Goal: Task Accomplishment & Management: Manage account settings

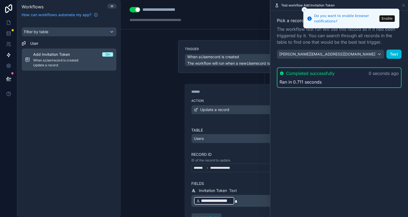
click at [304, 10] on icon "Close toast" at bounding box center [304, 9] width 3 height 3
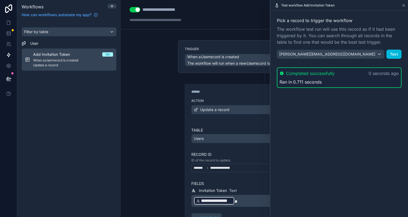
click at [403, 5] on icon at bounding box center [403, 5] width 2 height 2
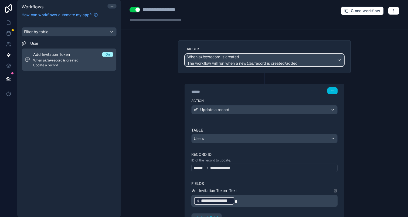
click at [231, 55] on span "When a User record is created" at bounding box center [213, 56] width 52 height 5
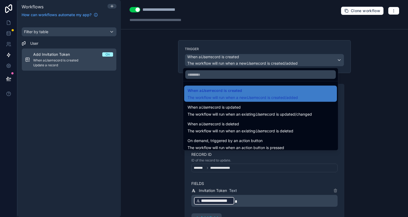
click at [142, 82] on div at bounding box center [204, 108] width 408 height 217
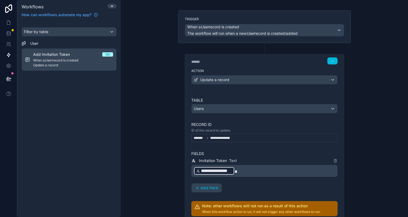
scroll to position [71, 0]
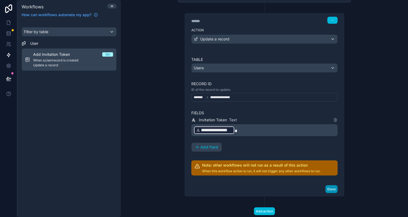
click at [330, 188] on button "Done" at bounding box center [331, 189] width 12 height 8
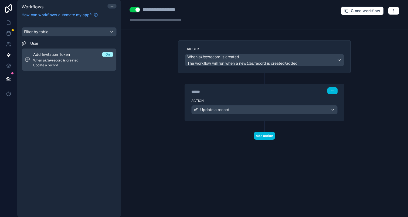
scroll to position [0, 0]
click at [392, 13] on button "button" at bounding box center [393, 11] width 11 height 8
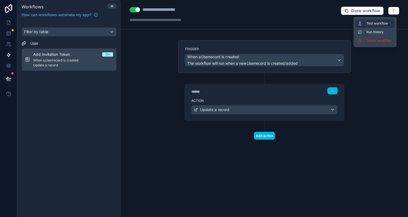
click at [381, 22] on span "Test workflow" at bounding box center [379, 23] width 26 height 4
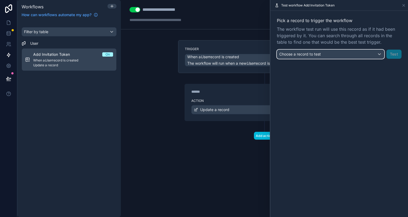
click at [307, 53] on span "Choose a record to test" at bounding box center [300, 54] width 42 height 5
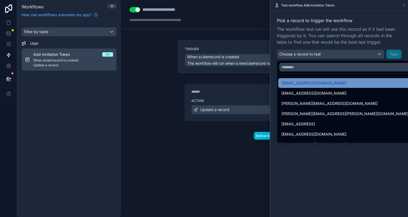
click at [312, 84] on div "test@gmail.com" at bounding box center [344, 83] width 127 height 6
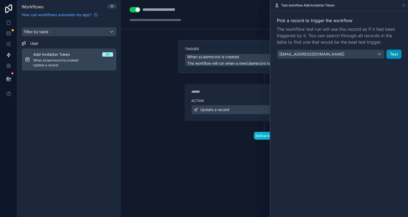
click at [390, 53] on button "Test" at bounding box center [393, 54] width 15 height 9
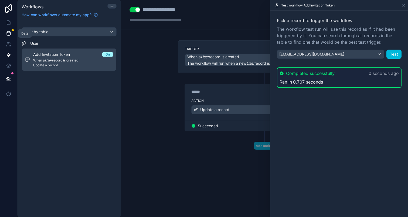
click at [10, 30] on link at bounding box center [8, 33] width 17 height 11
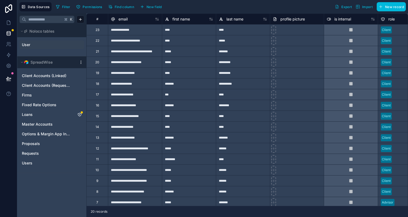
click at [35, 47] on link "User" at bounding box center [44, 44] width 44 height 5
click at [9, 52] on link at bounding box center [8, 55] width 17 height 11
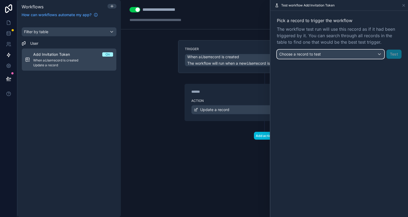
click at [336, 53] on div "Choose a record to test" at bounding box center [330, 54] width 107 height 9
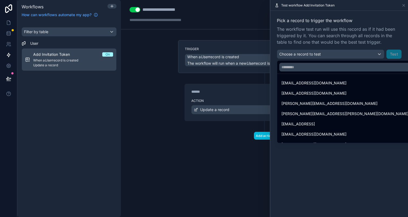
click at [298, 35] on div at bounding box center [339, 108] width 138 height 217
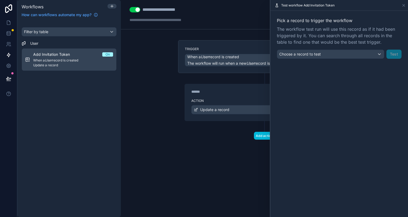
click at [234, 29] on div "**********" at bounding box center [264, 108] width 287 height 217
click at [404, 7] on icon at bounding box center [403, 5] width 4 height 4
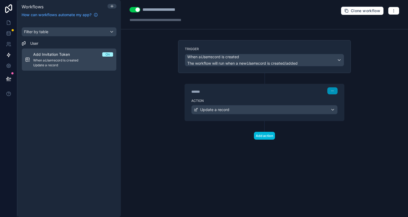
click at [333, 91] on icon "button" at bounding box center [333, 91] width 0 height 0
click at [280, 90] on div "****** Step 1" at bounding box center [264, 90] width 146 height 7
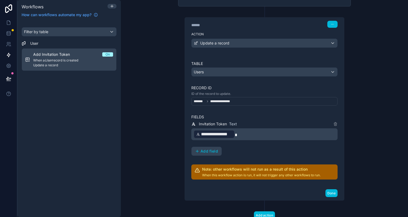
scroll to position [66, 0]
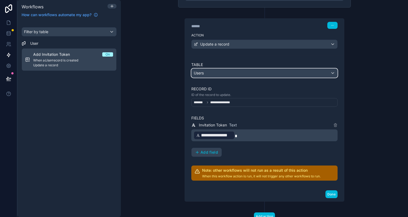
click at [217, 76] on div "Users" at bounding box center [265, 73] width 146 height 9
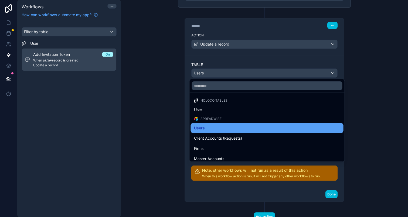
click at [208, 128] on div "Users" at bounding box center [267, 128] width 146 height 6
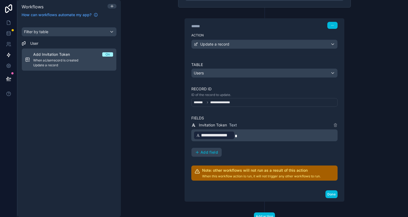
click at [241, 134] on p "**********" at bounding box center [264, 136] width 143 height 10
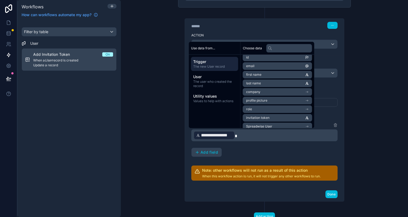
scroll to position [0, 0]
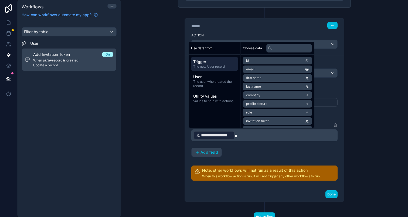
click at [146, 106] on div "**********" at bounding box center [264, 108] width 287 height 217
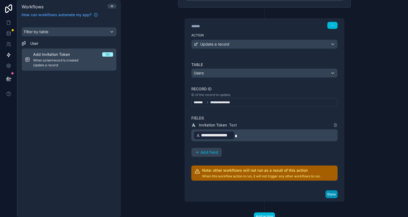
click at [327, 195] on button "Done" at bounding box center [331, 194] width 12 height 8
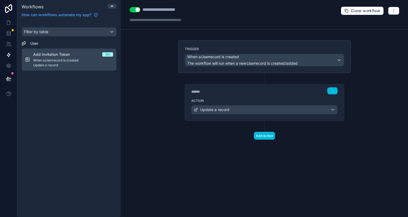
click at [13, 3] on link at bounding box center [8, 8] width 17 height 17
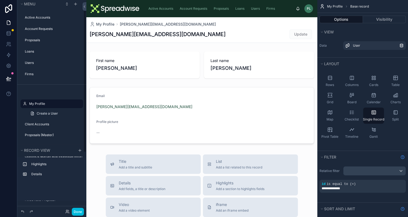
scroll to position [2, 0]
click at [10, 8] on icon at bounding box center [8, 8] width 11 height 9
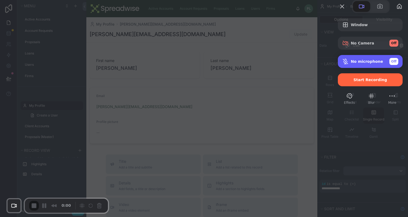
click at [351, 65] on div "No microphone Off" at bounding box center [374, 61] width 47 height 7
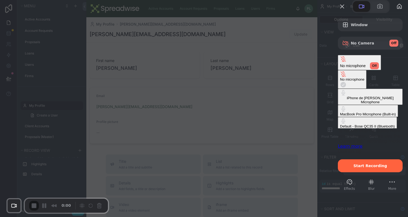
click at [340, 112] on div "MacBook Pro Microphone (Built-in)" at bounding box center [368, 114] width 56 height 4
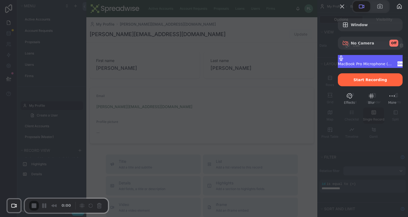
click at [355, 66] on span "MacBook Pro Microphone (Built-in)" at bounding box center [365, 64] width 55 height 4
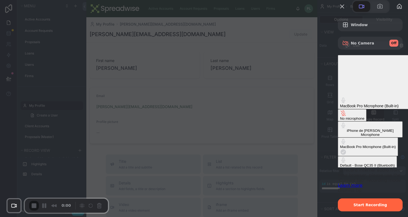
click at [338, 156] on \(Bluetooth\) "Default - Bose QC35 II (Bluetooth)" at bounding box center [367, 162] width 59 height 12
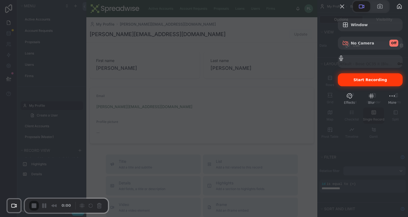
click at [366, 82] on span "Start Recording" at bounding box center [370, 80] width 34 height 4
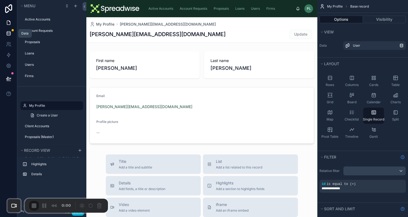
click at [8, 34] on icon at bounding box center [9, 33] width 4 height 2
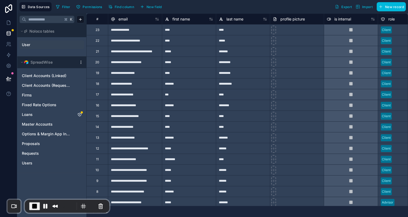
click at [30, 46] on link "User" at bounding box center [44, 44] width 44 height 5
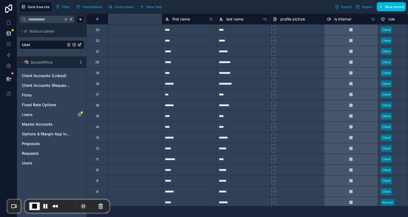
scroll to position [0, 460]
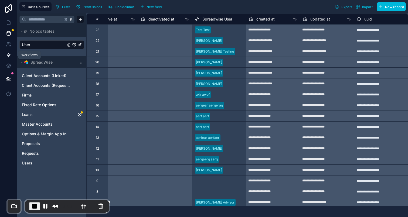
click at [13, 54] on link at bounding box center [8, 55] width 17 height 11
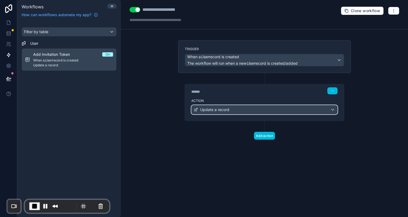
click at [226, 107] on span "Update a record" at bounding box center [214, 109] width 29 height 5
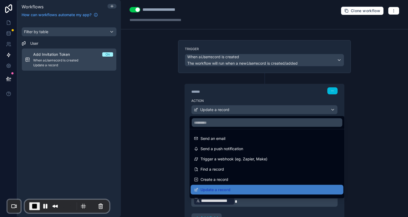
click at [228, 97] on div at bounding box center [204, 108] width 408 height 217
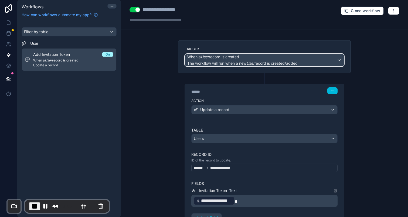
click at [229, 62] on span "The workflow will run when a new User record is created/added" at bounding box center [242, 63] width 110 height 5
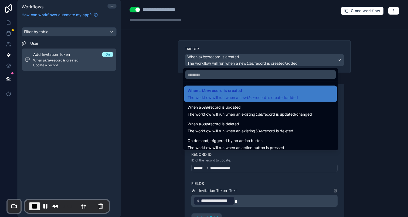
click at [159, 94] on div at bounding box center [204, 108] width 408 height 217
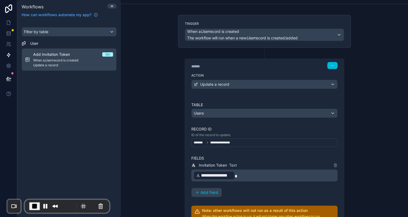
scroll to position [29, 0]
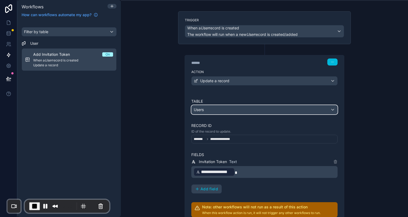
click at [200, 113] on div "Users" at bounding box center [265, 109] width 146 height 9
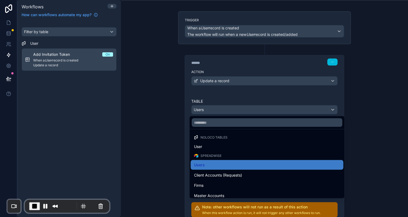
click at [158, 147] on div at bounding box center [204, 108] width 408 height 217
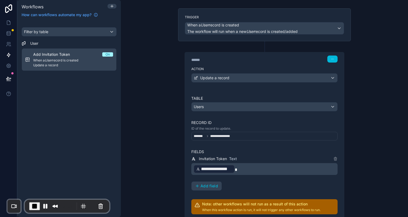
scroll to position [36, 0]
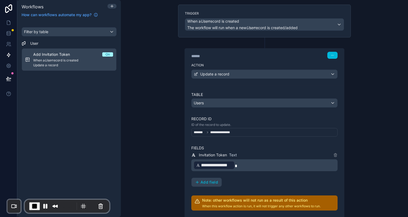
click at [213, 137] on div "**********" at bounding box center [264, 151] width 146 height 119
click at [214, 132] on span "**********" at bounding box center [223, 132] width 26 height 4
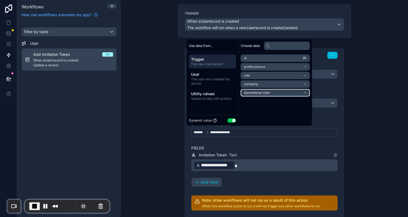
click at [258, 95] on li "Spreadwise User" at bounding box center [275, 93] width 69 height 8
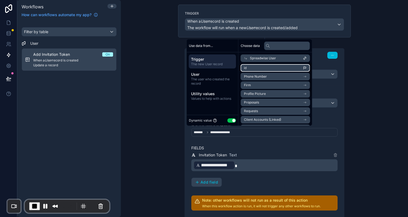
click at [265, 66] on li "id" at bounding box center [275, 68] width 69 height 8
click at [266, 66] on li "id" at bounding box center [275, 68] width 69 height 8
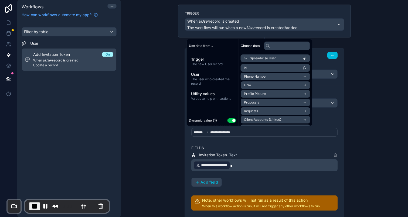
click at [367, 121] on div "**********" at bounding box center [264, 108] width 287 height 217
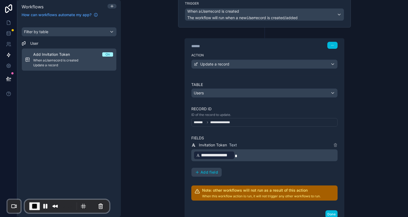
scroll to position [48, 0]
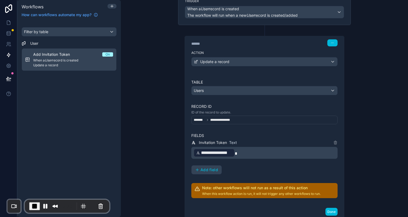
click at [211, 151] on span "**********" at bounding box center [216, 153] width 31 height 6
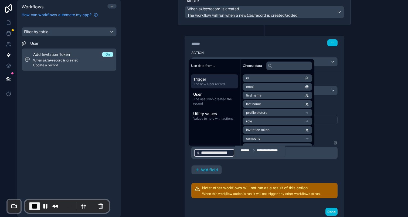
click at [158, 151] on div "**********" at bounding box center [264, 108] width 287 height 217
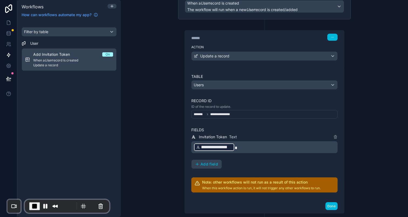
scroll to position [63, 0]
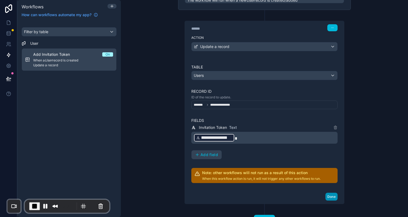
click at [329, 195] on button "Done" at bounding box center [331, 197] width 12 height 8
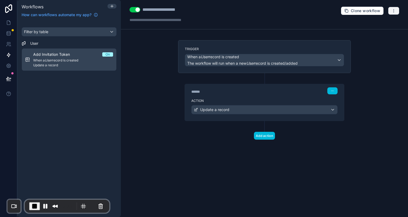
click at [393, 11] on icon "button" at bounding box center [393, 11] width 4 height 4
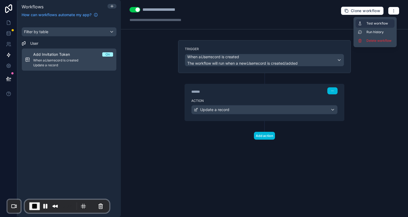
click at [373, 26] on button "Test workflow" at bounding box center [375, 23] width 39 height 9
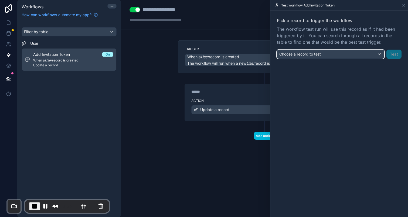
click at [311, 57] on div "Choose a record to test" at bounding box center [330, 54] width 107 height 9
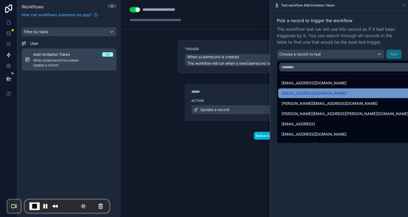
click at [314, 92] on span "[EMAIL_ADDRESS][DOMAIN_NAME]" at bounding box center [313, 93] width 65 height 6
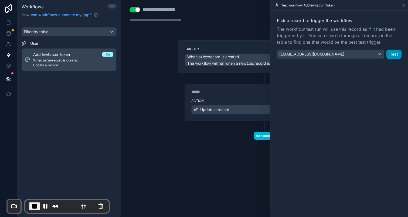
click at [393, 54] on button "Test" at bounding box center [393, 54] width 15 height 9
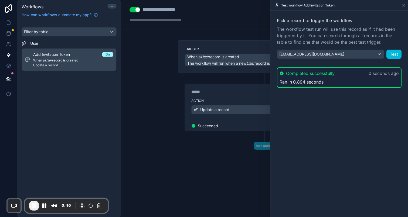
click at [175, 91] on div "Trigger When a User record is created The workflow will run when a new User rec…" at bounding box center [264, 103] width 181 height 127
click at [5, 19] on link at bounding box center [8, 22] width 17 height 11
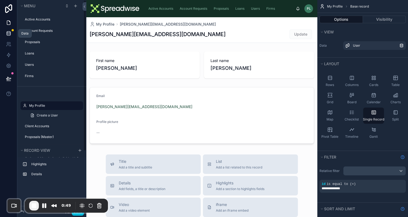
click at [9, 32] on icon at bounding box center [9, 32] width 4 height 1
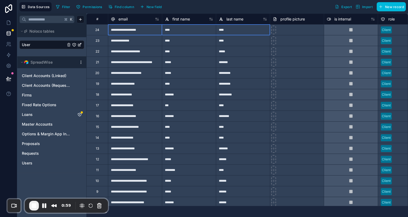
drag, startPoint x: 132, startPoint y: 32, endPoint x: 231, endPoint y: 34, distance: 98.7
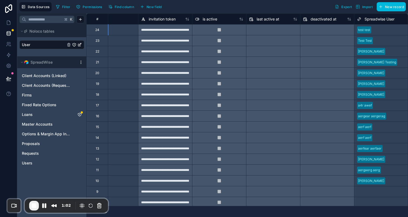
scroll to position [0, 274]
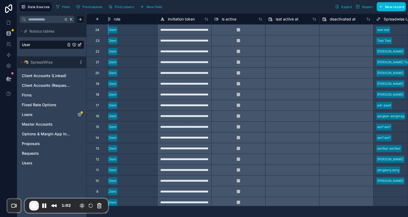
click at [203, 33] on div "**********" at bounding box center [184, 29] width 54 height 11
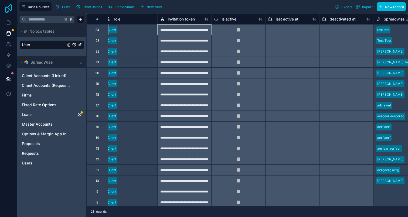
click at [8, 11] on icon at bounding box center [8, 8] width 7 height 9
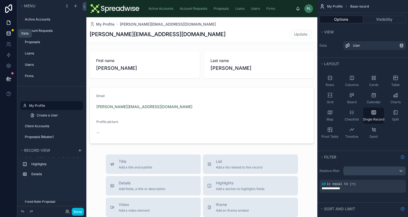
click at [4, 34] on link at bounding box center [8, 33] width 17 height 11
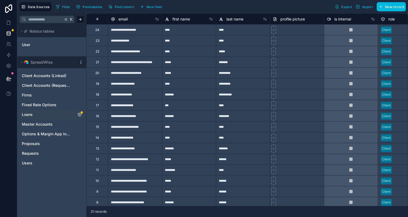
click at [80, 115] on icon "Loans" at bounding box center [79, 114] width 4 height 4
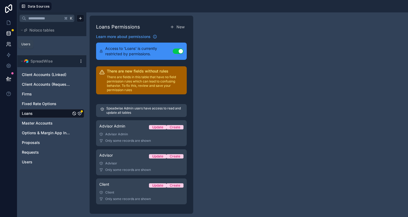
click at [8, 43] on icon at bounding box center [8, 44] width 5 height 5
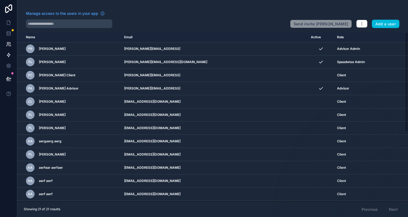
click at [7, 58] on link at bounding box center [8, 55] width 17 height 11
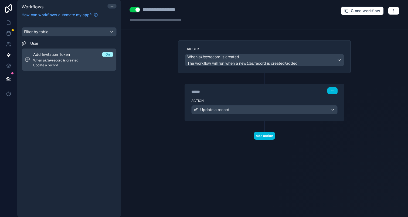
click at [386, 14] on div "Clone workflow" at bounding box center [370, 10] width 59 height 9
click at [387, 14] on div "Clone workflow" at bounding box center [370, 10] width 59 height 9
click at [390, 13] on button "button" at bounding box center [393, 11] width 11 height 8
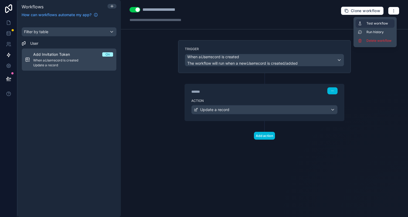
click at [385, 23] on span "Test workflow" at bounding box center [379, 23] width 26 height 4
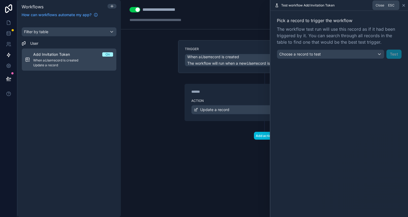
click at [404, 4] on icon at bounding box center [403, 5] width 4 height 4
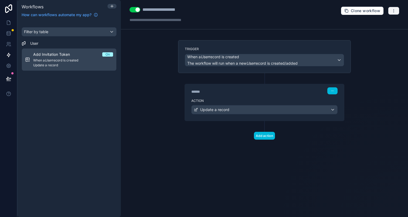
click at [396, 9] on button "button" at bounding box center [393, 11] width 11 height 8
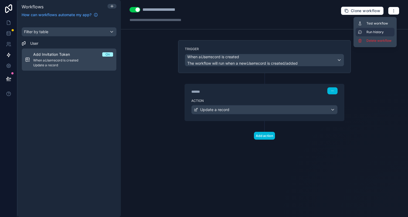
click at [377, 30] on span "Run history" at bounding box center [379, 32] width 26 height 4
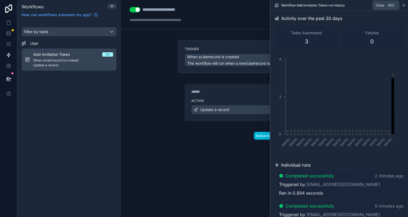
click at [404, 6] on icon at bounding box center [403, 5] width 4 height 4
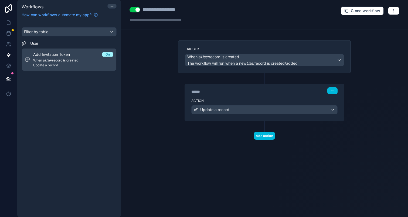
click at [135, 8] on button "Use setting" at bounding box center [134, 9] width 11 height 5
click at [134, 8] on button "Use setting" at bounding box center [134, 9] width 11 height 5
click at [106, 54] on div "Off" at bounding box center [107, 54] width 5 height 4
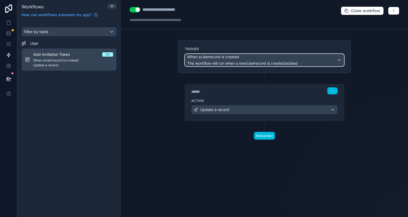
click at [250, 60] on div "When a User record is created The workflow will run when a new User record is c…" at bounding box center [242, 60] width 110 height 12
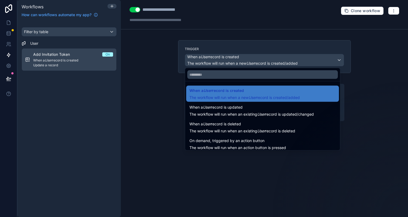
click at [140, 103] on div at bounding box center [204, 108] width 408 height 217
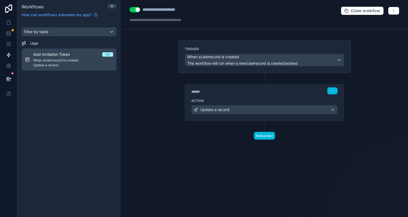
click at [245, 40] on div "Trigger When a User record is created The workflow will run when a new User rec…" at bounding box center [264, 56] width 173 height 33
click at [13, 21] on link at bounding box center [8, 22] width 17 height 11
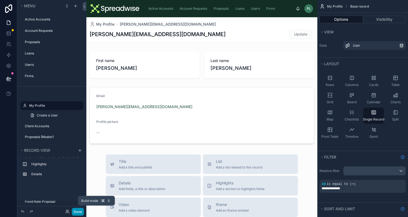
click at [77, 210] on button "Done" at bounding box center [78, 212] width 12 height 8
click at [72, 210] on button "Done" at bounding box center [78, 212] width 12 height 8
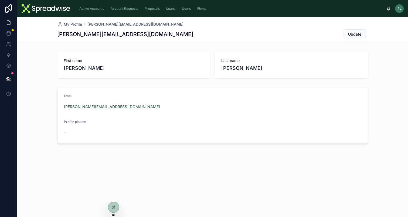
click at [0, 0] on icon at bounding box center [0, 0] width 0 height 0
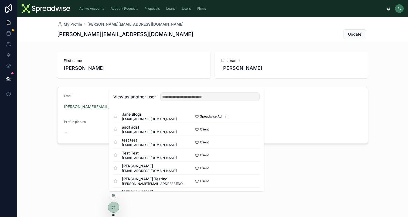
click at [301, 175] on div "My Profile [PERSON_NAME][EMAIL_ADDRESS][DOMAIN_NAME] [PERSON_NAME][EMAIL_ADDRES…" at bounding box center [212, 98] width 391 height 163
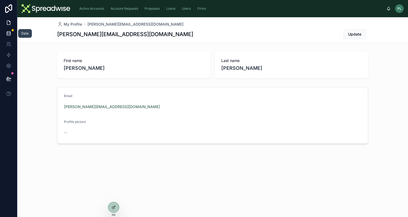
click at [8, 34] on icon at bounding box center [9, 33] width 4 height 2
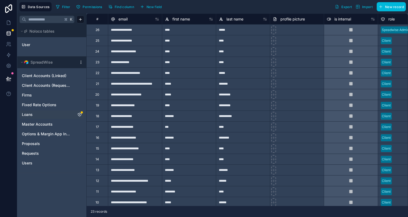
click at [79, 115] on icon "Loans" at bounding box center [79, 114] width 4 height 4
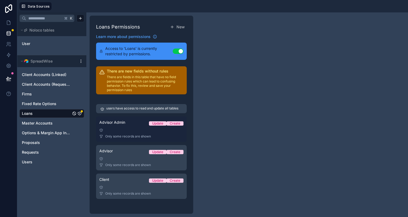
click at [123, 126] on div "Advisor Admin Update Create" at bounding box center [141, 124] width 84 height 8
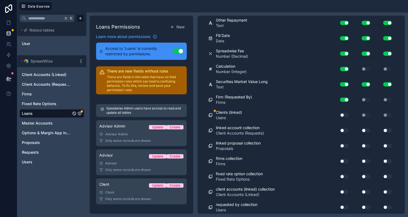
scroll to position [355, 0]
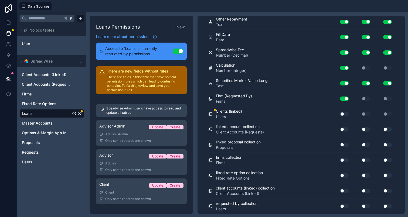
click at [340, 205] on button "Use setting" at bounding box center [344, 206] width 9 height 4
click at [363, 206] on button "Use setting" at bounding box center [365, 206] width 9 height 4
click at [385, 205] on button "Use setting" at bounding box center [387, 206] width 9 height 4
click at [382, 187] on div "Use setting" at bounding box center [383, 191] width 22 height 9
click at [363, 191] on button "Use setting" at bounding box center [365, 191] width 9 height 4
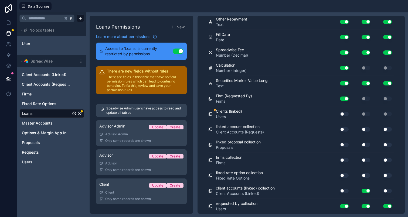
click at [345, 190] on div "Use setting" at bounding box center [341, 191] width 17 height 9
click at [341, 185] on div "client accounts (linked) collection Client Accounts (Linked) Use setting Use se…" at bounding box center [301, 190] width 186 height 15
click at [341, 177] on button "Use setting" at bounding box center [344, 175] width 9 height 4
click at [341, 175] on button "Use setting" at bounding box center [344, 175] width 9 height 4
click at [341, 162] on button "Use setting" at bounding box center [344, 160] width 9 height 4
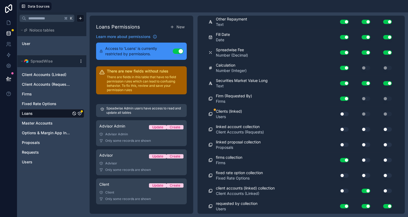
drag, startPoint x: 340, startPoint y: 113, endPoint x: 340, endPoint y: 124, distance: 11.3
click at [340, 113] on button "Use setting" at bounding box center [344, 114] width 9 height 4
click at [340, 130] on button "Use setting" at bounding box center [344, 129] width 9 height 4
click at [364, 127] on button "Use setting" at bounding box center [365, 129] width 9 height 4
click at [383, 128] on button "Use setting" at bounding box center [387, 129] width 9 height 4
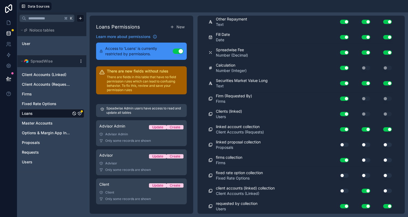
click at [384, 145] on button "Use setting" at bounding box center [387, 145] width 9 height 4
click at [361, 145] on button "Use setting" at bounding box center [365, 145] width 9 height 4
click at [335, 145] on div "Use setting" at bounding box center [340, 145] width 15 height 4
click at [361, 158] on button "Use setting" at bounding box center [365, 160] width 9 height 4
drag, startPoint x: 384, startPoint y: 161, endPoint x: 384, endPoint y: 164, distance: 3.5
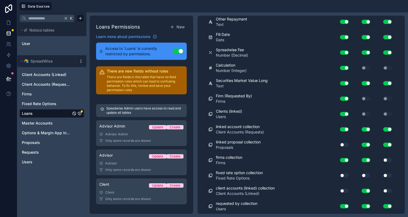
click at [384, 161] on button "Use setting" at bounding box center [387, 160] width 9 height 4
click at [383, 175] on button "Use setting" at bounding box center [387, 175] width 9 height 4
click at [383, 189] on button "Use setting" at bounding box center [387, 191] width 9 height 4
click at [359, 172] on div "Use setting" at bounding box center [362, 175] width 22 height 9
drag, startPoint x: 361, startPoint y: 176, endPoint x: 339, endPoint y: 176, distance: 21.6
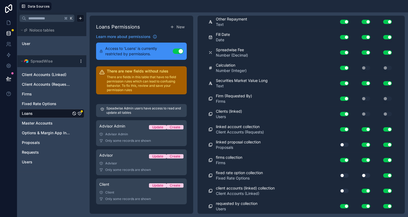
click at [361, 176] on button "Use setting" at bounding box center [365, 175] width 9 height 4
click at [340, 176] on button "Use setting" at bounding box center [344, 175] width 9 height 4
click at [338, 188] on div "Use setting" at bounding box center [341, 191] width 17 height 9
click at [340, 144] on button "Use setting" at bounding box center [344, 145] width 9 height 4
click at [344, 192] on div "Use setting" at bounding box center [341, 191] width 17 height 9
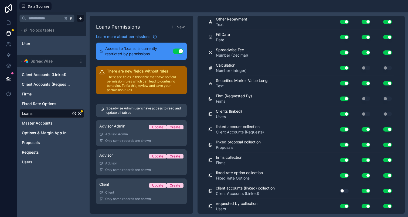
click at [340, 191] on button "Use setting" at bounding box center [344, 191] width 9 height 4
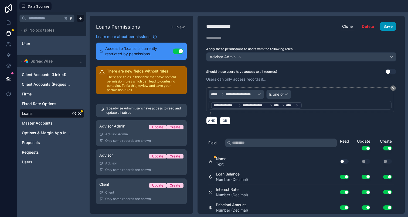
click at [386, 28] on button "Save" at bounding box center [388, 26] width 16 height 9
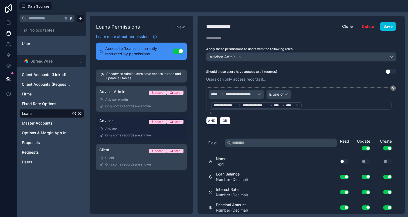
click at [123, 127] on link "Advisor Update Create Advisor Only some records are shown" at bounding box center [141, 128] width 91 height 26
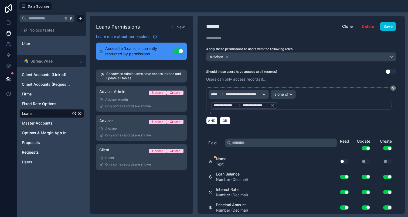
click at [340, 163] on button "Use setting" at bounding box center [344, 161] width 9 height 4
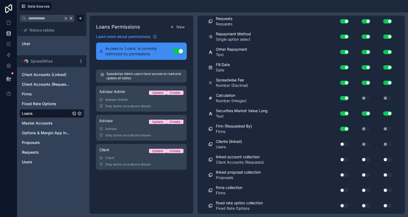
scroll to position [355, 0]
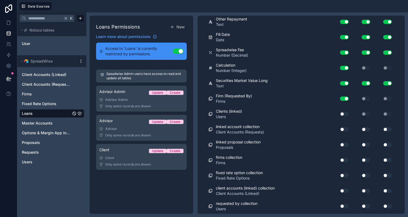
click at [340, 114] on button "Use setting" at bounding box center [344, 114] width 9 height 4
click at [340, 128] on button "Use setting" at bounding box center [344, 129] width 9 height 4
drag, startPoint x: 363, startPoint y: 129, endPoint x: 377, endPoint y: 130, distance: 14.0
click at [363, 129] on button "Use setting" at bounding box center [365, 129] width 9 height 4
click at [383, 129] on button "Use setting" at bounding box center [387, 129] width 9 height 4
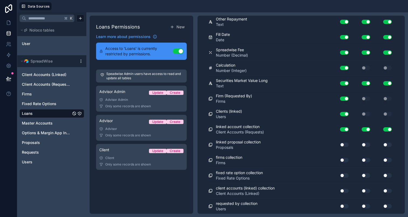
drag, startPoint x: 382, startPoint y: 142, endPoint x: 379, endPoint y: 145, distance: 4.0
click at [382, 142] on div "Use setting" at bounding box center [383, 145] width 22 height 9
click at [361, 144] on button "Use setting" at bounding box center [365, 145] width 9 height 4
click at [343, 145] on button "Use setting" at bounding box center [344, 145] width 9 height 4
click at [342, 159] on button "Use setting" at bounding box center [344, 160] width 9 height 4
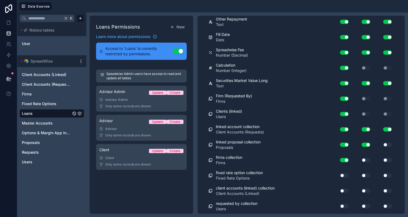
drag, startPoint x: 361, startPoint y: 162, endPoint x: 371, endPoint y: 161, distance: 9.7
click at [361, 162] on button "Use setting" at bounding box center [365, 160] width 9 height 4
click at [379, 160] on div "Use setting" at bounding box center [383, 160] width 22 height 4
click at [383, 160] on button "Use setting" at bounding box center [387, 160] width 9 height 4
click at [383, 141] on div "Use setting" at bounding box center [383, 145] width 22 height 9
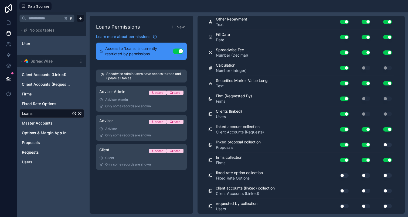
click at [384, 144] on button "Use setting" at bounding box center [387, 145] width 9 height 4
click at [383, 175] on button "Use setting" at bounding box center [387, 175] width 9 height 4
click at [361, 177] on button "Use setting" at bounding box center [365, 175] width 9 height 4
click at [345, 174] on div "Use setting" at bounding box center [341, 175] width 17 height 9
click at [340, 189] on button "Use setting" at bounding box center [344, 191] width 9 height 4
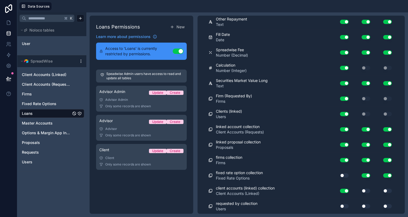
click at [340, 190] on button "Use setting" at bounding box center [344, 191] width 9 height 4
click at [338, 178] on div "Use setting" at bounding box center [341, 175] width 17 height 9
click at [340, 173] on button "Use setting" at bounding box center [344, 175] width 9 height 4
click at [340, 190] on button "Use setting" at bounding box center [344, 191] width 9 height 4
click at [361, 191] on button "Use setting" at bounding box center [365, 191] width 9 height 4
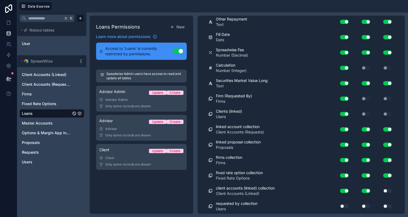
click at [383, 190] on button "Use setting" at bounding box center [387, 191] width 9 height 4
click at [383, 206] on button "Use setting" at bounding box center [387, 206] width 9 height 4
click at [355, 207] on div "Use setting" at bounding box center [362, 206] width 22 height 4
click at [361, 206] on button "Use setting" at bounding box center [365, 206] width 9 height 4
click at [341, 206] on button "Use setting" at bounding box center [344, 206] width 9 height 4
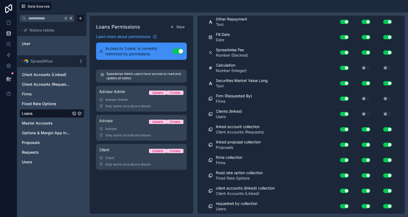
scroll to position [0, 0]
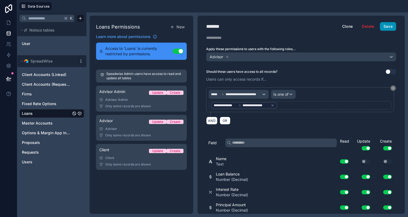
click at [388, 25] on button "Save" at bounding box center [388, 26] width 16 height 9
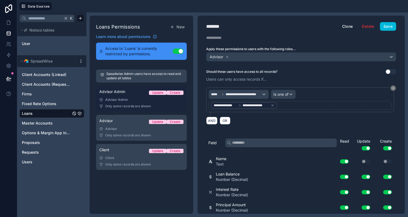
click at [124, 97] on link "Advisor Admin Update Create Advisor Admin Only some records are shown" at bounding box center [141, 99] width 91 height 26
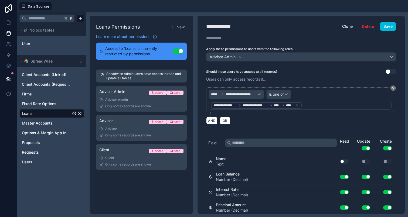
click at [334, 163] on div "Use setting" at bounding box center [340, 161] width 15 height 4
click at [340, 162] on button "Use setting" at bounding box center [344, 161] width 9 height 4
click at [384, 24] on button "Save" at bounding box center [388, 26] width 16 height 9
click at [383, 22] on button "Save" at bounding box center [388, 26] width 16 height 9
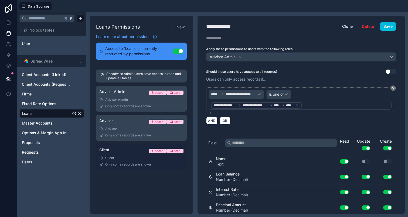
click at [132, 155] on div "Client Update Create" at bounding box center [141, 151] width 84 height 8
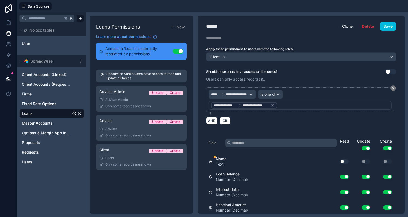
click at [341, 161] on button "Use setting" at bounding box center [344, 161] width 9 height 4
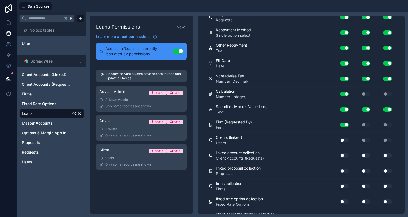
scroll to position [355, 0]
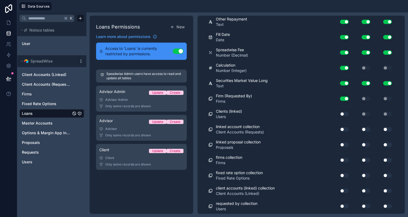
click at [340, 113] on button "Use setting" at bounding box center [344, 114] width 9 height 4
drag, startPoint x: 339, startPoint y: 130, endPoint x: 352, endPoint y: 131, distance: 13.0
click at [340, 130] on button "Use setting" at bounding box center [344, 129] width 9 height 4
click at [361, 129] on button "Use setting" at bounding box center [365, 129] width 9 height 4
click at [386, 130] on button "Use setting" at bounding box center [387, 129] width 9 height 4
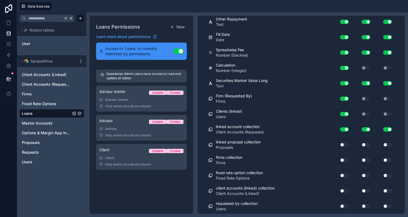
click at [383, 143] on button "Use setting" at bounding box center [387, 145] width 9 height 4
click at [363, 145] on button "Use setting" at bounding box center [365, 145] width 9 height 4
click at [340, 145] on button "Use setting" at bounding box center [344, 145] width 9 height 4
click at [341, 161] on button "Use setting" at bounding box center [344, 160] width 9 height 4
click at [363, 162] on div "Use setting" at bounding box center [362, 160] width 22 height 9
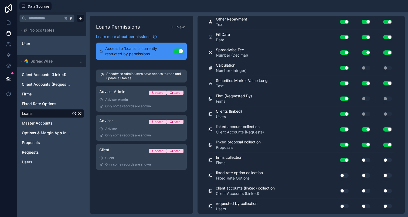
click at [383, 161] on button "Use setting" at bounding box center [387, 160] width 9 height 4
click at [361, 159] on button "Use setting" at bounding box center [365, 160] width 9 height 4
click at [362, 175] on button "Use setting" at bounding box center [365, 175] width 9 height 4
click at [342, 176] on button "Use setting" at bounding box center [344, 175] width 9 height 4
click at [383, 176] on button "Use setting" at bounding box center [387, 175] width 9 height 4
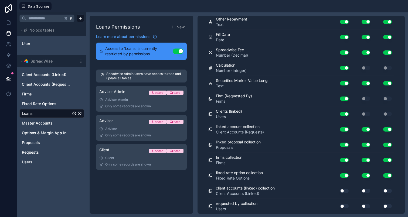
click at [383, 191] on button "Use setting" at bounding box center [387, 191] width 9 height 4
click at [361, 192] on button "Use setting" at bounding box center [365, 191] width 9 height 4
click at [340, 190] on button "Use setting" at bounding box center [344, 191] width 9 height 4
click at [340, 204] on button "Use setting" at bounding box center [344, 206] width 9 height 4
click at [361, 206] on button "Use setting" at bounding box center [365, 206] width 9 height 4
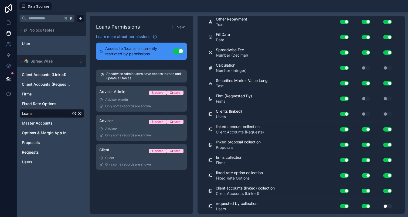
click at [384, 206] on button "Use setting" at bounding box center [387, 206] width 9 height 4
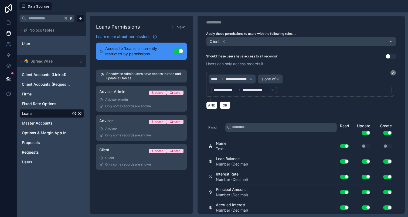
scroll to position [0, 0]
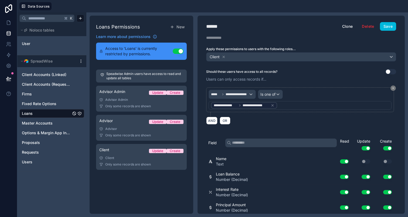
click at [385, 21] on div "**********" at bounding box center [300, 115] width 207 height 198
click at [383, 29] on button "Save" at bounding box center [388, 26] width 16 height 9
click at [34, 39] on div "User" at bounding box center [51, 43] width 65 height 12
click at [34, 47] on div "User" at bounding box center [51, 43] width 65 height 9
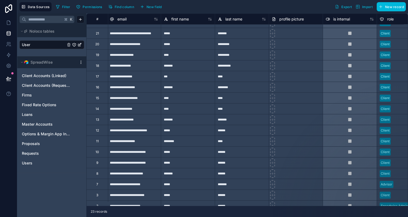
scroll to position [0, 1]
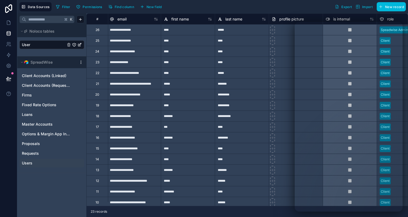
click at [59, 164] on link "Users" at bounding box center [46, 163] width 49 height 5
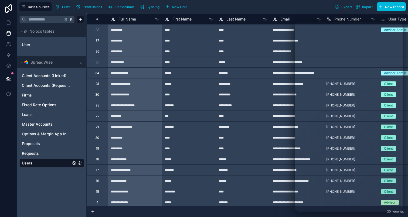
click at [79, 163] on icon "Users" at bounding box center [79, 163] width 4 height 4
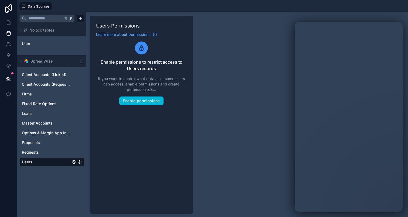
click at [53, 162] on link "Users" at bounding box center [46, 161] width 49 height 5
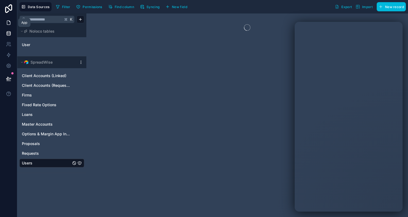
click at [5, 24] on link at bounding box center [8, 22] width 17 height 11
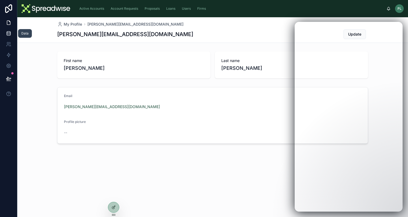
click at [9, 34] on icon at bounding box center [8, 33] width 5 height 5
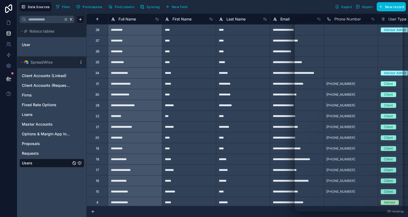
click at [92, 8] on span "Permissions" at bounding box center [92, 7] width 19 height 4
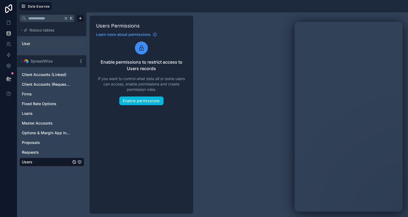
click at [32, 43] on link "User" at bounding box center [44, 43] width 44 height 5
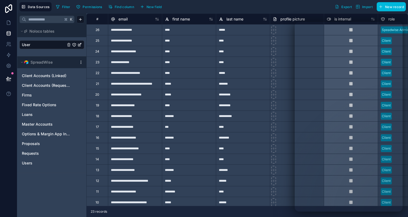
click at [74, 45] on icon "User" at bounding box center [74, 45] width 4 height 4
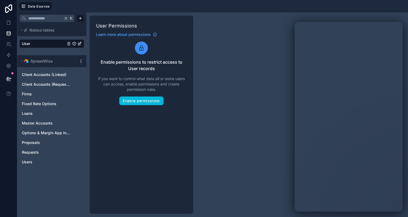
click at [33, 46] on link "User" at bounding box center [44, 43] width 44 height 5
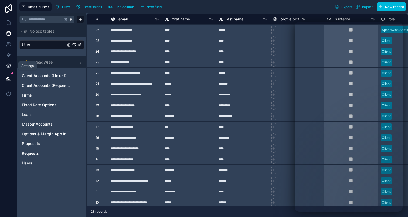
click at [8, 64] on icon at bounding box center [8, 65] width 5 height 5
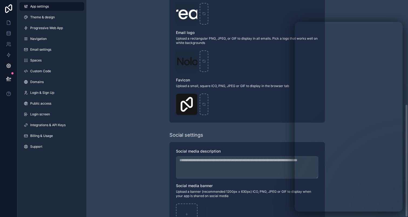
scroll to position [200, 0]
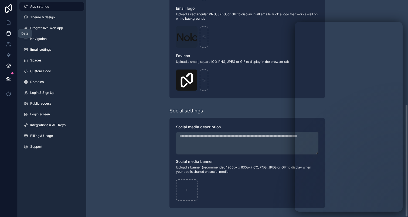
click at [9, 35] on icon at bounding box center [9, 34] width 4 height 2
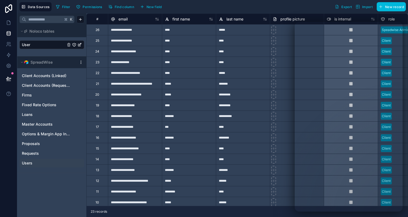
click at [34, 164] on link "Users" at bounding box center [46, 163] width 49 height 5
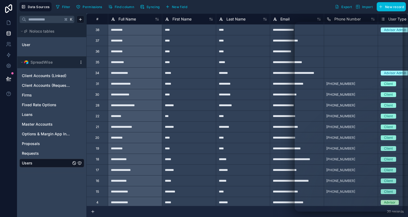
click at [77, 165] on div "Users" at bounding box center [77, 163] width 10 height 4
click at [79, 165] on icon "Users" at bounding box center [79, 163] width 4 height 4
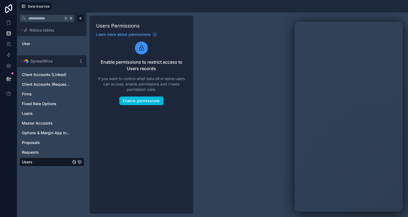
click at [50, 161] on link "Users" at bounding box center [46, 161] width 49 height 5
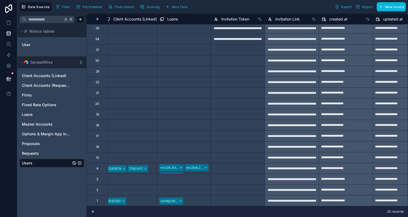
scroll to position [0, 868]
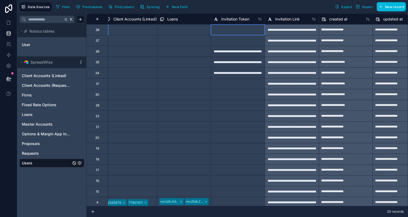
click at [236, 30] on div at bounding box center [238, 29] width 54 height 11
click at [81, 62] on html "**********" at bounding box center [204, 108] width 408 height 217
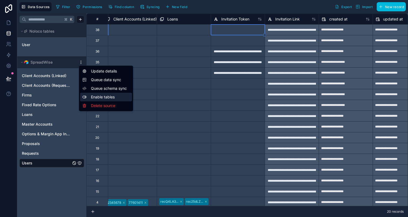
click at [105, 97] on div "Enable tables" at bounding box center [106, 97] width 52 height 9
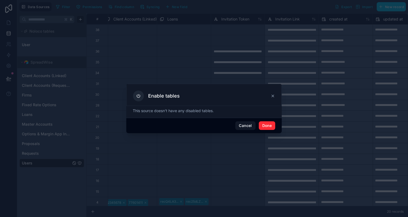
click at [272, 95] on icon at bounding box center [273, 96] width 2 height 2
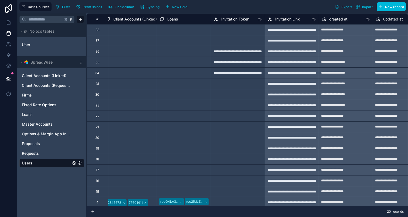
click at [81, 64] on html "**********" at bounding box center [204, 108] width 408 height 217
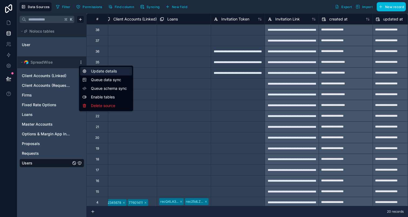
click at [112, 74] on div "Update details" at bounding box center [106, 71] width 52 height 9
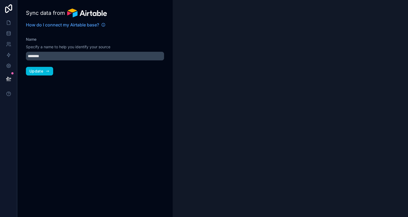
type input "**********"
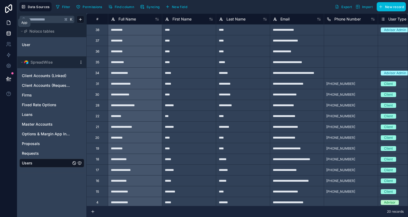
click at [8, 23] on icon at bounding box center [8, 22] width 5 height 5
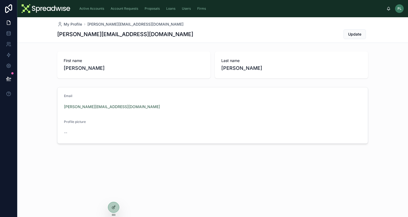
click at [74, 12] on div "Active Accounts Account Requests Proposals Loans Users Firms PL Peter Larsen" at bounding box center [212, 8] width 391 height 17
click at [84, 11] on span "Active Accounts" at bounding box center [91, 8] width 25 height 4
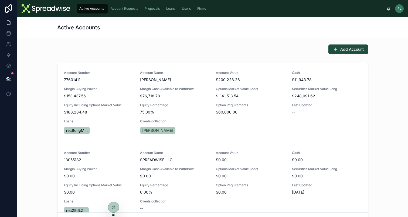
click at [185, 12] on div "Users" at bounding box center [187, 8] width 12 height 9
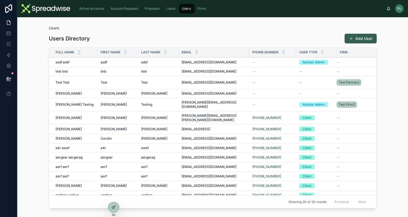
click at [348, 40] on button "Add User" at bounding box center [360, 39] width 32 height 10
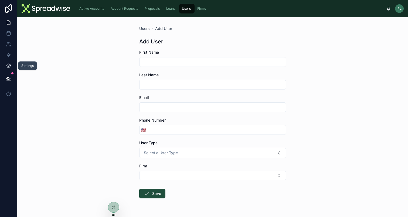
click at [10, 68] on icon at bounding box center [8, 65] width 5 height 5
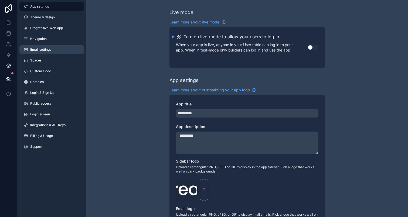
click at [61, 52] on link "Email settings" at bounding box center [51, 49] width 65 height 9
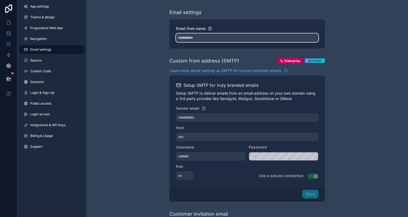
click at [209, 39] on input "Email from name" at bounding box center [247, 37] width 142 height 9
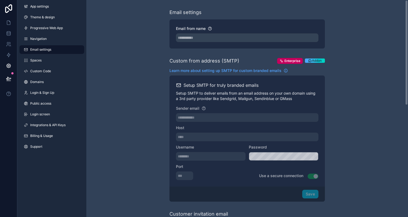
click at [366, 80] on div "**********" at bounding box center [247, 220] width 322 height 441
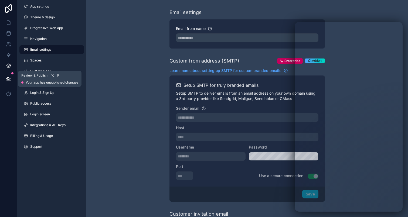
click at [7, 80] on icon at bounding box center [8, 78] width 5 height 3
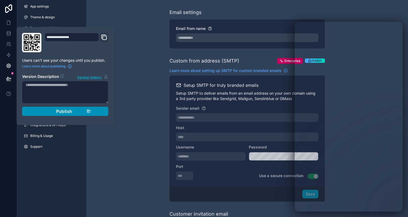
click at [77, 113] on div "Publish" at bounding box center [65, 111] width 51 height 5
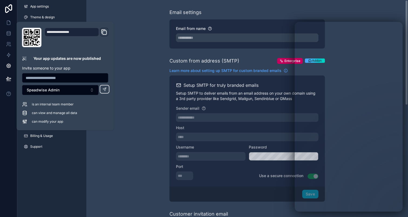
drag, startPoint x: 125, startPoint y: 13, endPoint x: 120, endPoint y: 17, distance: 6.4
click at [125, 13] on div "**********" at bounding box center [247, 220] width 322 height 441
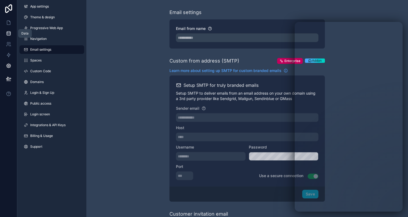
click at [7, 32] on icon at bounding box center [9, 33] width 4 height 2
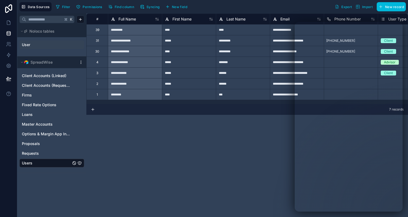
click at [49, 47] on link "User" at bounding box center [44, 44] width 44 height 5
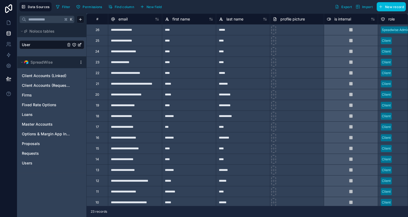
click at [187, 68] on div "****" at bounding box center [189, 72] width 54 height 11
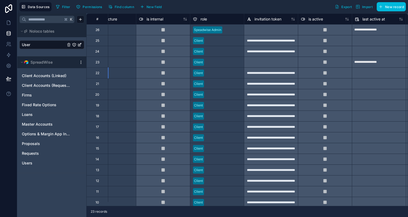
scroll to position [0, 205]
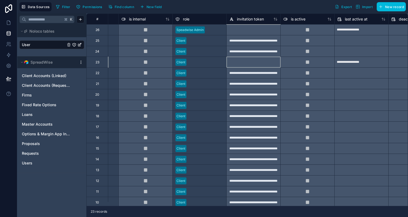
click at [243, 65] on div at bounding box center [253, 62] width 54 height 11
click at [39, 46] on link "User" at bounding box center [44, 44] width 44 height 5
click at [241, 61] on div at bounding box center [253, 62] width 54 height 11
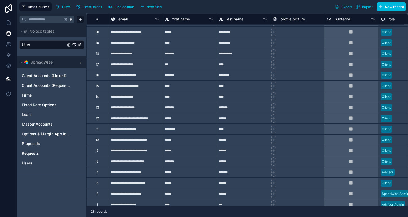
scroll to position [70, 0]
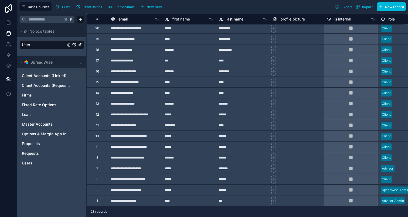
click at [49, 76] on span "Client Accounts (Linked)" at bounding box center [44, 75] width 45 height 5
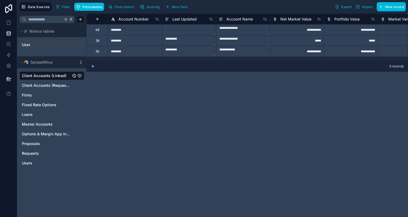
click at [43, 46] on link "User" at bounding box center [44, 44] width 44 height 5
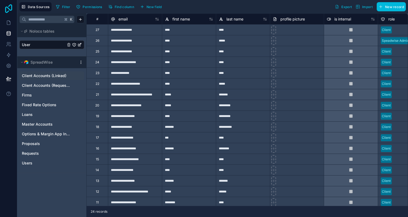
click at [12, 8] on icon at bounding box center [8, 8] width 11 height 9
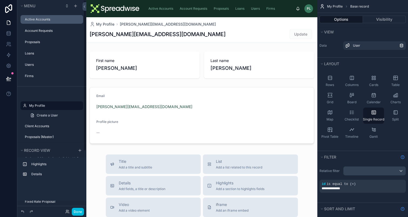
click at [48, 18] on label "Active Accounts" at bounding box center [52, 19] width 55 height 4
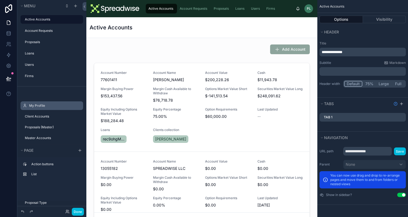
click at [41, 107] on label "My Profile" at bounding box center [54, 106] width 51 height 4
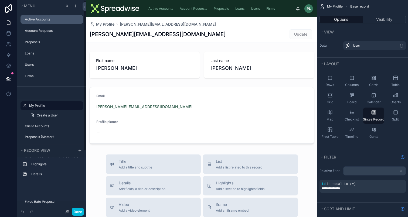
click at [45, 16] on div "Active Accounts" at bounding box center [52, 19] width 60 height 9
click at [45, 18] on label "Active Accounts" at bounding box center [52, 19] width 55 height 4
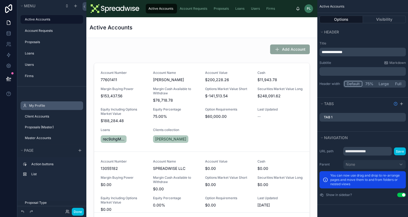
scroll to position [73, 0]
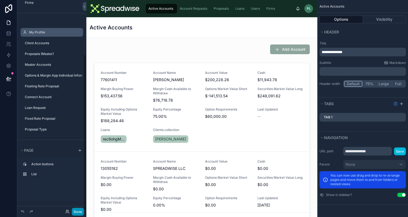
click at [76, 212] on button "Done" at bounding box center [78, 212] width 12 height 8
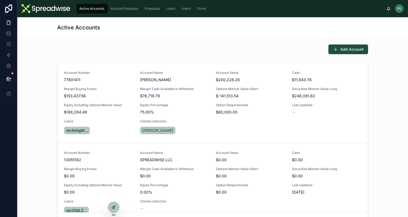
click at [115, 206] on icon at bounding box center [114, 207] width 2 height 2
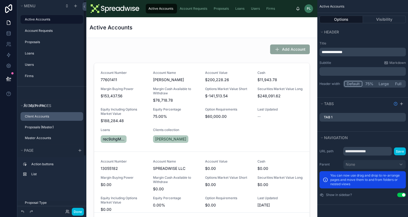
click at [38, 114] on div "Client Accounts" at bounding box center [53, 116] width 57 height 4
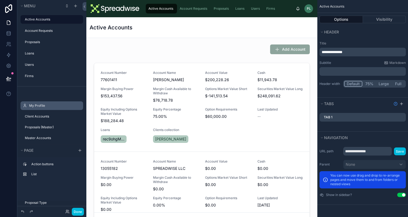
click at [50, 107] on label "My Profile" at bounding box center [54, 106] width 51 height 4
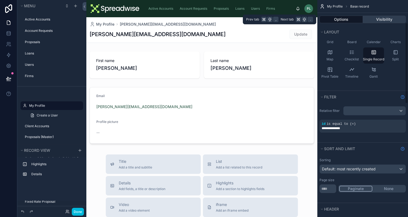
scroll to position [60, 0]
click at [386, 19] on button "Visibility" at bounding box center [384, 20] width 43 height 8
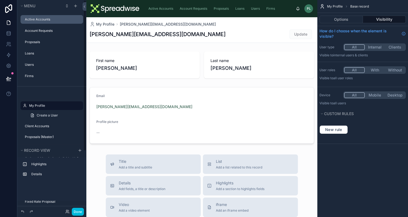
click at [45, 20] on label "Active Accounts" at bounding box center [52, 19] width 55 height 4
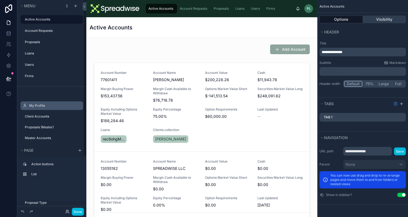
click at [393, 20] on button "Visibility" at bounding box center [384, 20] width 43 height 8
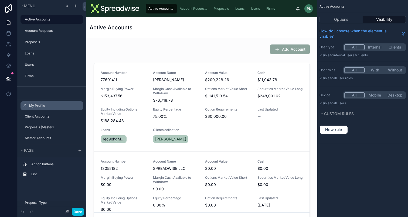
click at [337, 23] on div "Options Visibility" at bounding box center [362, 19] width 91 height 13
click at [337, 22] on button "Options" at bounding box center [340, 20] width 43 height 8
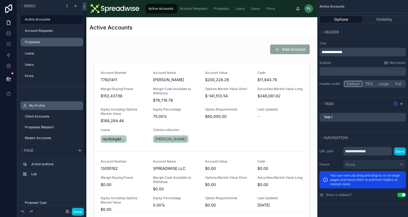
click at [45, 44] on label "Proposals" at bounding box center [52, 42] width 55 height 4
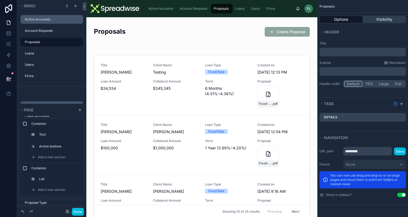
click at [384, 19] on button "Visibility" at bounding box center [384, 20] width 43 height 8
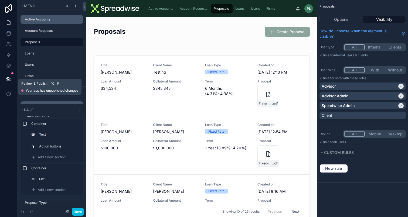
click at [7, 80] on icon at bounding box center [8, 78] width 5 height 5
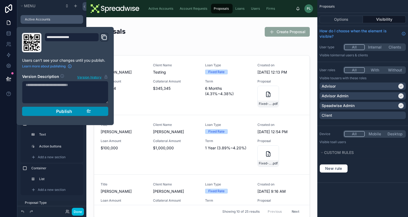
click at [89, 115] on button "Publish" at bounding box center [65, 111] width 86 height 9
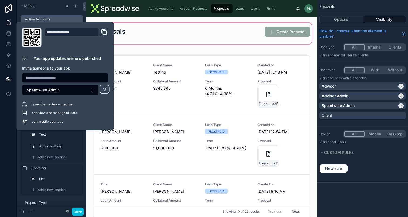
click at [198, 35] on div at bounding box center [202, 34] width 222 height 24
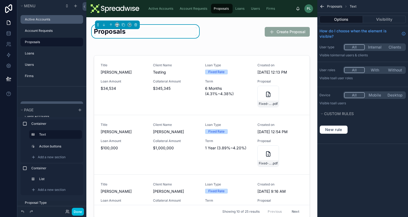
click at [215, 7] on span "Proposals" at bounding box center [221, 8] width 15 height 4
click at [0, 0] on button "scrollable content" at bounding box center [0, 0] width 0 height 0
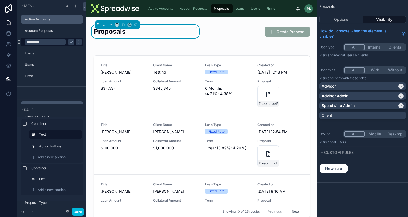
click at [76, 41] on div "scrollable content" at bounding box center [79, 42] width 6 height 6
click at [37, 44] on input "*********" at bounding box center [45, 42] width 41 height 6
click at [37, 51] on div "Loans" at bounding box center [53, 53] width 57 height 4
click at [37, 47] on div "scrollable content" at bounding box center [51, 47] width 69 height 1
click at [34, 51] on div "Loans" at bounding box center [53, 53] width 57 height 4
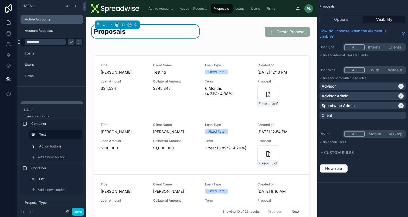
click at [356, 126] on div "Proposals Options Visibility How do I choose when the element is visible? User …" at bounding box center [362, 91] width 91 height 183
click at [377, 70] on button "With" at bounding box center [375, 70] width 20 height 6
click at [74, 211] on button "Done" at bounding box center [78, 212] width 12 height 8
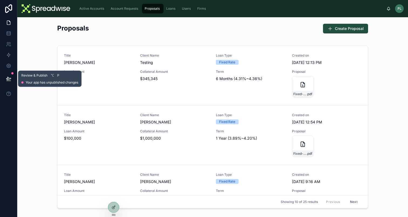
click at [12, 77] on button at bounding box center [9, 78] width 12 height 15
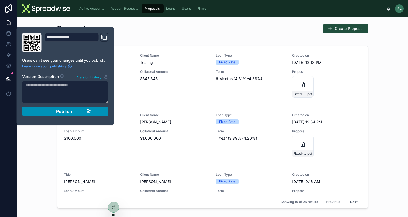
click at [49, 114] on button "Publish" at bounding box center [65, 111] width 86 height 9
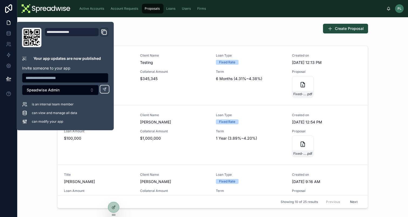
click at [221, 25] on div "Create Proposal" at bounding box center [292, 29] width 151 height 10
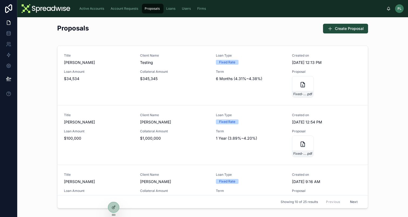
click at [221, 25] on div "Create Proposal" at bounding box center [292, 29] width 151 height 10
click at [12, 31] on link at bounding box center [8, 33] width 17 height 11
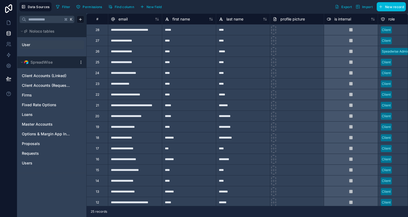
click at [28, 42] on span "User" at bounding box center [26, 44] width 8 height 5
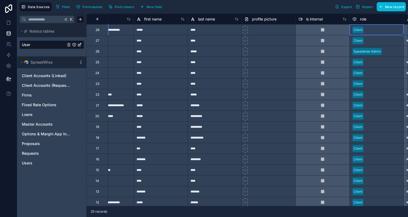
click at [369, 32] on div at bounding box center [383, 29] width 35 height 5
click at [301, 29] on div at bounding box center [322, 29] width 54 height 11
click at [9, 21] on icon at bounding box center [8, 22] width 5 height 5
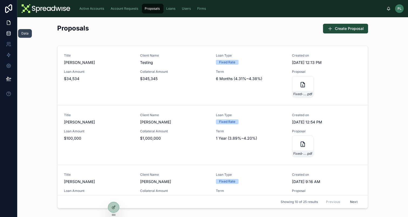
click at [9, 32] on icon at bounding box center [8, 33] width 5 height 5
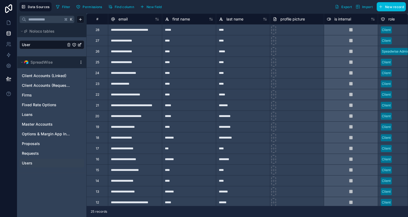
click at [46, 166] on link "Users" at bounding box center [46, 163] width 49 height 5
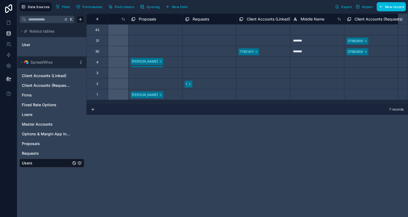
scroll to position [0, 140]
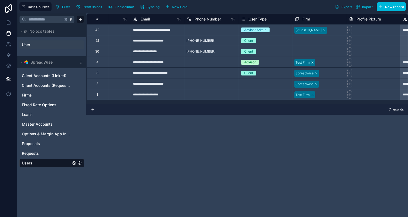
click at [74, 45] on icon "User" at bounding box center [74, 45] width 0 height 1
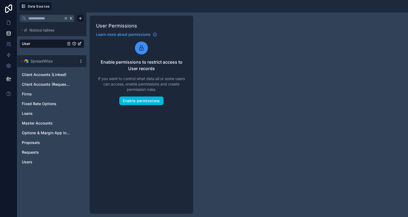
click at [47, 43] on link "User" at bounding box center [44, 43] width 44 height 5
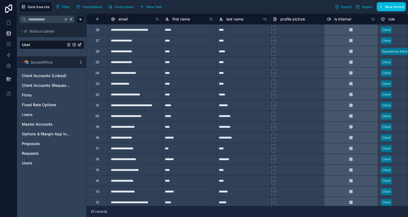
scroll to position [0, 85]
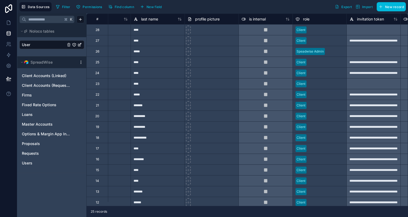
click at [335, 30] on div at bounding box center [326, 29] width 35 height 5
click at [15, 66] on link at bounding box center [8, 65] width 17 height 11
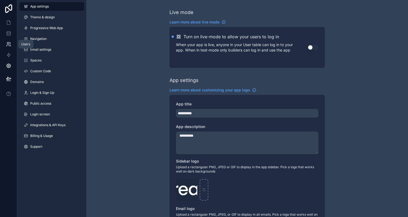
click at [8, 47] on link at bounding box center [8, 44] width 17 height 11
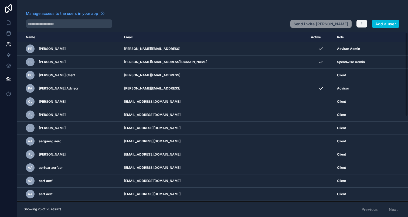
click at [360, 25] on icon "button" at bounding box center [362, 24] width 4 height 4
click at [376, 36] on link "Manage roles" at bounding box center [375, 36] width 38 height 9
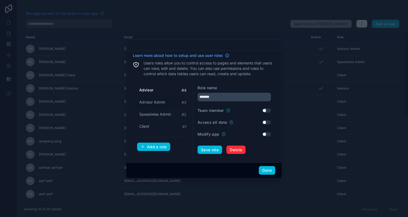
click at [159, 104] on span "Advisor Admin" at bounding box center [152, 102] width 26 height 5
type input "**********"
click at [267, 169] on button "Done" at bounding box center [267, 170] width 16 height 9
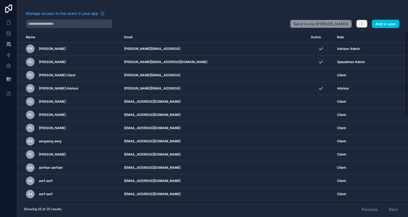
click at [364, 22] on button "button" at bounding box center [361, 24] width 11 height 8
click at [161, 23] on div at bounding box center [156, 23] width 260 height 9
click at [4, 22] on link at bounding box center [8, 22] width 17 height 11
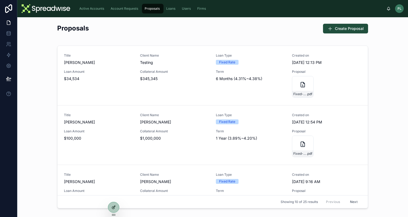
click at [115, 208] on icon at bounding box center [113, 207] width 4 height 4
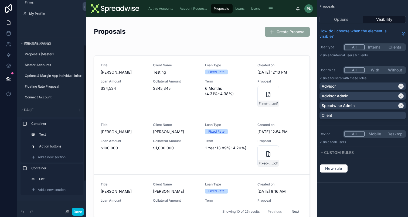
scroll to position [69, 0]
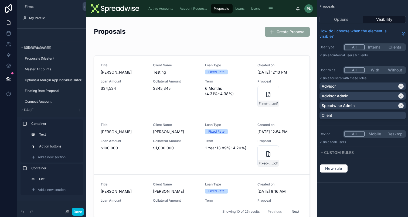
click at [42, 39] on div "Hidden pages Client Accounts Proposals (Master) Master Accounts Options & Margi…" at bounding box center [51, 87] width 69 height 116
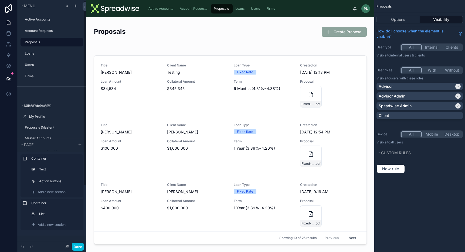
scroll to position [1, 0]
click at [76, 217] on button "Done" at bounding box center [78, 247] width 12 height 8
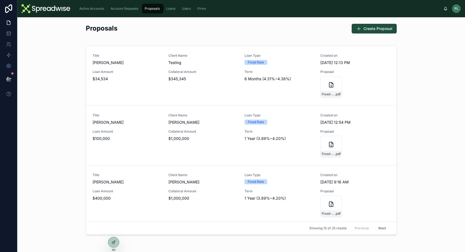
click at [100, 8] on span "Active Accounts" at bounding box center [91, 8] width 25 height 4
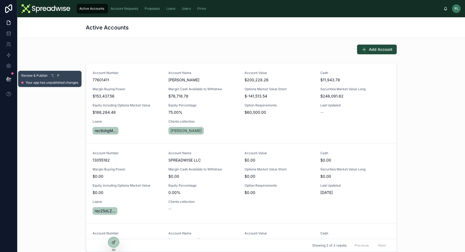
click at [11, 76] on button at bounding box center [9, 78] width 12 height 15
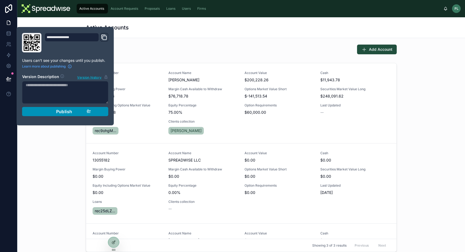
click at [59, 109] on span "Publish" at bounding box center [64, 111] width 16 height 5
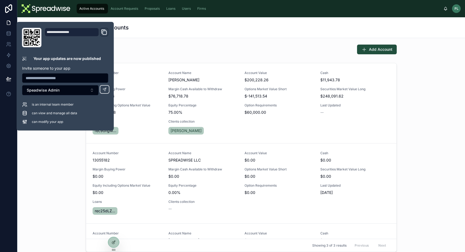
click at [161, 46] on div "Add Account" at bounding box center [241, 50] width 311 height 10
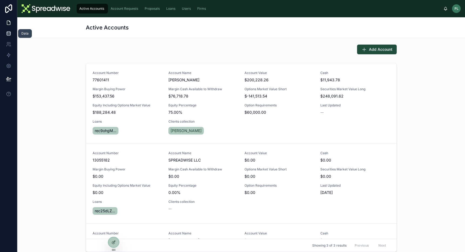
click at [8, 33] on icon at bounding box center [8, 33] width 5 height 5
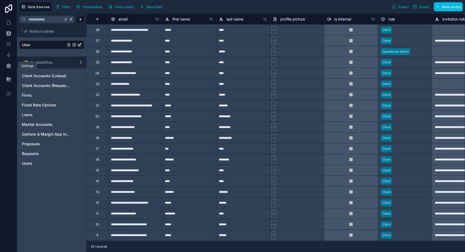
click at [9, 68] on icon at bounding box center [8, 65] width 5 height 5
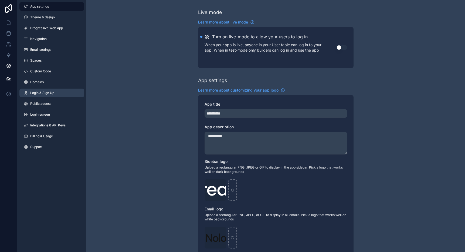
click at [52, 96] on link "Login & Sign Up" at bounding box center [51, 92] width 65 height 9
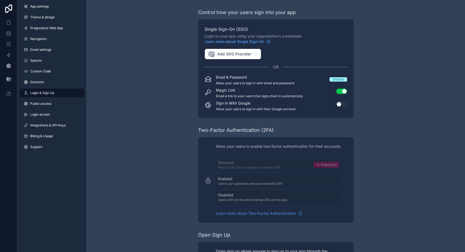
click at [341, 91] on button "Use setting" at bounding box center [341, 90] width 11 height 5
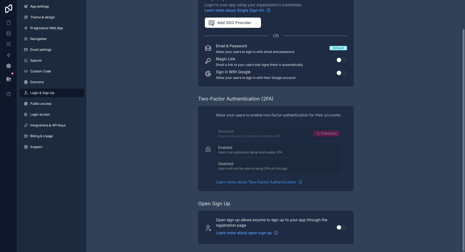
scroll to position [32, 0]
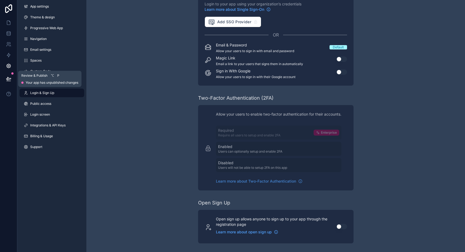
click at [13, 79] on button at bounding box center [9, 78] width 12 height 15
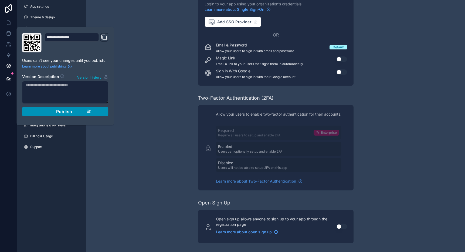
click at [62, 110] on span "Publish" at bounding box center [64, 111] width 16 height 5
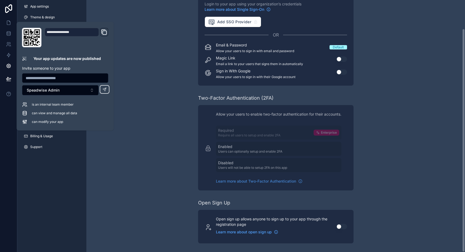
click at [153, 87] on div "Control how your users sign into your app Single Sign-On (SSO) Login to your ap…" at bounding box center [275, 110] width 378 height 284
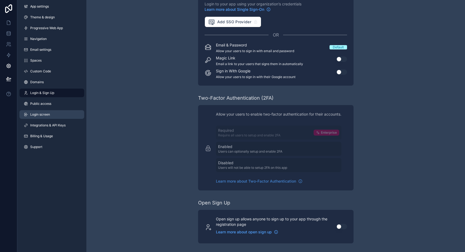
click at [51, 115] on link "Login screen" at bounding box center [51, 114] width 65 height 9
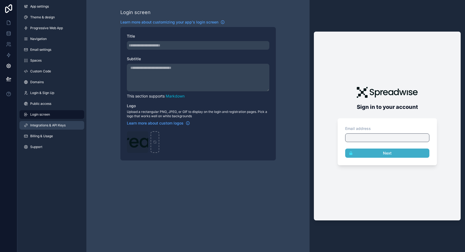
click at [45, 125] on span "Integrations & API Keys" at bounding box center [47, 125] width 35 height 4
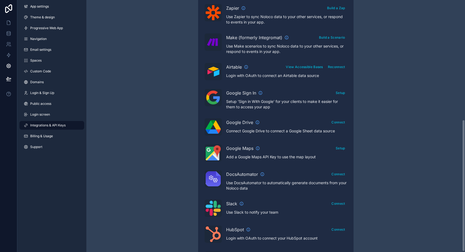
scroll to position [229, 0]
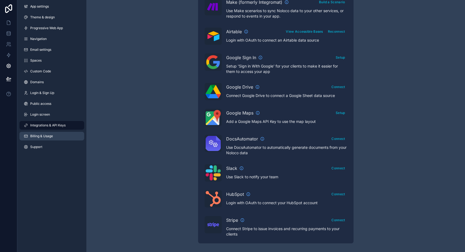
click at [40, 134] on span "Billing & Usage" at bounding box center [41, 136] width 23 height 4
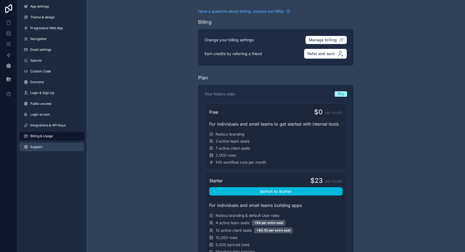
click at [41, 144] on link "Support" at bounding box center [51, 146] width 65 height 9
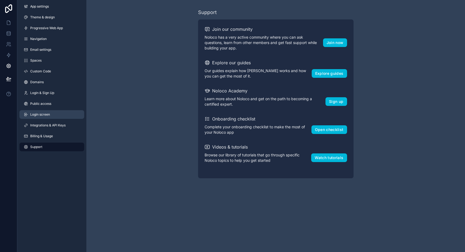
click at [50, 112] on span "Login screen" at bounding box center [40, 114] width 20 height 4
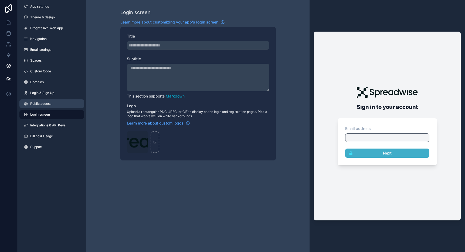
click at [53, 105] on link "Public access" at bounding box center [51, 103] width 65 height 9
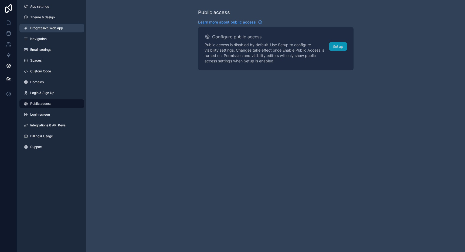
click at [54, 29] on span "Progressive Web App" at bounding box center [46, 28] width 33 height 4
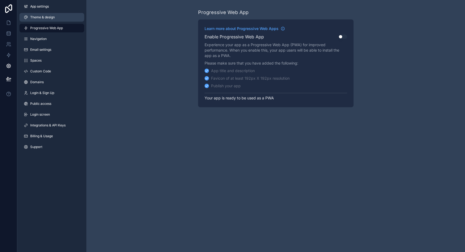
click at [58, 19] on link "Theme & design" at bounding box center [51, 17] width 65 height 9
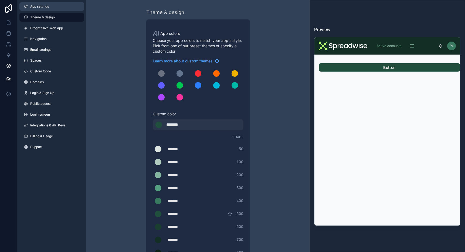
click at [56, 8] on link "App settings" at bounding box center [51, 6] width 65 height 9
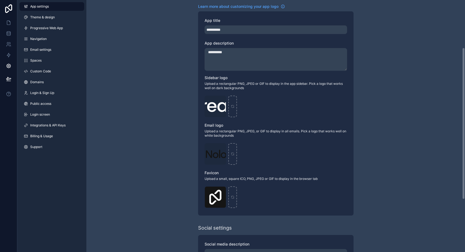
scroll to position [1, 0]
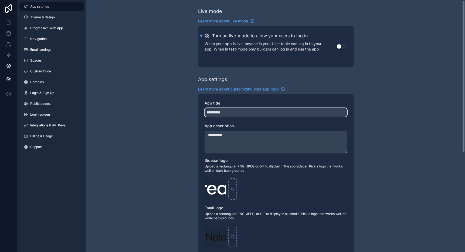
click at [231, 111] on input "**********" at bounding box center [275, 112] width 142 height 9
type input "**********"
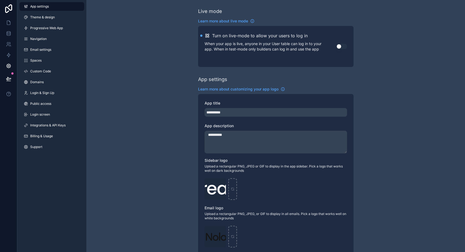
click at [228, 143] on textarea "**********" at bounding box center [275, 142] width 142 height 23
click at [340, 48] on button "Use setting" at bounding box center [341, 46] width 11 height 5
click at [253, 141] on textarea "**********" at bounding box center [275, 142] width 142 height 23
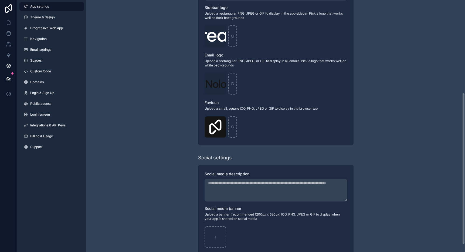
scroll to position [155, 0]
type textarea "**********"
click at [220, 125] on div "Logo-WebClip .png" at bounding box center [215, 126] width 22 height 22
click at [0, 0] on icon "scrollable content" at bounding box center [0, 0] width 0 height 0
click at [215, 126] on div "Logo-WebClip .png" at bounding box center [215, 126] width 22 height 22
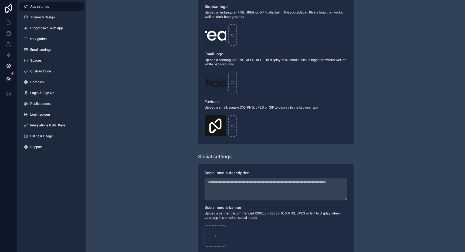
click at [0, 0] on icon "scrollable content" at bounding box center [0, 0] width 0 height 0
click at [233, 110] on icon "button" at bounding box center [233, 110] width 0 height 1
click at [219, 121] on div "scrollable content" at bounding box center [215, 126] width 22 height 22
type input "**********"
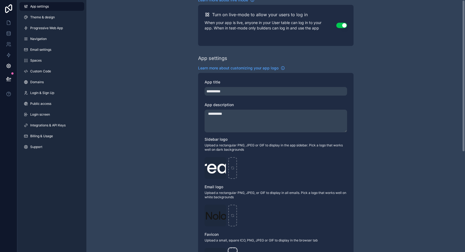
scroll to position [0, 0]
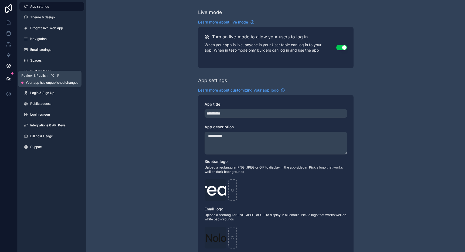
click at [14, 77] on button at bounding box center [9, 78] width 12 height 15
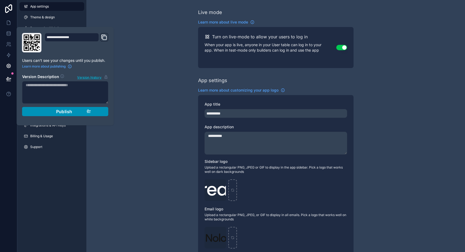
click at [72, 113] on div "Publish" at bounding box center [65, 111] width 51 height 5
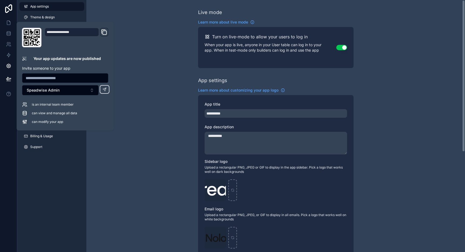
click at [173, 52] on div "**********" at bounding box center [275, 209] width 378 height 418
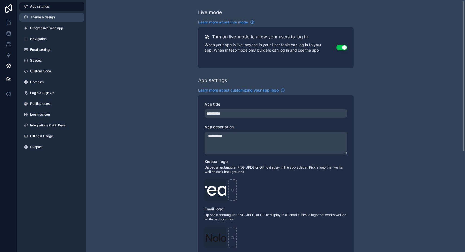
click at [52, 16] on span "Theme & design" at bounding box center [42, 17] width 25 height 4
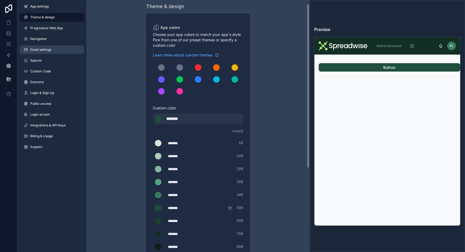
scroll to position [10, 0]
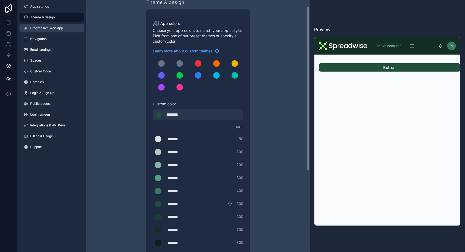
click at [54, 30] on span "Progressive Web App" at bounding box center [46, 28] width 33 height 4
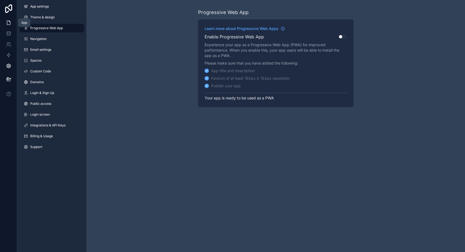
click at [14, 26] on link at bounding box center [8, 22] width 17 height 11
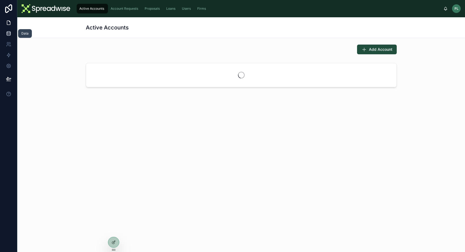
click at [11, 36] on icon at bounding box center [8, 33] width 5 height 5
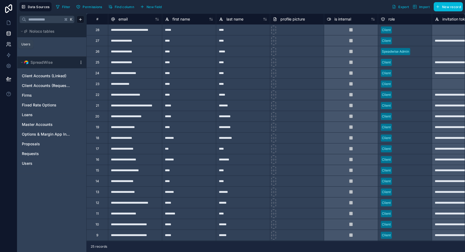
click at [8, 44] on icon at bounding box center [8, 44] width 5 height 5
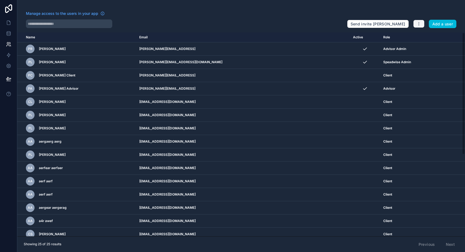
click at [419, 25] on icon "button" at bounding box center [419, 24] width 4 height 4
click at [428, 37] on link "Manage roles" at bounding box center [432, 36] width 38 height 9
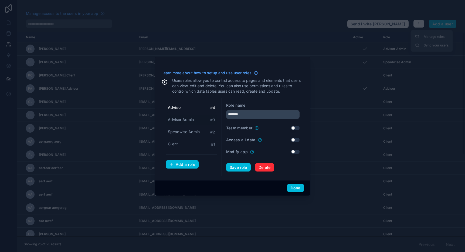
click at [189, 119] on span "Advisor Admin" at bounding box center [181, 119] width 26 height 5
click at [189, 129] on span "Speadwise Admin" at bounding box center [184, 131] width 32 height 5
type input "**********"
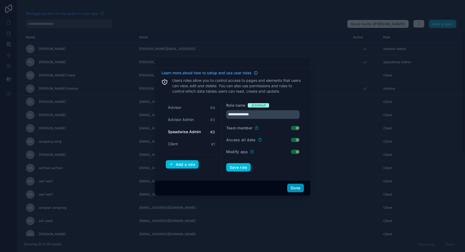
click at [291, 186] on button "Done" at bounding box center [295, 187] width 16 height 9
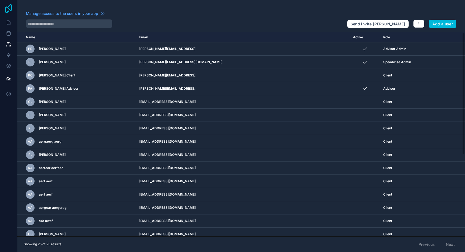
click at [12, 9] on icon at bounding box center [8, 8] width 7 height 9
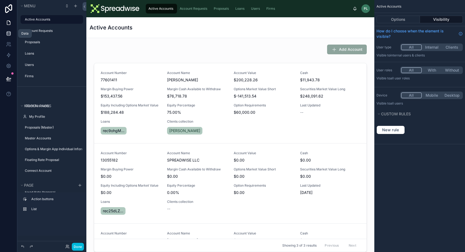
click at [10, 32] on icon at bounding box center [8, 33] width 5 height 5
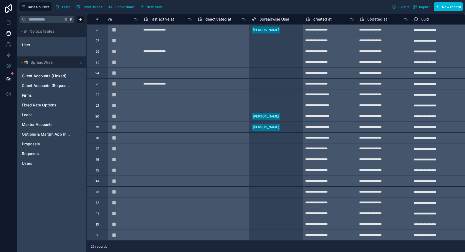
scroll to position [0, 403]
click at [150, 6] on span "New field" at bounding box center [153, 7] width 15 height 4
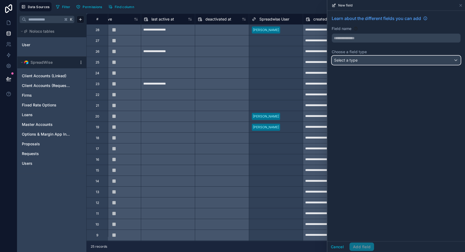
click at [359, 60] on div "Select a type" at bounding box center [396, 60] width 128 height 9
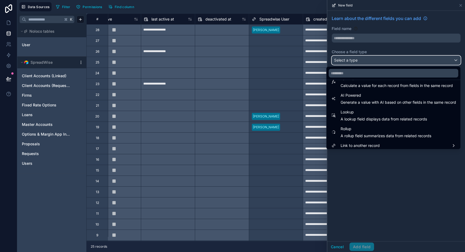
scroll to position [156, 0]
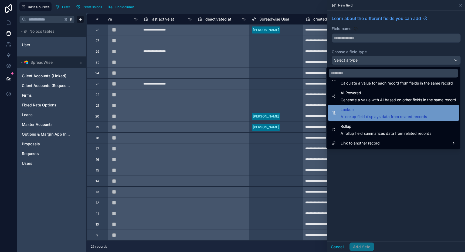
click at [358, 114] on span "A lookup field displays data from related records" at bounding box center [383, 116] width 86 height 5
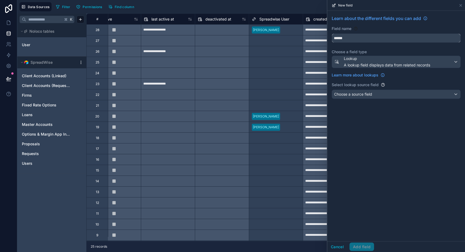
click at [356, 38] on input "******" at bounding box center [396, 38] width 128 height 9
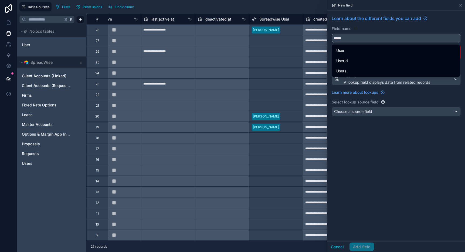
click at [332, 33] on button "****" at bounding box center [396, 37] width 129 height 9
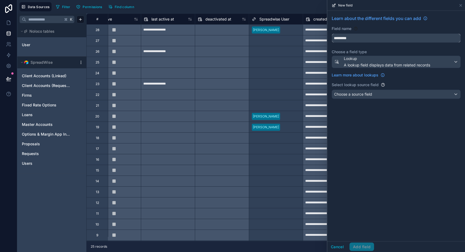
type input "*********"
click at [392, 139] on div "Learn about the different fields you can add Field name ********* Choose a fiel…" at bounding box center [396, 126] width 138 height 230
click at [369, 95] on span "Choose a source field" at bounding box center [353, 94] width 38 height 5
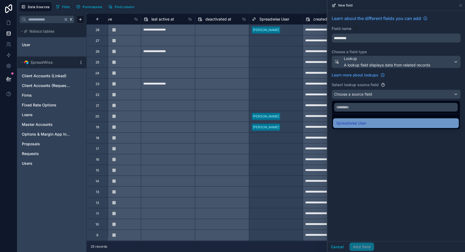
click at [367, 124] on div "Spreadwise User" at bounding box center [395, 123] width 119 height 6
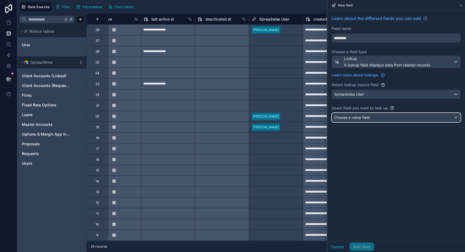
click at [345, 121] on div "Choose a value field" at bounding box center [396, 117] width 128 height 9
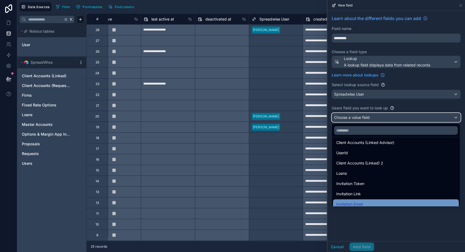
scroll to position [0, 0]
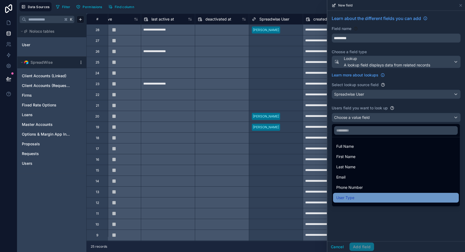
click at [351, 196] on span "User Type" at bounding box center [345, 197] width 18 height 6
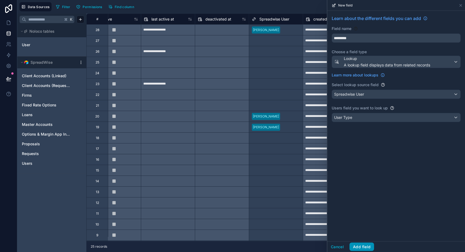
click at [360, 245] on button "Add field" at bounding box center [361, 246] width 25 height 9
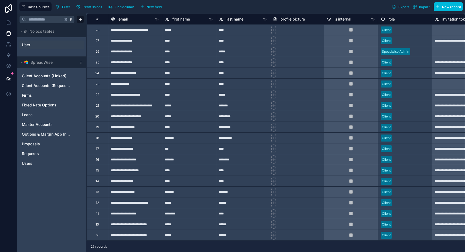
click at [50, 45] on link "User" at bounding box center [44, 44] width 44 height 5
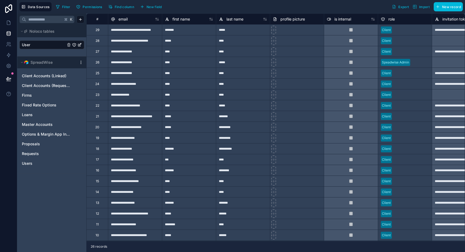
click at [73, 44] on icon "User" at bounding box center [74, 45] width 4 height 4
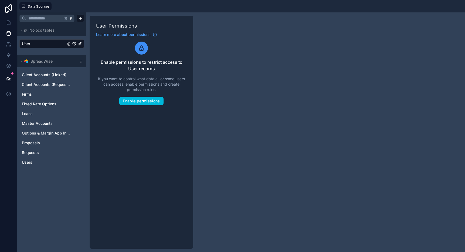
click at [25, 46] on span "User" at bounding box center [26, 43] width 8 height 5
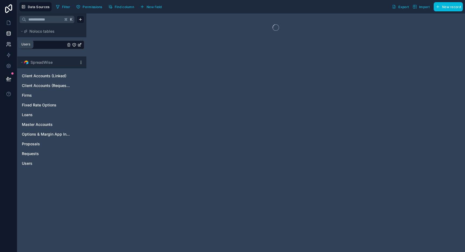
click at [9, 44] on icon at bounding box center [9, 43] width 1 height 2
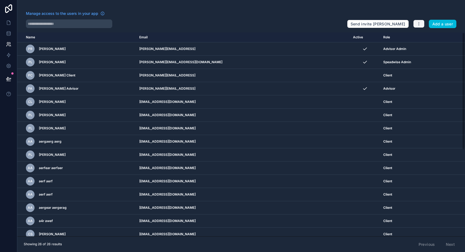
click at [417, 24] on icon "button" at bounding box center [419, 24] width 4 height 4
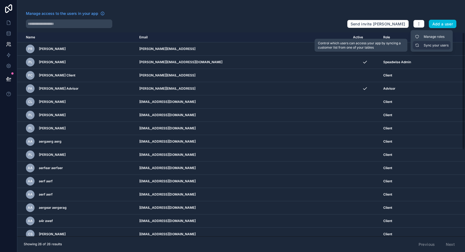
click at [422, 46] on link "Sync your users" at bounding box center [432, 45] width 38 height 9
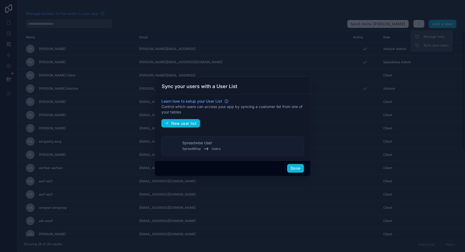
click at [212, 148] on span "Users" at bounding box center [215, 148] width 9 height 4
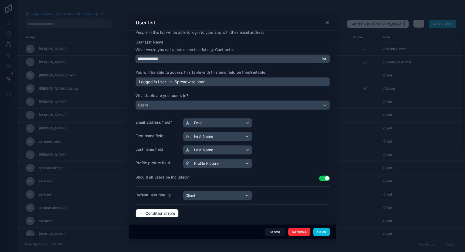
scroll to position [5, 0]
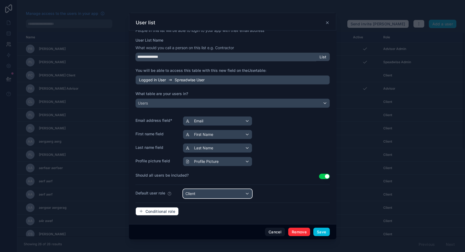
click at [214, 196] on div "Client" at bounding box center [217, 193] width 69 height 9
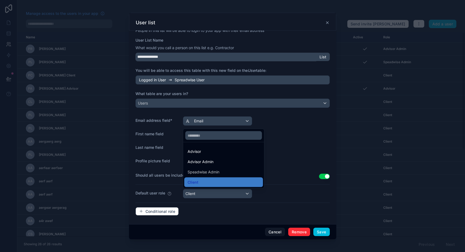
click at [269, 196] on div at bounding box center [232, 126] width 465 height 252
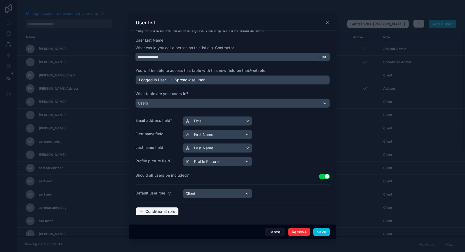
click at [159, 212] on span "Conditional role" at bounding box center [160, 211] width 30 height 5
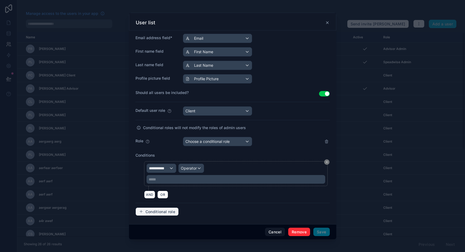
scroll to position [88, 0]
click at [166, 170] on div "**********" at bounding box center [161, 167] width 29 height 9
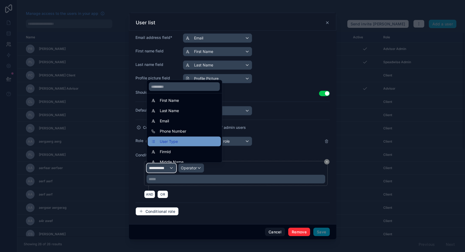
scroll to position [15, 0]
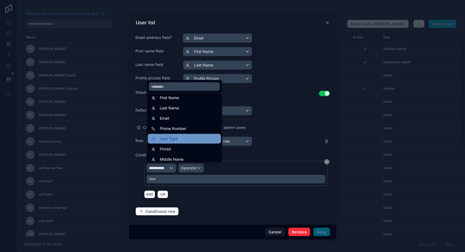
click at [179, 137] on div "User Type" at bounding box center [184, 138] width 67 height 6
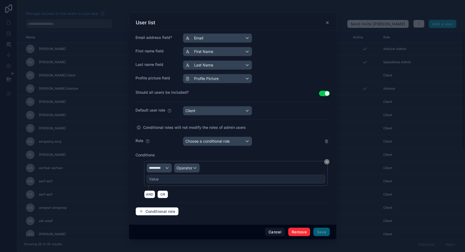
click at [185, 176] on div "Value" at bounding box center [235, 179] width 179 height 9
click at [192, 168] on div "Operator" at bounding box center [186, 167] width 25 height 9
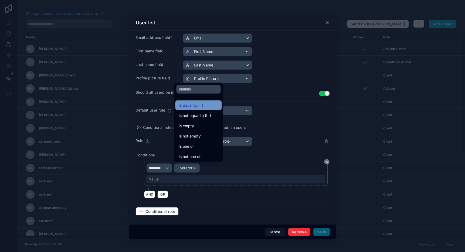
click at [203, 107] on span "Is equal to (=)" at bounding box center [191, 105] width 25 height 6
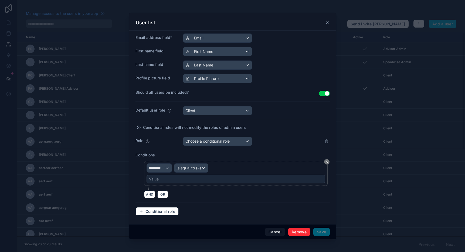
click at [171, 182] on div "Value" at bounding box center [235, 179] width 179 height 9
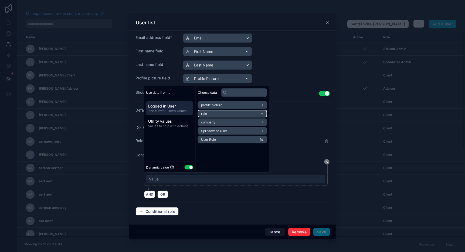
click at [214, 117] on li "role" at bounding box center [232, 114] width 69 height 8
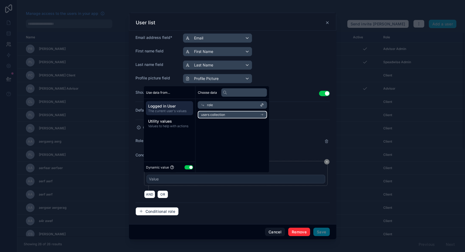
click at [216, 115] on span "users collection" at bounding box center [213, 114] width 24 height 4
click at [222, 116] on div "users collection" at bounding box center [232, 114] width 69 height 8
click at [224, 114] on span "users collection" at bounding box center [213, 114] width 24 height 4
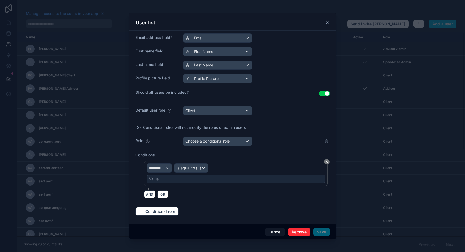
click at [293, 120] on hr at bounding box center [232, 120] width 194 height 0
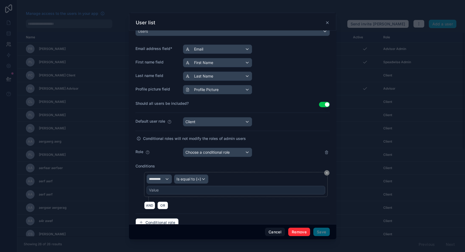
scroll to position [76, 0]
click at [15, 10] on div at bounding box center [232, 126] width 465 height 252
click at [13, 9] on div at bounding box center [232, 126] width 465 height 252
click at [327, 26] on div "User list" at bounding box center [232, 22] width 207 height 18
click at [326, 23] on icon at bounding box center [327, 23] width 4 height 4
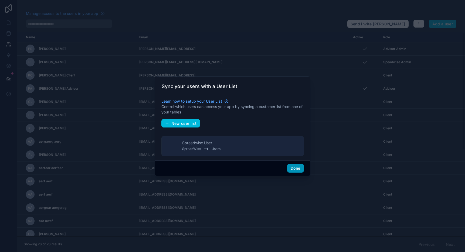
click at [301, 171] on button "Done" at bounding box center [295, 168] width 16 height 9
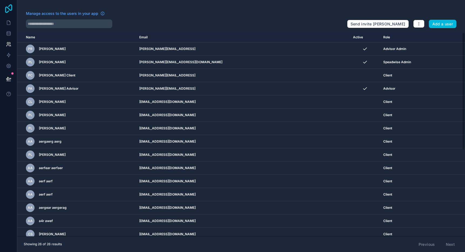
click at [11, 9] on icon at bounding box center [8, 8] width 11 height 9
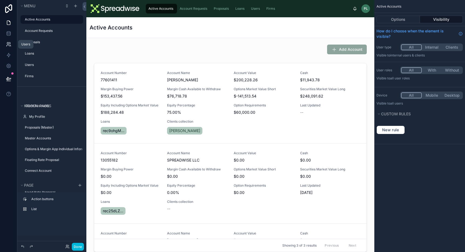
click at [8, 42] on icon at bounding box center [8, 44] width 5 height 5
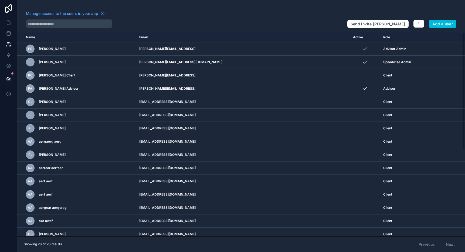
click at [414, 28] on div "Send invite reminders Add a user" at bounding box center [401, 23] width 109 height 11
click at [415, 25] on button "button" at bounding box center [418, 24] width 11 height 8
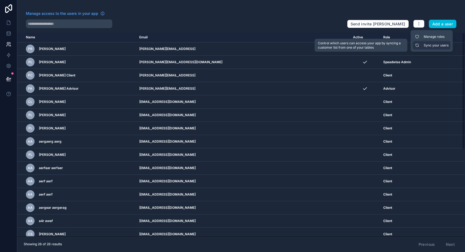
click at [421, 42] on link "Sync your users" at bounding box center [432, 45] width 38 height 9
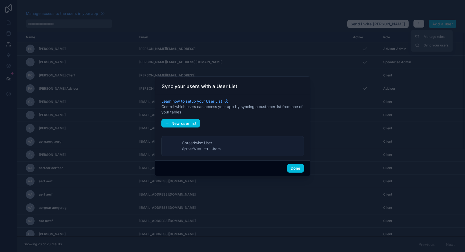
click at [224, 144] on button "Spreadwise User SpreadWise Users" at bounding box center [232, 146] width 142 height 20
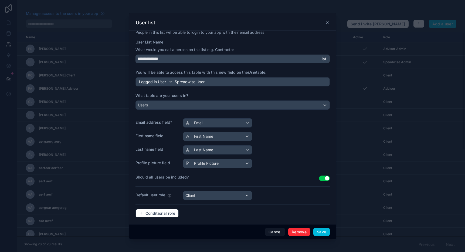
scroll to position [5, 0]
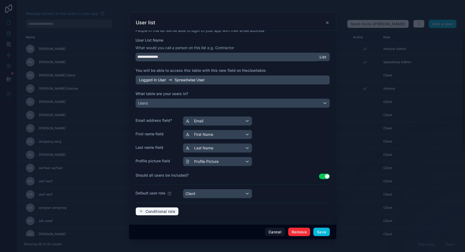
click at [160, 209] on span "Conditional role" at bounding box center [160, 211] width 30 height 5
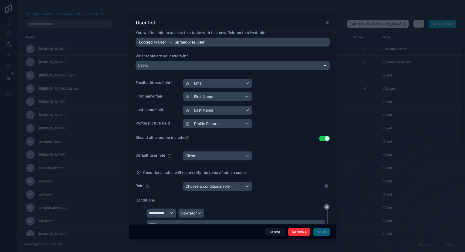
scroll to position [88, 0]
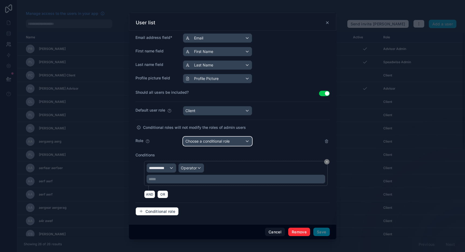
click at [206, 143] on span "Choose a conditional role" at bounding box center [207, 141] width 44 height 5
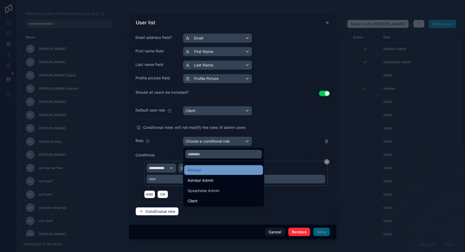
click at [203, 168] on div "Advisor" at bounding box center [223, 170] width 72 height 6
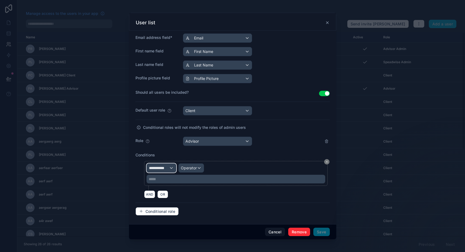
click at [151, 168] on span "**********" at bounding box center [159, 167] width 20 height 5
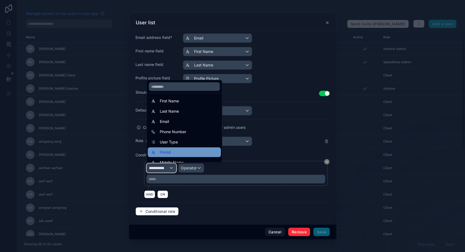
scroll to position [15, 0]
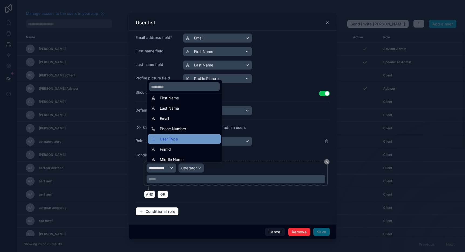
click at [181, 142] on div "User Type" at bounding box center [184, 139] width 73 height 10
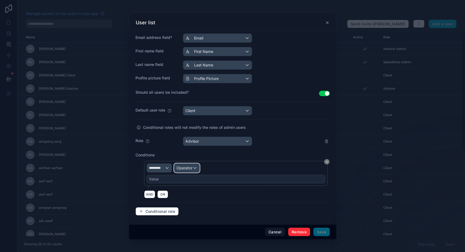
click at [186, 169] on span "Operator" at bounding box center [184, 167] width 16 height 5
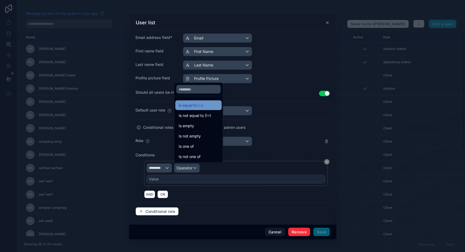
click at [197, 107] on span "Is equal to (=)" at bounding box center [191, 105] width 25 height 6
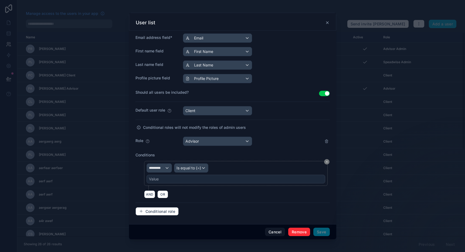
click at [172, 181] on div "Value" at bounding box center [235, 179] width 179 height 9
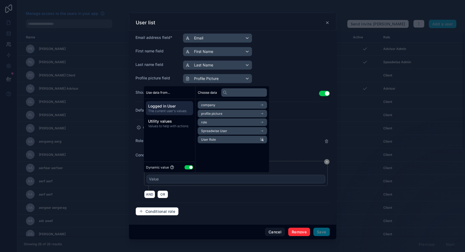
click at [187, 166] on button "Use setting" at bounding box center [189, 167] width 9 height 4
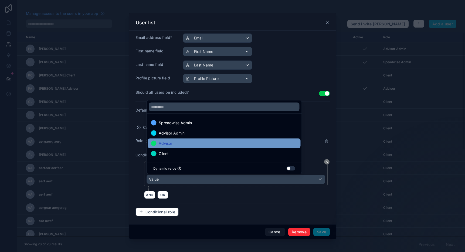
click at [181, 145] on div "Advisor" at bounding box center [224, 143] width 146 height 6
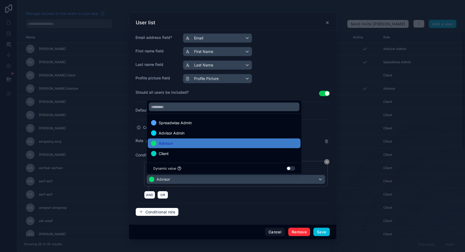
click at [128, 171] on div at bounding box center [232, 126] width 465 height 252
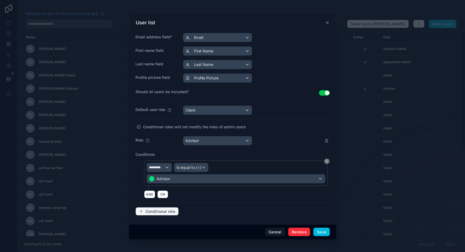
click at [162, 208] on button "Conditional role" at bounding box center [156, 211] width 43 height 9
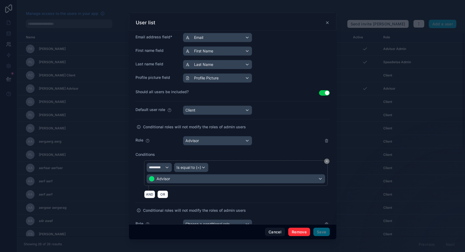
scroll to position [171, 0]
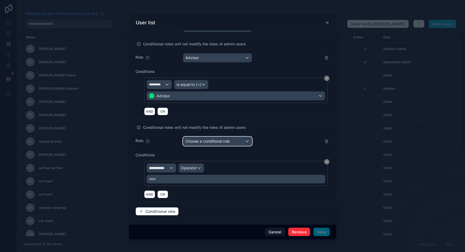
click at [210, 142] on span "Choose a conditional role" at bounding box center [207, 141] width 44 height 5
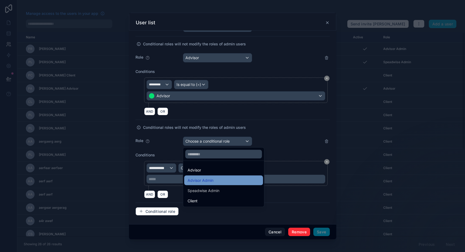
click at [203, 179] on div "Advisor Admin" at bounding box center [200, 180] width 26 height 6
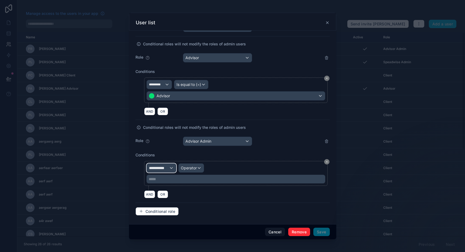
click at [163, 169] on span "**********" at bounding box center [159, 167] width 20 height 5
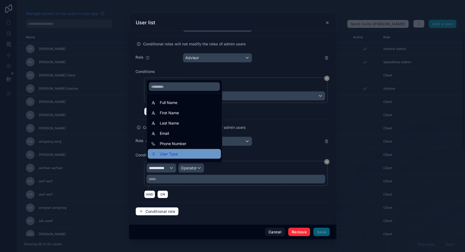
click at [178, 153] on div "User Type" at bounding box center [184, 154] width 67 height 6
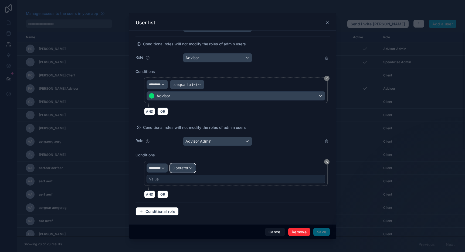
click at [188, 169] on span "Operator" at bounding box center [180, 167] width 16 height 5
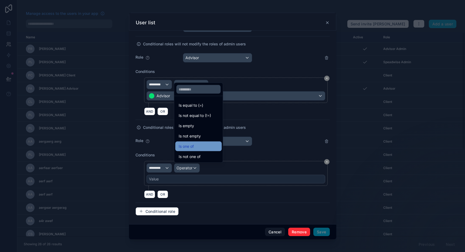
click at [196, 147] on div "Is one of" at bounding box center [199, 146] width 40 height 6
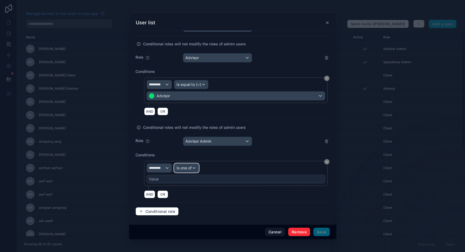
click at [189, 168] on span "Is one of" at bounding box center [183, 167] width 15 height 5
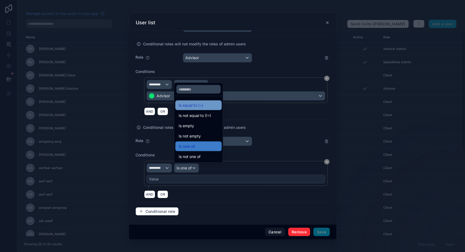
click at [200, 105] on span "Is equal to (=)" at bounding box center [191, 105] width 25 height 6
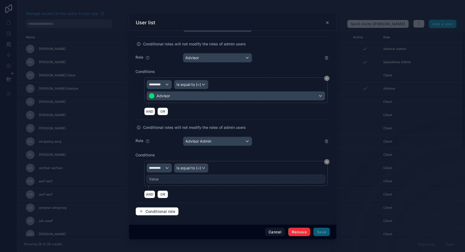
click at [165, 182] on div "Value" at bounding box center [235, 179] width 179 height 9
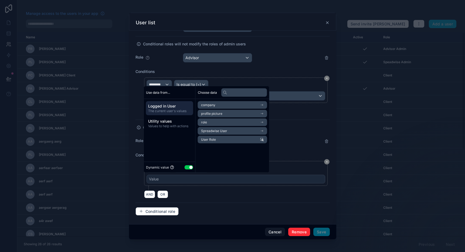
click at [187, 168] on button "Use setting" at bounding box center [189, 167] width 9 height 4
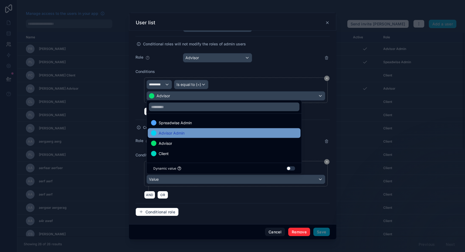
click at [184, 136] on span "Advisor Admin" at bounding box center [172, 133] width 26 height 6
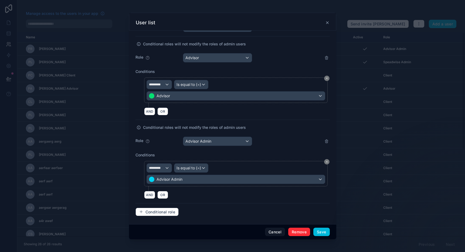
click at [211, 200] on div "**********" at bounding box center [232, 41] width 194 height 359
click at [168, 210] on span "Conditional role" at bounding box center [160, 211] width 30 height 5
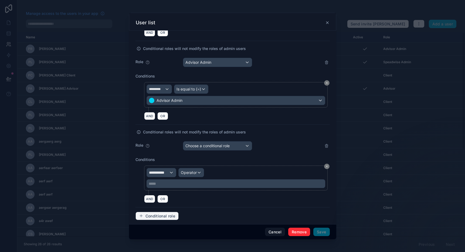
scroll to position [254, 0]
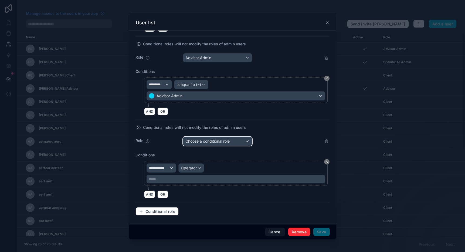
click at [201, 141] on span "Choose a conditional role" at bounding box center [207, 141] width 44 height 5
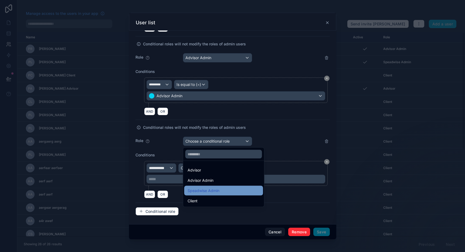
click at [202, 187] on div "Speadwise Admin" at bounding box center [203, 190] width 32 height 6
click at [213, 190] on div "Speadwise Admin" at bounding box center [203, 190] width 32 height 6
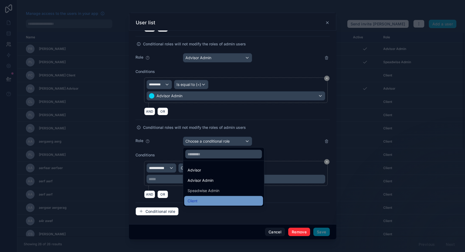
click at [200, 198] on div "Client" at bounding box center [223, 200] width 72 height 6
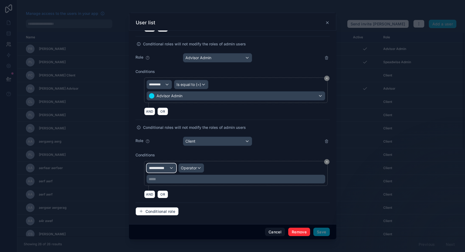
click at [165, 163] on div "**********" at bounding box center [161, 167] width 29 height 9
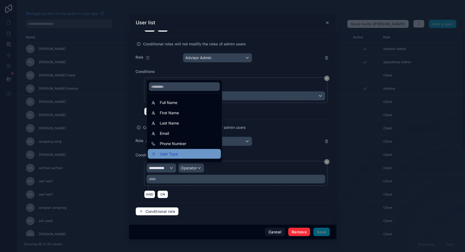
click at [178, 157] on div "User Type" at bounding box center [184, 154] width 73 height 10
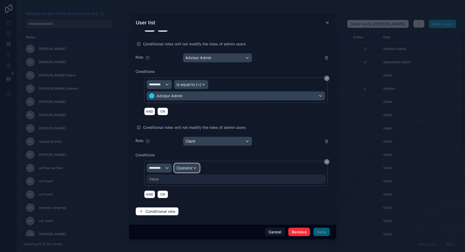
click at [185, 169] on span "Operator" at bounding box center [184, 167] width 16 height 5
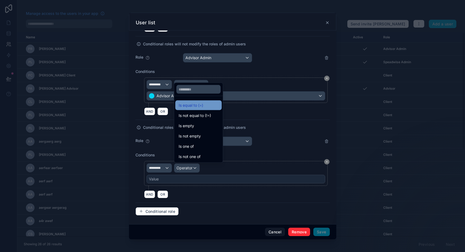
click at [201, 107] on span "Is equal to (=)" at bounding box center [191, 105] width 25 height 6
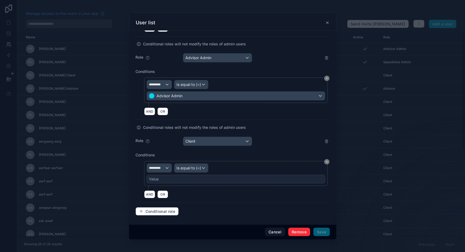
click at [170, 182] on div "Value" at bounding box center [235, 179] width 179 height 9
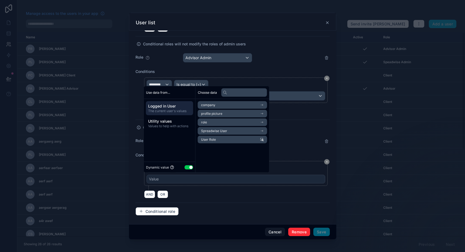
click at [187, 168] on button "Use setting" at bounding box center [189, 167] width 9 height 4
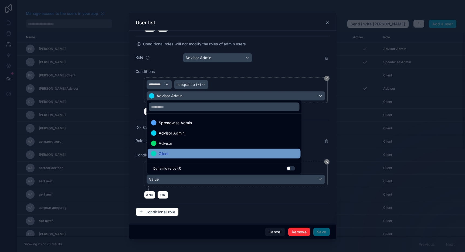
click at [176, 152] on div "Client" at bounding box center [224, 153] width 146 height 6
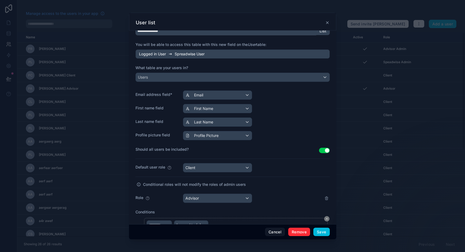
scroll to position [0, 0]
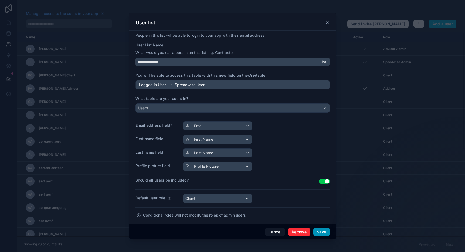
click at [320, 229] on button "Save" at bounding box center [321, 231] width 16 height 9
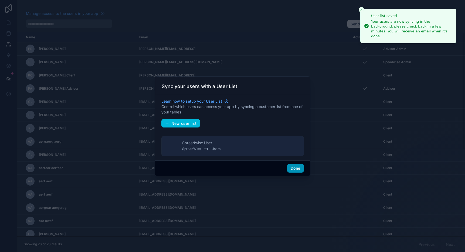
click at [292, 166] on button "Done" at bounding box center [295, 168] width 16 height 9
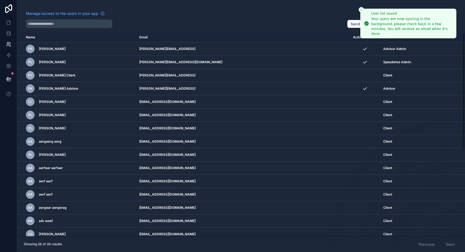
click at [360, 9] on icon "Close toast" at bounding box center [361, 9] width 3 height 3
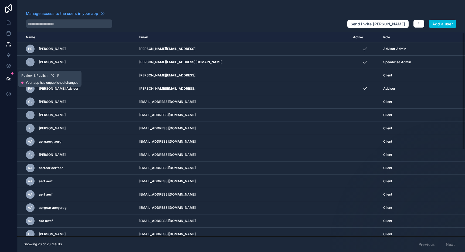
click at [7, 77] on icon at bounding box center [8, 78] width 5 height 3
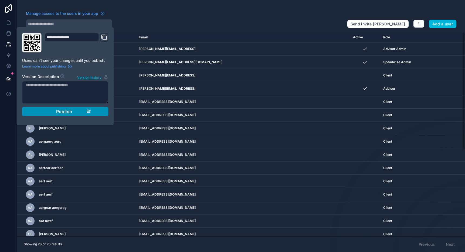
click at [80, 111] on div "Publish" at bounding box center [65, 111] width 51 height 5
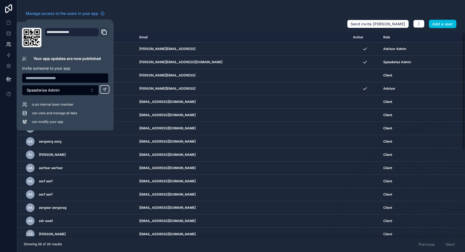
click at [190, 26] on div at bounding box center [184, 23] width 317 height 9
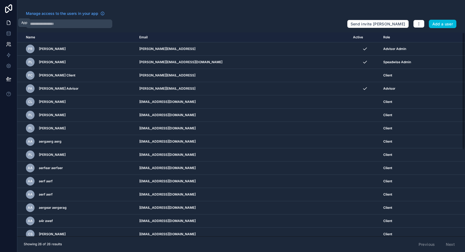
click at [7, 22] on icon at bounding box center [8, 23] width 3 height 4
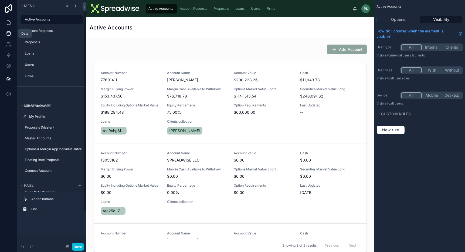
click at [8, 35] on icon at bounding box center [8, 33] width 5 height 5
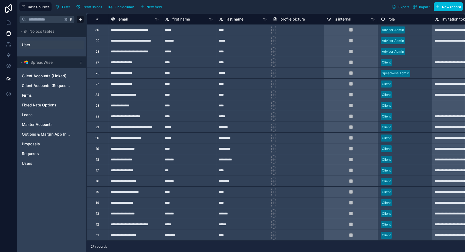
click at [38, 42] on link "User" at bounding box center [44, 44] width 44 height 5
click at [5, 57] on link at bounding box center [8, 55] width 17 height 11
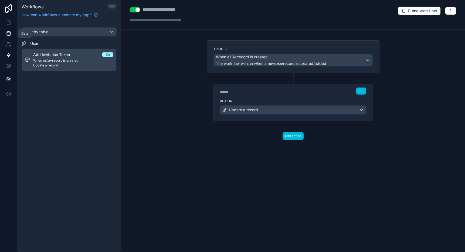
click at [5, 35] on link at bounding box center [8, 33] width 17 height 11
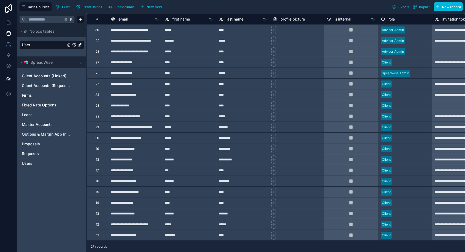
click at [39, 44] on link "User" at bounding box center [44, 44] width 44 height 5
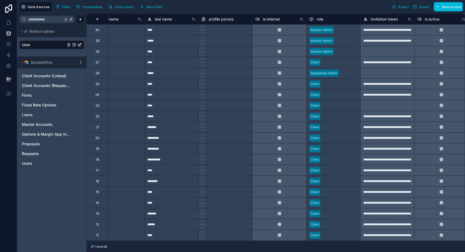
scroll to position [0, 73]
click at [387, 29] on div "**********" at bounding box center [386, 29] width 54 height 11
click at [389, 41] on div "**********" at bounding box center [386, 40] width 54 height 11
click at [384, 32] on div "**********" at bounding box center [386, 29] width 54 height 11
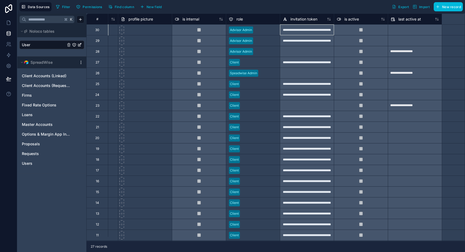
scroll to position [0, 0]
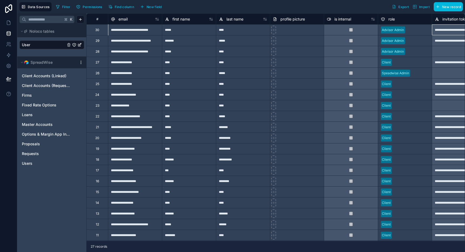
click at [230, 44] on div "*****" at bounding box center [243, 40] width 54 height 11
click at [298, 55] on div at bounding box center [297, 51] width 54 height 11
click at [246, 45] on div "*****" at bounding box center [243, 40] width 54 height 11
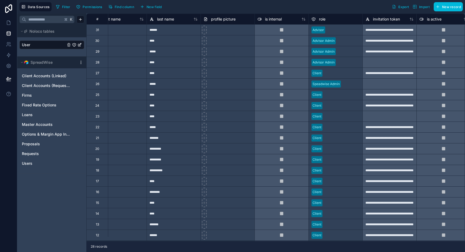
scroll to position [0, 106]
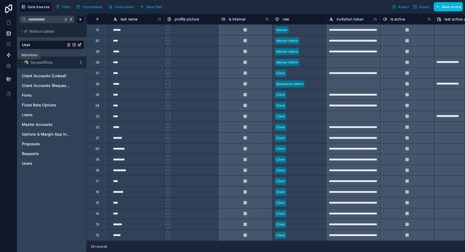
click at [12, 54] on link at bounding box center [8, 55] width 17 height 11
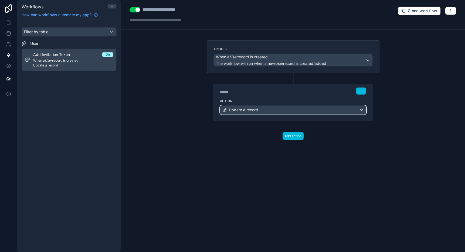
click at [253, 109] on span "Update a record" at bounding box center [243, 109] width 29 height 5
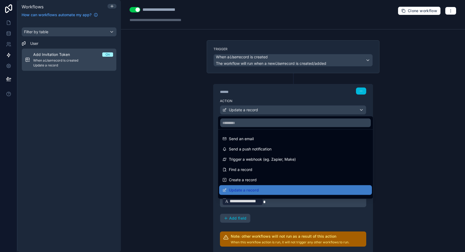
click at [390, 174] on div at bounding box center [232, 126] width 465 height 252
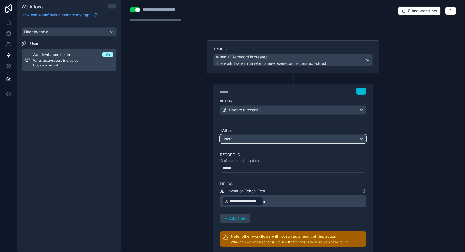
click at [241, 137] on div "Users" at bounding box center [293, 138] width 146 height 9
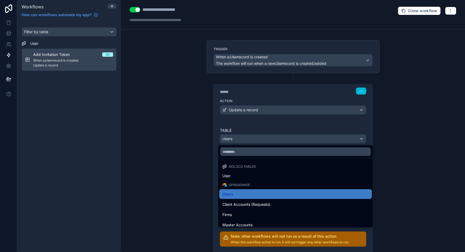
click at [244, 126] on div at bounding box center [232, 126] width 465 height 252
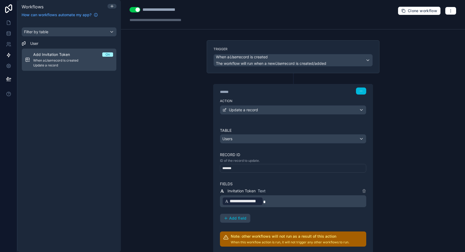
click at [244, 170] on div "*******" at bounding box center [293, 168] width 146 height 9
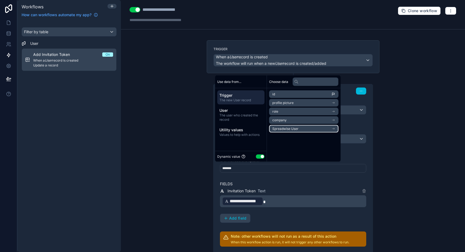
click at [283, 129] on span "Spreadwise User" at bounding box center [285, 129] width 26 height 4
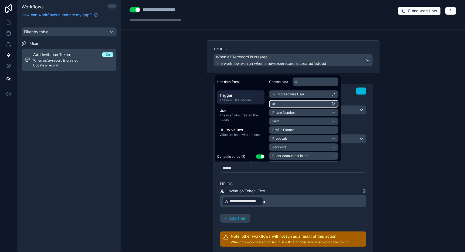
click at [299, 103] on li "id" at bounding box center [303, 104] width 69 height 8
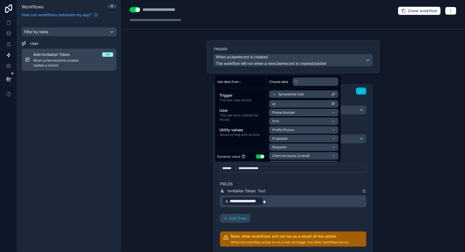
click at [400, 93] on div "**********" at bounding box center [293, 126] width 344 height 252
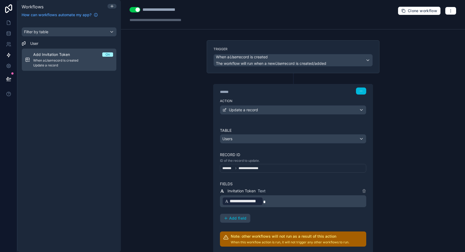
scroll to position [51, 0]
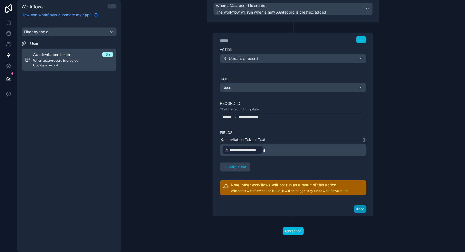
click at [361, 212] on button "Done" at bounding box center [360, 209] width 12 height 8
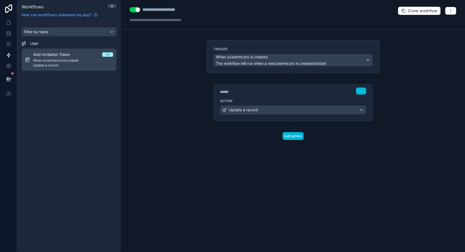
scroll to position [0, 0]
click at [8, 80] on icon at bounding box center [8, 78] width 5 height 3
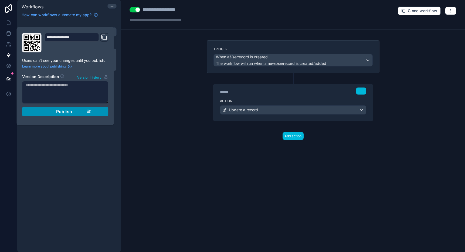
click at [73, 112] on div "Publish" at bounding box center [65, 111] width 51 height 5
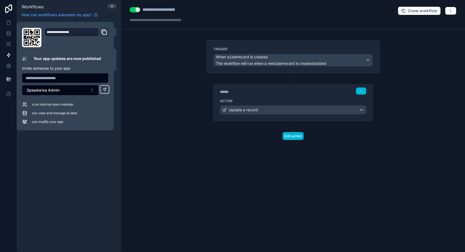
click at [146, 86] on div "**********" at bounding box center [293, 126] width 344 height 252
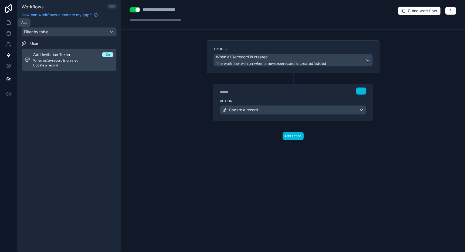
click at [12, 26] on link at bounding box center [8, 22] width 17 height 11
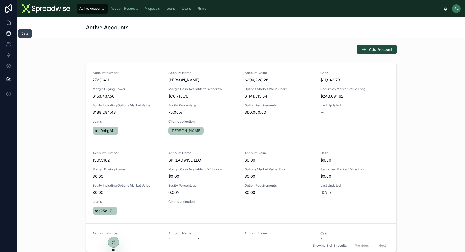
click at [10, 32] on icon at bounding box center [9, 33] width 4 height 2
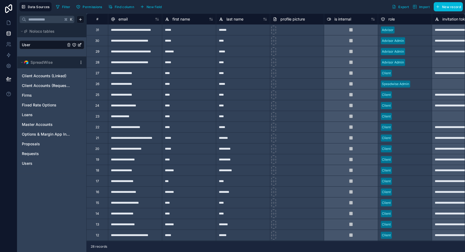
click at [261, 138] on div "*******" at bounding box center [243, 137] width 54 height 11
click at [116, 139] on div "**********" at bounding box center [135, 137] width 54 height 11
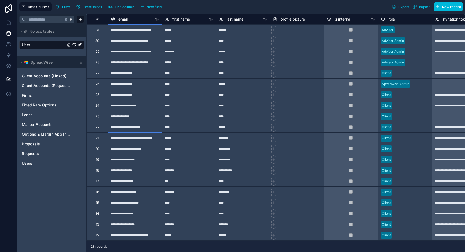
drag, startPoint x: 127, startPoint y: 138, endPoint x: 131, endPoint y: 30, distance: 108.3
click at [153, 98] on div "Delete rows 1 to 11" at bounding box center [152, 98] width 36 height 6
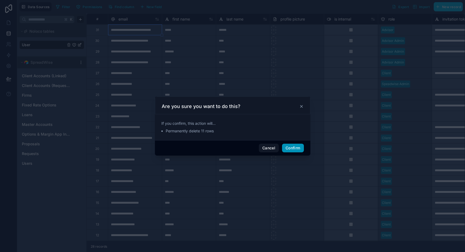
click at [291, 146] on button "Confirm" at bounding box center [293, 148] width 22 height 9
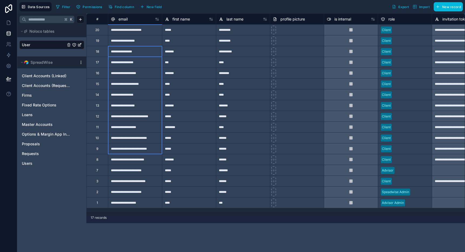
drag, startPoint x: 140, startPoint y: 51, endPoint x: 146, endPoint y: 150, distance: 98.9
click at [160, 172] on div "Delete rows 3 to 12" at bounding box center [165, 172] width 38 height 6
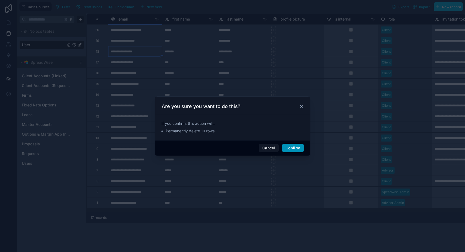
click at [290, 150] on button "Confirm" at bounding box center [293, 148] width 22 height 9
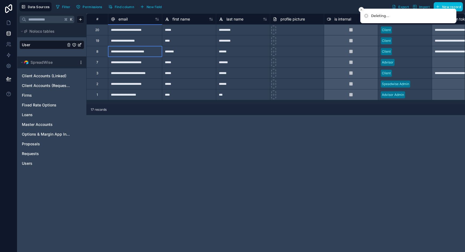
click at [151, 56] on div "**********" at bounding box center [135, 51] width 54 height 11
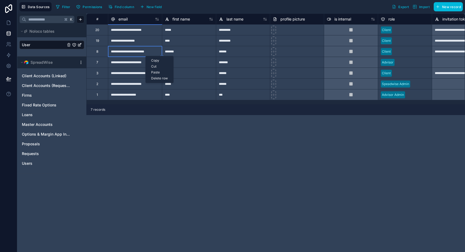
click at [162, 79] on div "Delete row" at bounding box center [160, 78] width 28 height 6
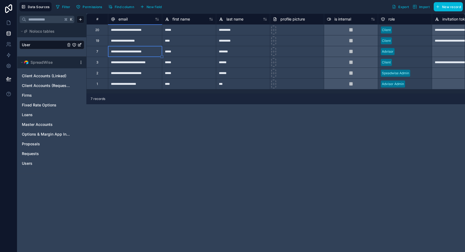
click at [193, 138] on div "**********" at bounding box center [275, 132] width 378 height 238
click at [48, 42] on link "User" at bounding box center [44, 44] width 44 height 5
click at [32, 163] on span "Users" at bounding box center [27, 163] width 11 height 5
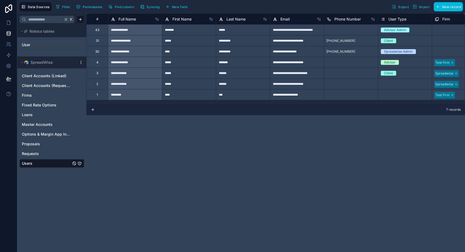
click at [35, 46] on link "User" at bounding box center [44, 44] width 44 height 5
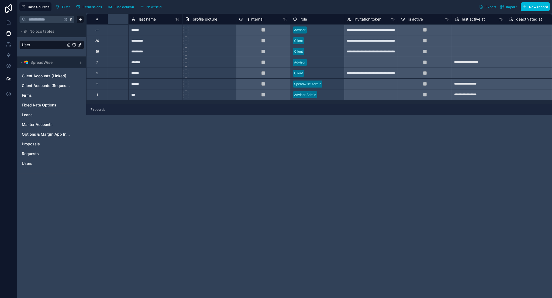
scroll to position [0, 365]
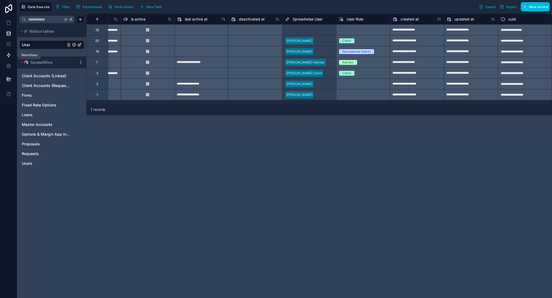
click at [9, 56] on icon at bounding box center [8, 54] width 5 height 5
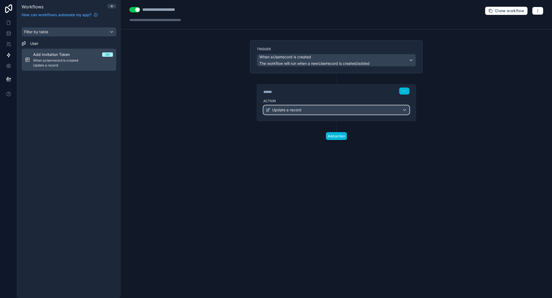
click at [323, 111] on div "Update a record" at bounding box center [337, 109] width 146 height 9
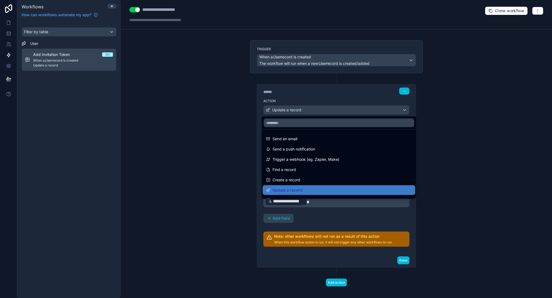
click at [210, 134] on div at bounding box center [276, 149] width 552 height 298
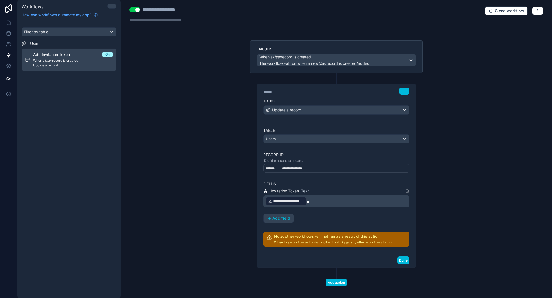
click at [347, 168] on div "**********" at bounding box center [337, 168] width 146 height 9
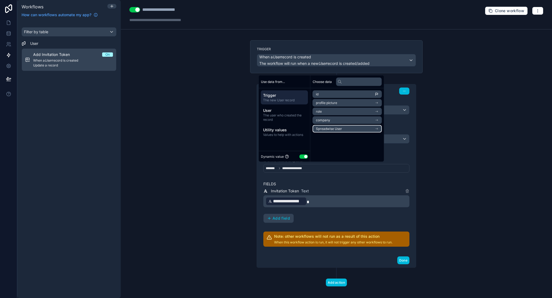
click at [338, 128] on span "Spreadwise User" at bounding box center [329, 129] width 26 height 4
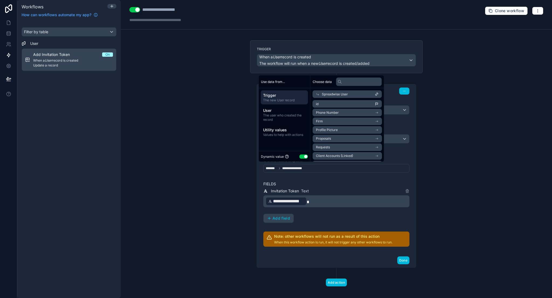
click at [357, 95] on div "Spreadwise User" at bounding box center [347, 94] width 69 height 8
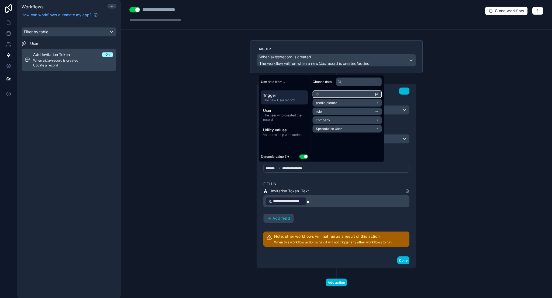
click at [355, 95] on li "id" at bounding box center [347, 94] width 69 height 8
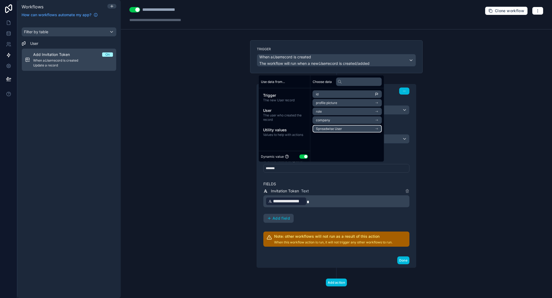
click at [346, 129] on li "Spreadwise User" at bounding box center [347, 129] width 69 height 8
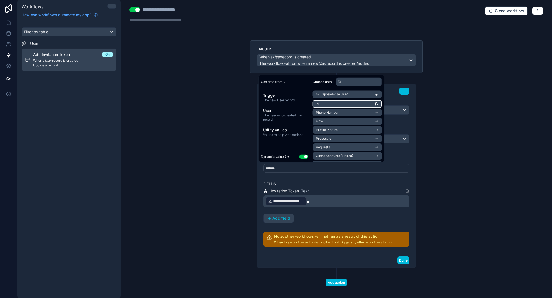
click at [344, 101] on li "id" at bounding box center [347, 104] width 69 height 8
click at [449, 153] on div "**********" at bounding box center [337, 149] width 432 height 298
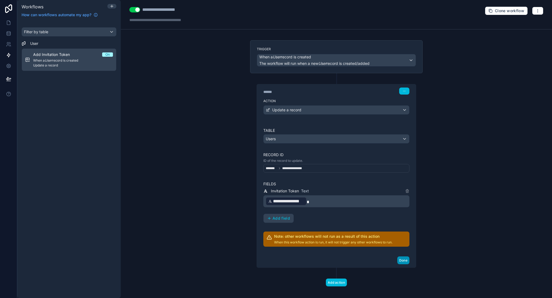
click at [405, 259] on button "Done" at bounding box center [404, 260] width 12 height 8
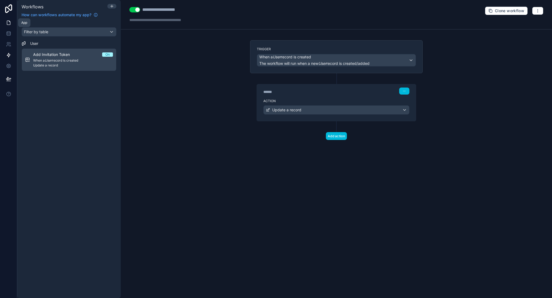
click at [11, 22] on link at bounding box center [8, 22] width 17 height 11
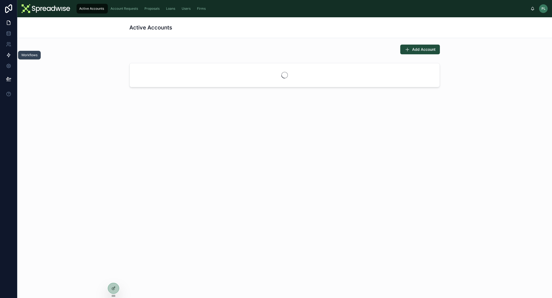
click at [12, 55] on link at bounding box center [8, 55] width 17 height 11
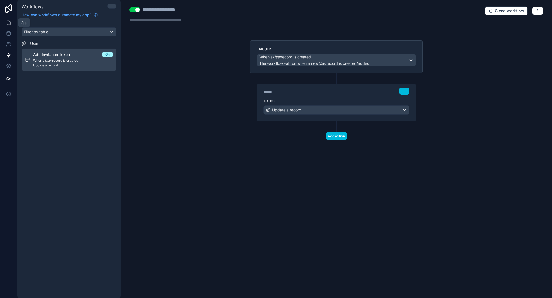
click at [9, 19] on link at bounding box center [8, 22] width 17 height 11
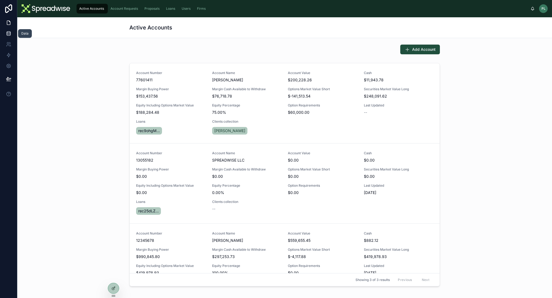
click at [13, 32] on link at bounding box center [8, 33] width 17 height 11
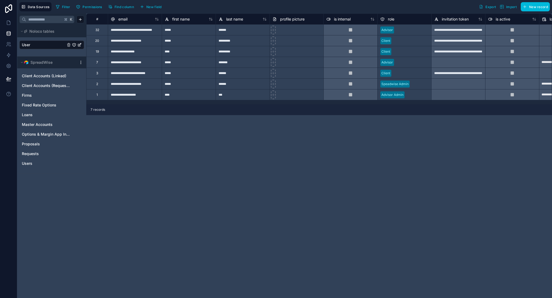
click at [204, 143] on div "**********" at bounding box center [319, 155] width 466 height 284
click at [34, 162] on link "Users" at bounding box center [46, 163] width 49 height 5
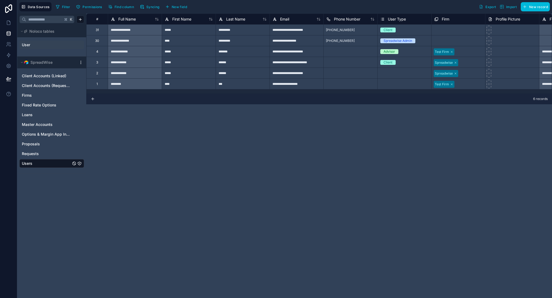
click at [39, 44] on link "User" at bounding box center [44, 44] width 44 height 5
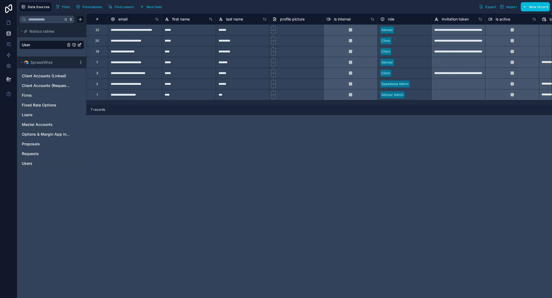
click at [37, 44] on link "User" at bounding box center [44, 44] width 44 height 5
click at [12, 20] on link at bounding box center [8, 22] width 17 height 11
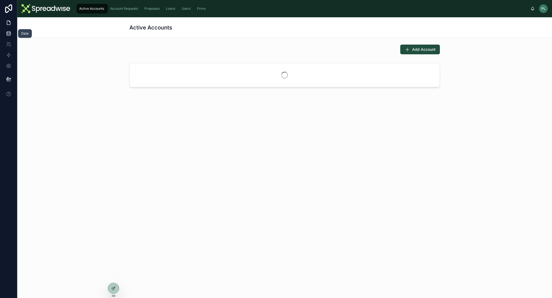
click at [9, 35] on icon at bounding box center [8, 33] width 5 height 5
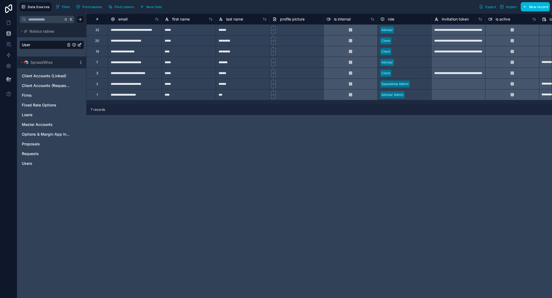
click at [39, 43] on link "User" at bounding box center [44, 44] width 44 height 5
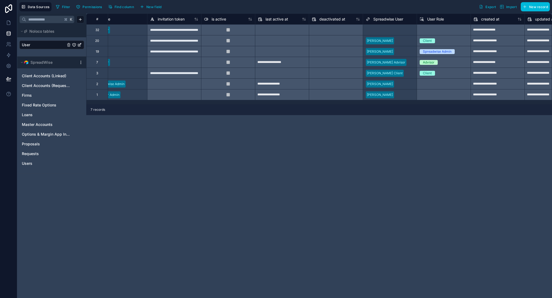
scroll to position [0, 287]
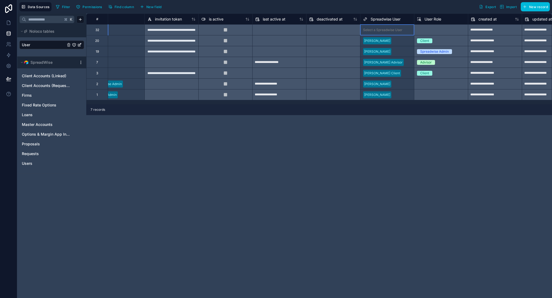
click at [378, 26] on div "Select a Spreadwise User" at bounding box center [388, 30] width 54 height 8
click at [377, 28] on div "Select a Spreadwise User" at bounding box center [382, 30] width 39 height 4
click at [437, 139] on div "**********" at bounding box center [319, 155] width 466 height 284
click at [435, 29] on div "Select a User Role" at bounding box center [441, 29] width 54 height 11
click at [437, 19] on span "User Role" at bounding box center [433, 18] width 17 height 5
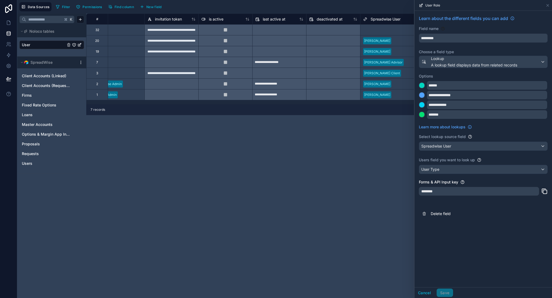
click at [378, 18] on span "Spreadwise User" at bounding box center [386, 18] width 30 height 5
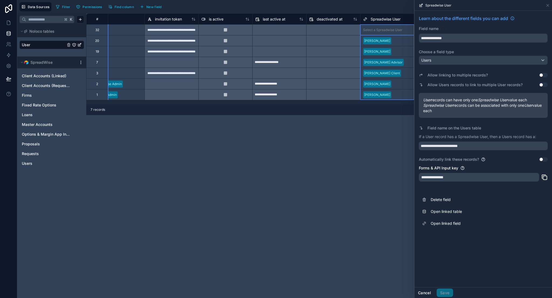
click at [425, 293] on button "Cancel" at bounding box center [425, 292] width 20 height 9
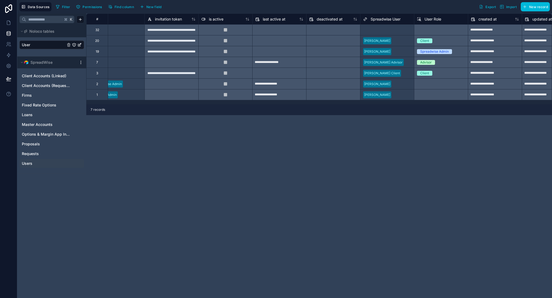
click at [35, 166] on div "Users" at bounding box center [51, 163] width 65 height 9
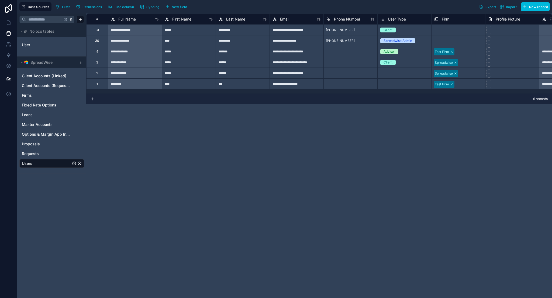
click at [144, 7] on icon "button" at bounding box center [142, 7] width 4 height 4
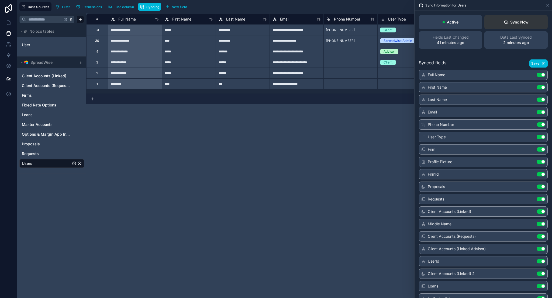
click at [530, 20] on button "Sync Now" at bounding box center [516, 22] width 63 height 14
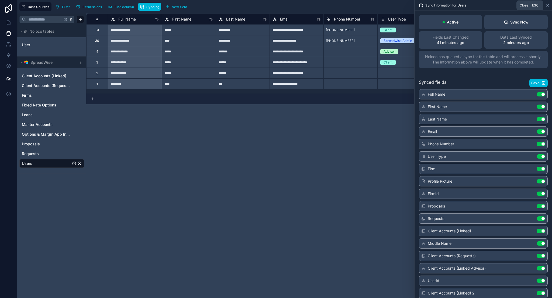
click at [547, 6] on icon at bounding box center [548, 5] width 4 height 4
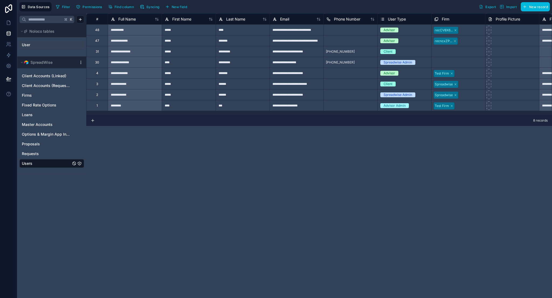
click at [42, 45] on link "User" at bounding box center [44, 44] width 44 height 5
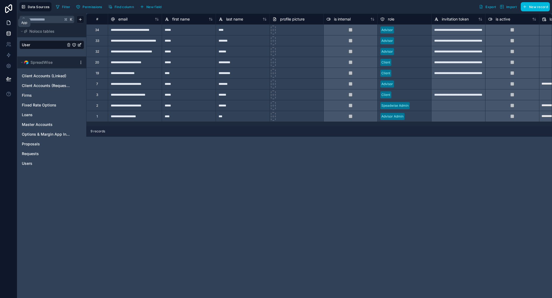
click at [12, 25] on link at bounding box center [8, 22] width 17 height 11
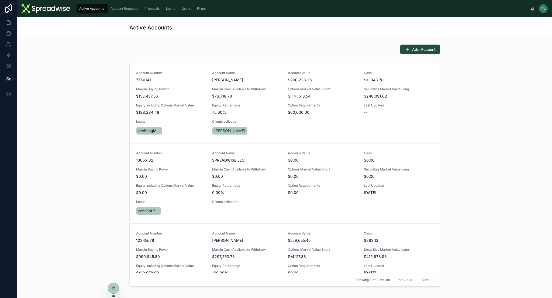
click at [113, 282] on div "Account Number 77601411 Account Name [PERSON_NAME] Account Value $200,228.26 Ca…" at bounding box center [285, 176] width 527 height 230
click at [113, 286] on icon at bounding box center [113, 288] width 4 height 4
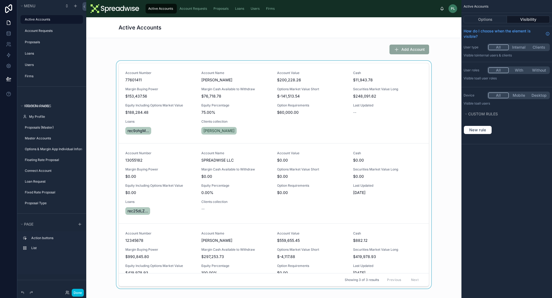
click at [266, 135] on div at bounding box center [274, 176] width 367 height 230
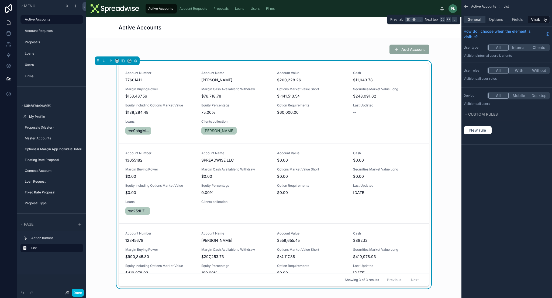
click at [479, 20] on button "General" at bounding box center [475, 20] width 22 height 8
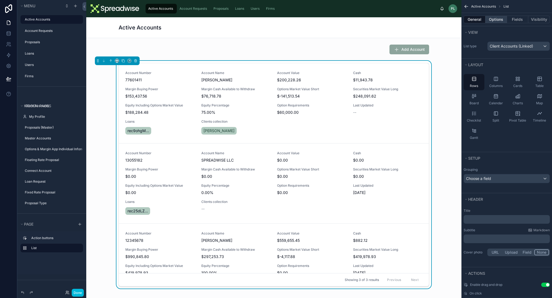
click at [497, 18] on button "Options" at bounding box center [497, 20] width 22 height 8
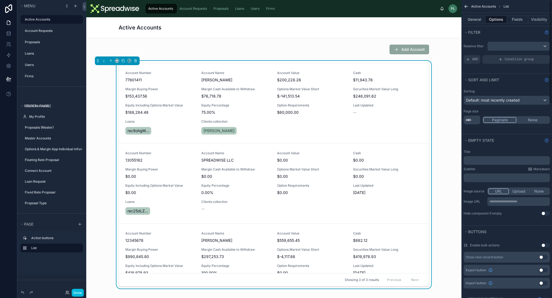
click at [480, 161] on p "﻿" at bounding box center [507, 160] width 83 height 4
click at [482, 172] on div "Subtitle Markdown ﻿" at bounding box center [507, 174] width 86 height 15
click at [547, 140] on icon "Show help information" at bounding box center [547, 140] width 1 height 1
click at [504, 163] on div "﻿" at bounding box center [507, 160] width 86 height 9
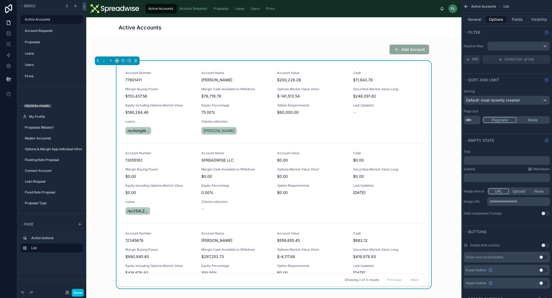
click at [504, 158] on p "﻿" at bounding box center [507, 160] width 83 height 4
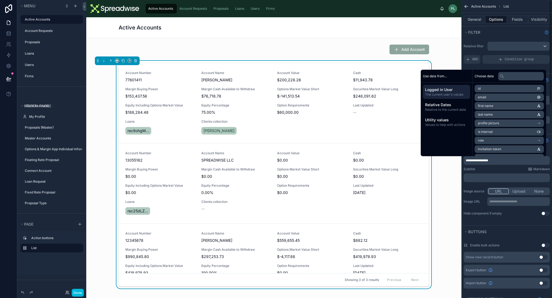
click at [502, 176] on p "﻿" at bounding box center [507, 177] width 83 height 4
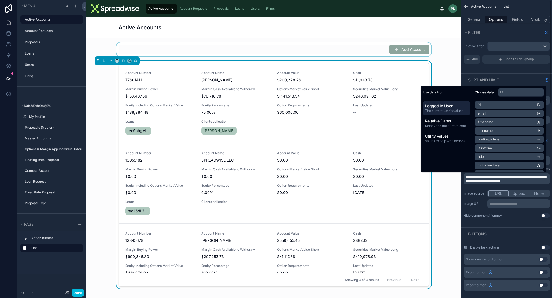
click at [324, 47] on div at bounding box center [274, 49] width 367 height 14
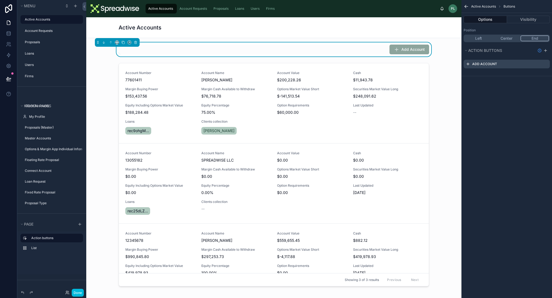
click at [238, 21] on div "Active Accounts" at bounding box center [274, 27] width 311 height 21
click at [197, 11] on span "Account Requests" at bounding box center [194, 8] width 28 height 4
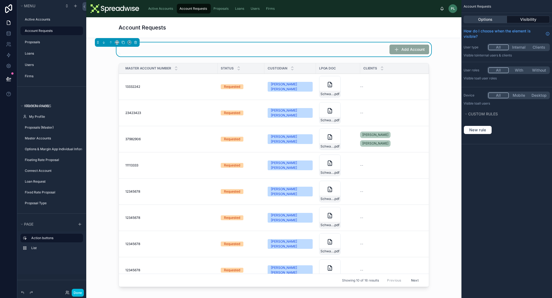
click at [490, 21] on button "Options" at bounding box center [485, 20] width 43 height 8
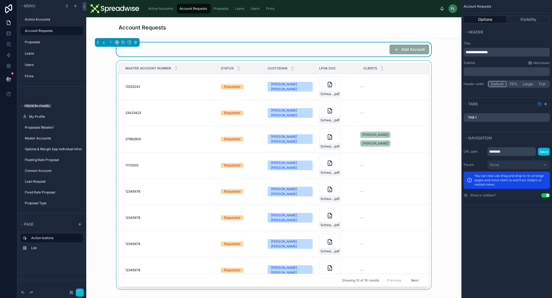
click at [361, 98] on div at bounding box center [274, 176] width 367 height 230
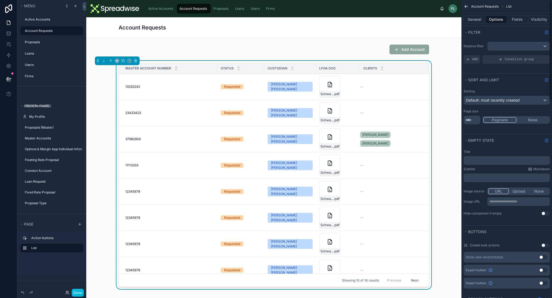
scroll to position [1, 0]
click at [485, 157] on p "﻿" at bounding box center [507, 159] width 83 height 4
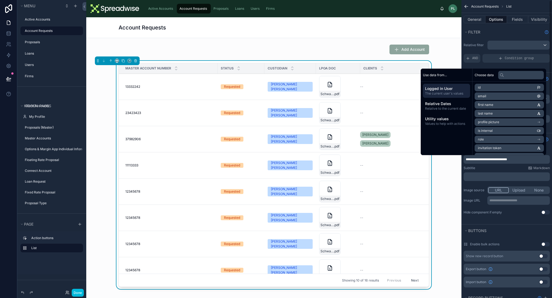
click at [481, 176] on p "﻿" at bounding box center [507, 176] width 83 height 4
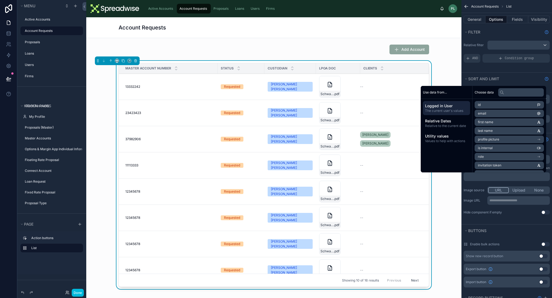
click at [161, 10] on span "Active Accounts" at bounding box center [160, 8] width 25 height 4
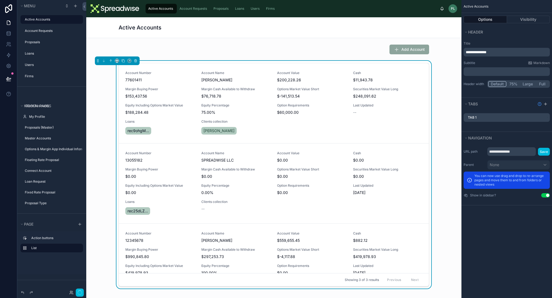
click at [253, 93] on div "Margin Cash Available to Withdraw $76,718.78" at bounding box center [237, 93] width 70 height 12
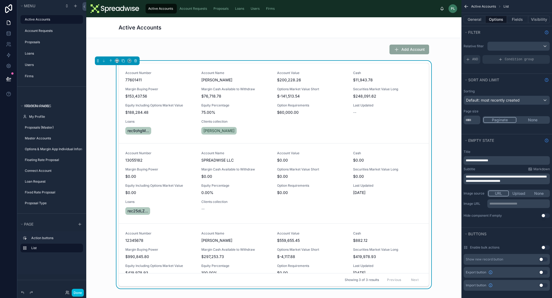
click at [495, 176] on span "**********" at bounding box center [506, 179] width 81 height 8
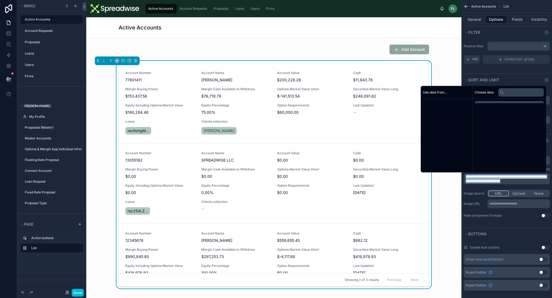
click at [495, 176] on span "**********" at bounding box center [506, 179] width 81 height 8
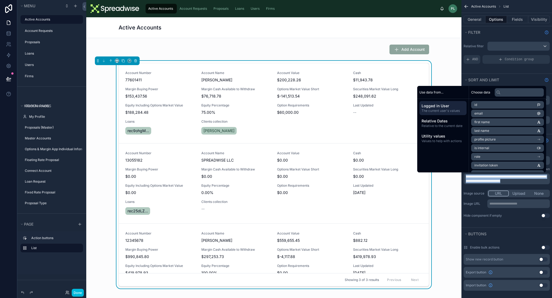
copy span "**********"
click at [189, 8] on span "Account Requests" at bounding box center [194, 8] width 28 height 4
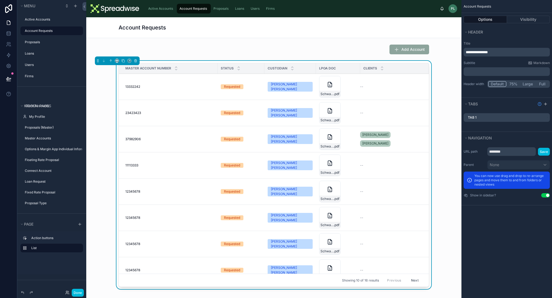
click at [385, 87] on div "--" at bounding box center [391, 86] width 62 height 4
click at [360, 73] on div "Clients" at bounding box center [394, 68] width 69 height 10
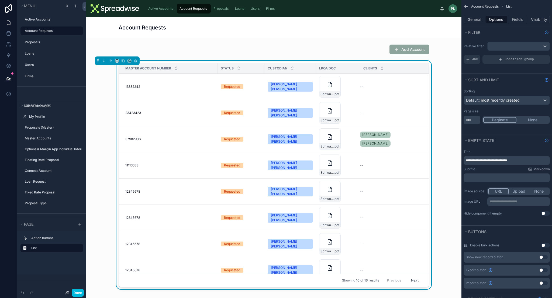
click at [476, 180] on div "﻿" at bounding box center [507, 177] width 86 height 9
click at [478, 177] on p "﻿" at bounding box center [507, 177] width 83 height 4
click at [479, 188] on div "**********" at bounding box center [507, 198] width 86 height 21
click at [482, 22] on button "General" at bounding box center [475, 20] width 22 height 8
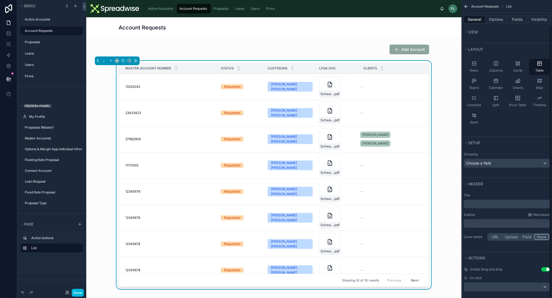
scroll to position [28, 0]
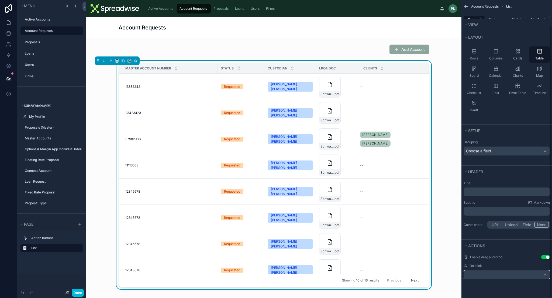
click at [522, 274] on div "scrollable content" at bounding box center [507, 274] width 86 height 9
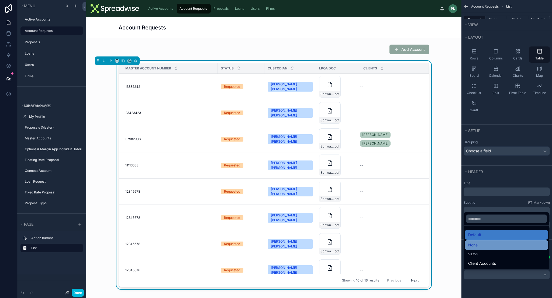
click at [480, 244] on div "None" at bounding box center [507, 244] width 77 height 6
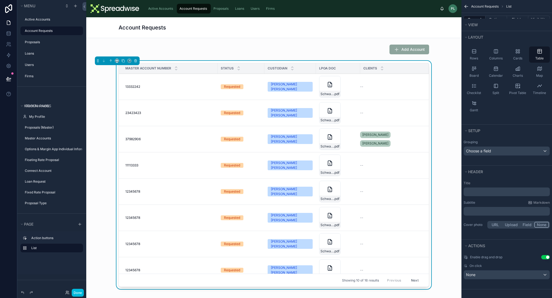
click at [152, 7] on span "Active Accounts" at bounding box center [160, 8] width 25 height 4
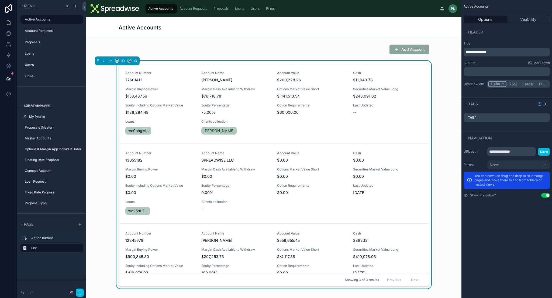
click at [260, 82] on span "[PERSON_NAME]" at bounding box center [237, 79] width 70 height 5
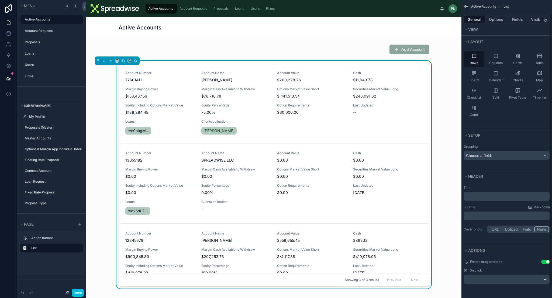
scroll to position [28, 0]
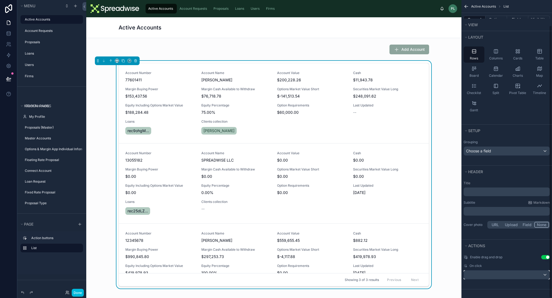
click at [500, 273] on div "scrollable content" at bounding box center [507, 274] width 86 height 9
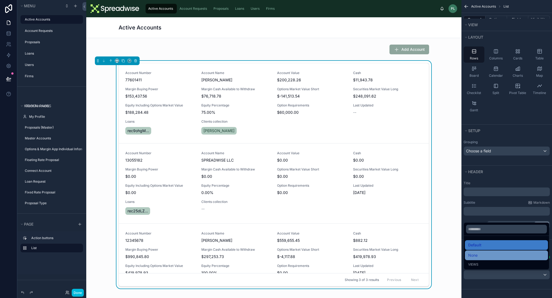
click at [477, 254] on span "None" at bounding box center [473, 255] width 9 height 6
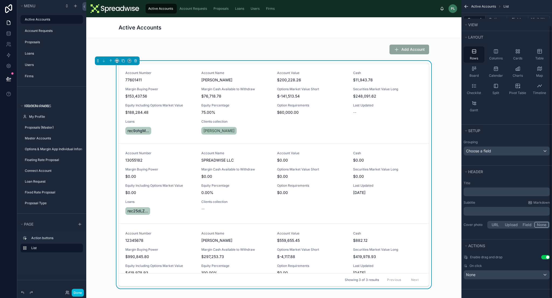
click at [187, 8] on span "Account Requests" at bounding box center [194, 8] width 28 height 4
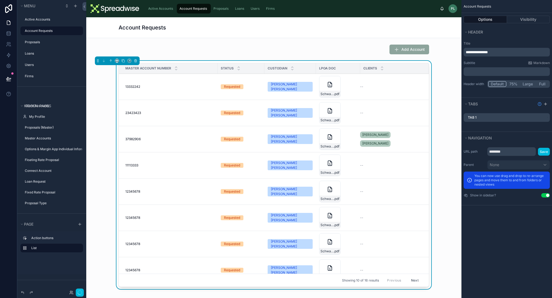
click at [222, 10] on span "Proposals" at bounding box center [221, 8] width 15 height 4
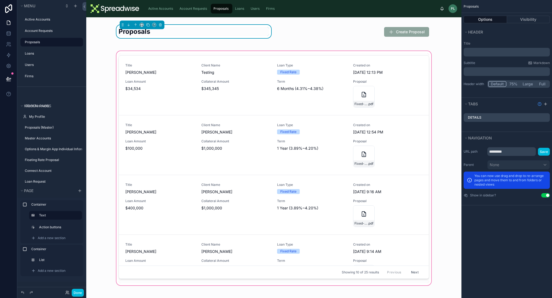
click at [411, 66] on div at bounding box center [274, 168] width 367 height 236
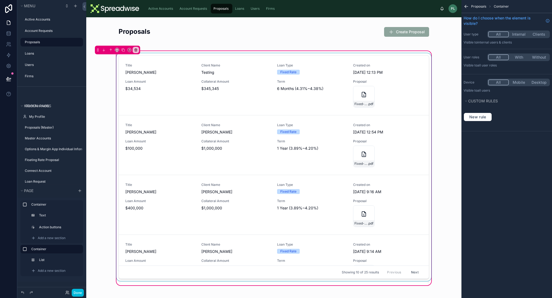
click at [312, 57] on div at bounding box center [273, 168] width 317 height 230
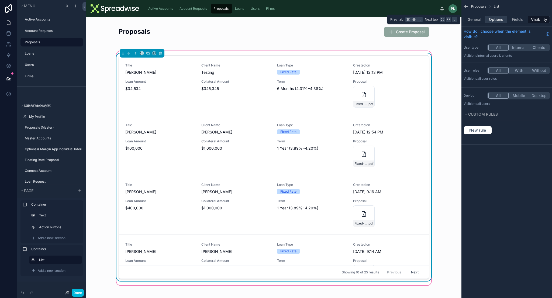
click at [498, 16] on button "Options" at bounding box center [497, 20] width 22 height 8
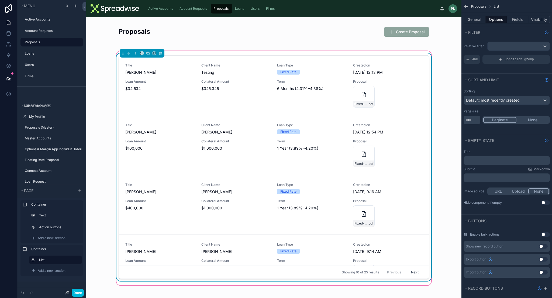
click at [495, 163] on div "﻿" at bounding box center [507, 160] width 86 height 9
click at [493, 162] on p "﻿" at bounding box center [507, 160] width 83 height 4
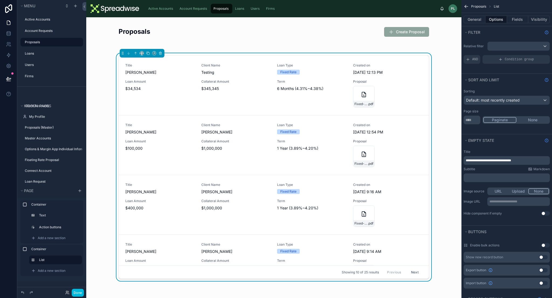
click at [489, 178] on p "﻿" at bounding box center [507, 177] width 83 height 4
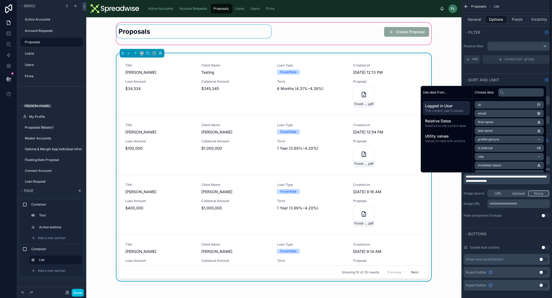
click at [271, 38] on div at bounding box center [274, 34] width 367 height 24
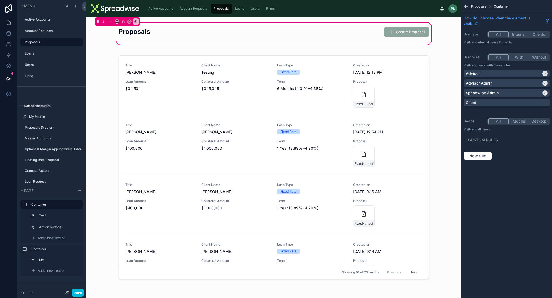
click at [243, 11] on div "Loans" at bounding box center [240, 8] width 12 height 9
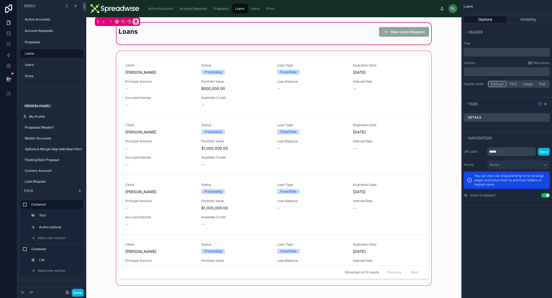
click at [274, 58] on div at bounding box center [274, 168] width 367 height 236
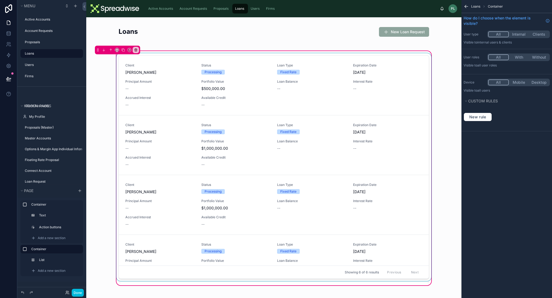
click at [367, 81] on div at bounding box center [273, 168] width 317 height 230
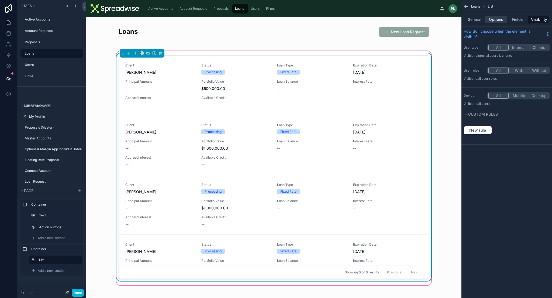
click at [497, 19] on button "Options" at bounding box center [497, 20] width 22 height 8
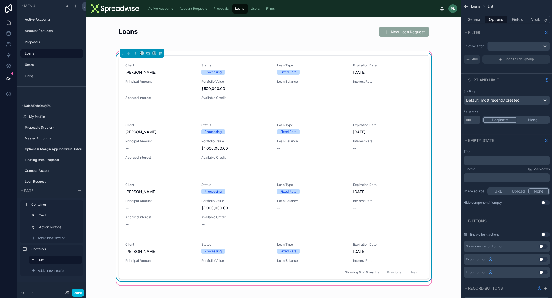
click at [481, 161] on p "﻿" at bounding box center [507, 160] width 83 height 4
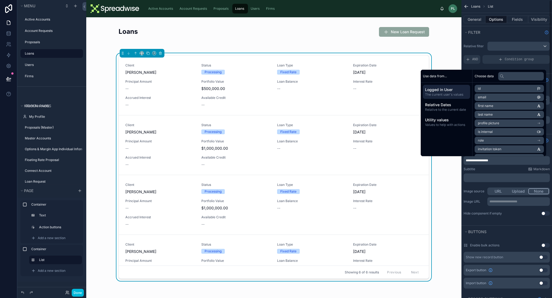
click at [169, 8] on span "Active Accounts" at bounding box center [160, 8] width 25 height 4
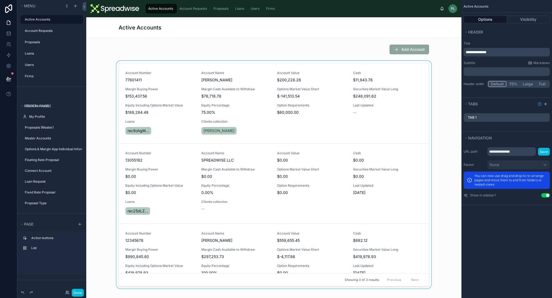
click at [352, 106] on div at bounding box center [274, 176] width 367 height 230
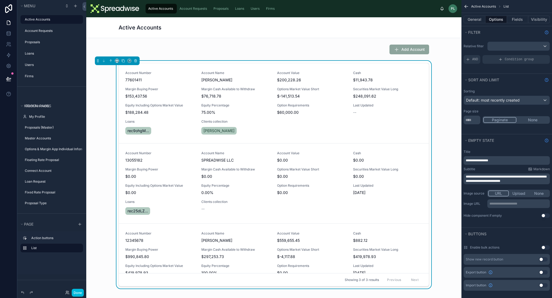
click at [207, 9] on span "Account Requests" at bounding box center [194, 8] width 28 height 4
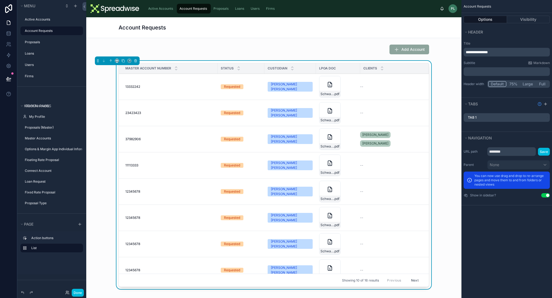
click at [343, 109] on div "Schwab_LPOA_CS_Template_APP10504 .pdf" at bounding box center [338, 113] width 38 height 22
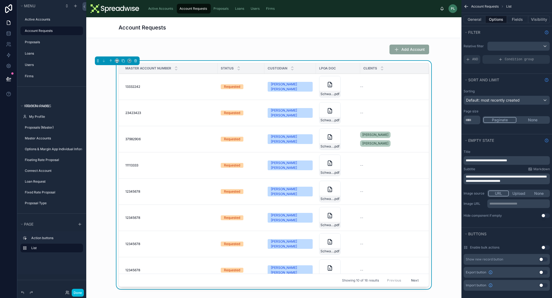
click at [228, 9] on span "Proposals" at bounding box center [221, 8] width 15 height 4
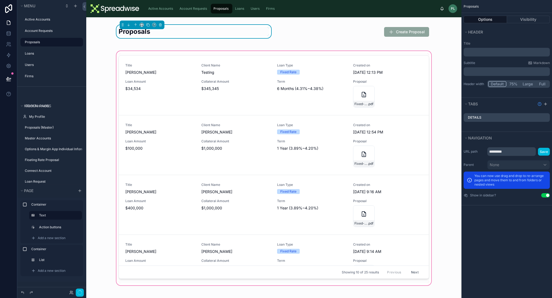
click at [289, 99] on div at bounding box center [274, 168] width 367 height 236
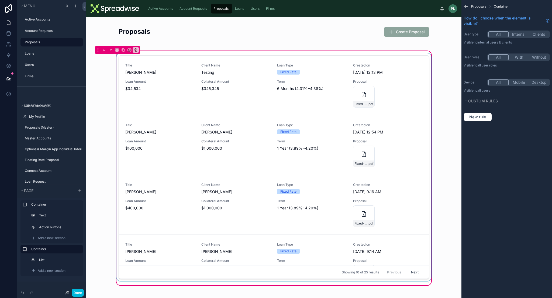
click at [380, 116] on div at bounding box center [273, 168] width 317 height 230
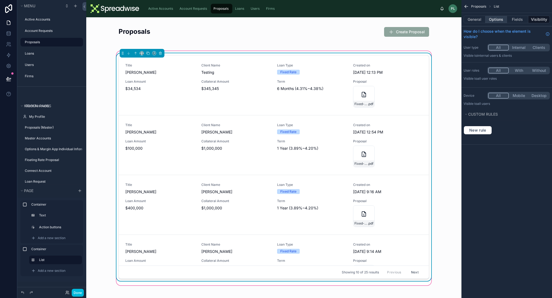
click at [500, 19] on button "Options" at bounding box center [497, 20] width 22 height 8
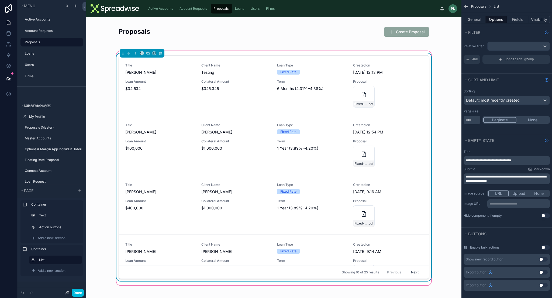
click at [472, 160] on span "**********" at bounding box center [488, 160] width 45 height 3
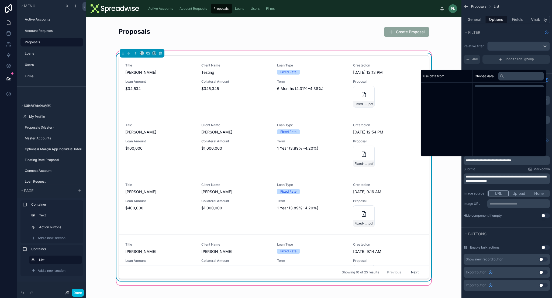
click at [472, 160] on span "**********" at bounding box center [488, 160] width 45 height 3
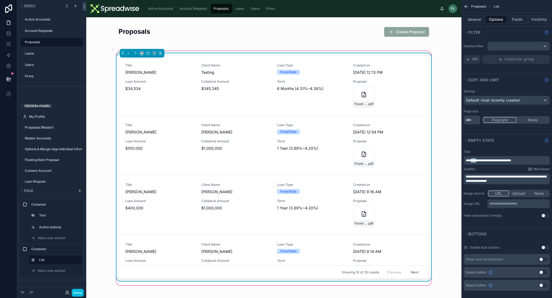
click at [472, 160] on span "**********" at bounding box center [488, 160] width 45 height 3
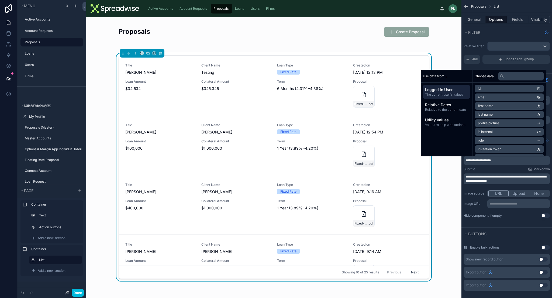
click at [487, 161] on span "**********" at bounding box center [478, 160] width 25 height 3
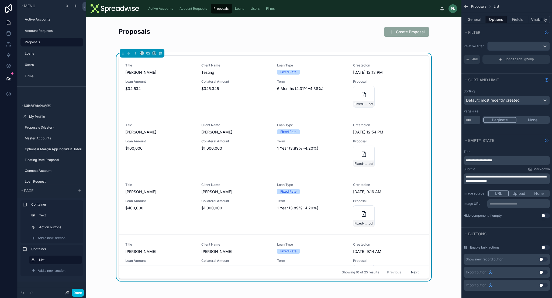
click at [241, 10] on span "Loans" at bounding box center [239, 8] width 9 height 4
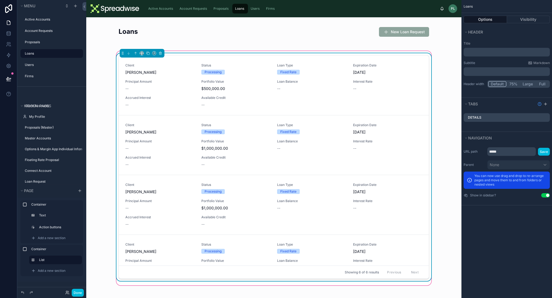
click at [0, 0] on span "Repay Request" at bounding box center [0, 0] width 0 height 0
click at [0, 0] on span "Withdrawal Request" at bounding box center [0, 0] width 0 height 0
click at [347, 64] on div "Client [PERSON_NAME] Status Processing Loan Type Fixed Rate Expiration Date [DA…" at bounding box center [273, 85] width 297 height 44
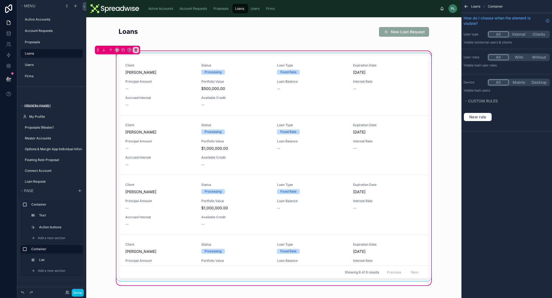
click at [347, 56] on div at bounding box center [273, 168] width 317 height 230
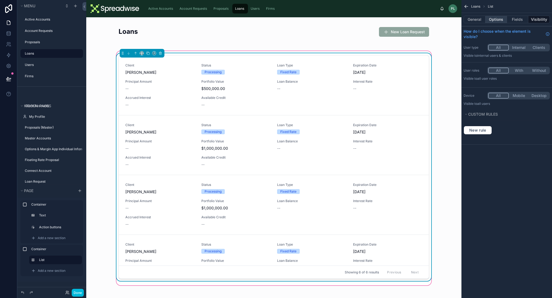
click at [497, 22] on button "Options" at bounding box center [497, 20] width 22 height 8
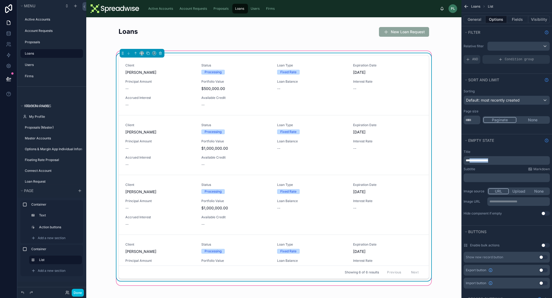
drag, startPoint x: 471, startPoint y: 161, endPoint x: 518, endPoint y: 162, distance: 47.0
click at [518, 162] on p "**********" at bounding box center [507, 160] width 83 height 4
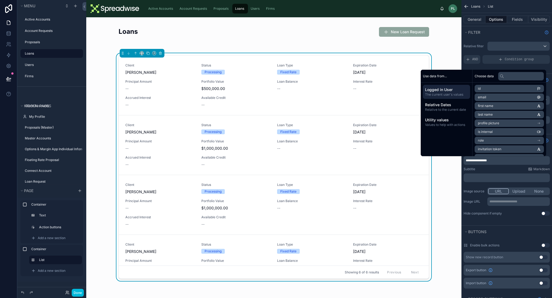
click at [512, 180] on div "﻿" at bounding box center [507, 177] width 86 height 9
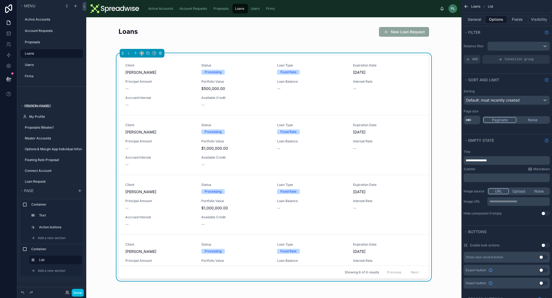
click at [512, 179] on p "﻿" at bounding box center [507, 177] width 83 height 4
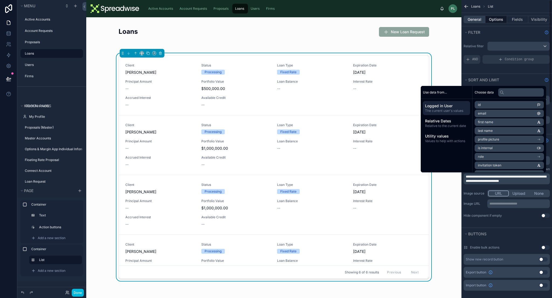
click at [476, 22] on button "General" at bounding box center [475, 20] width 22 height 8
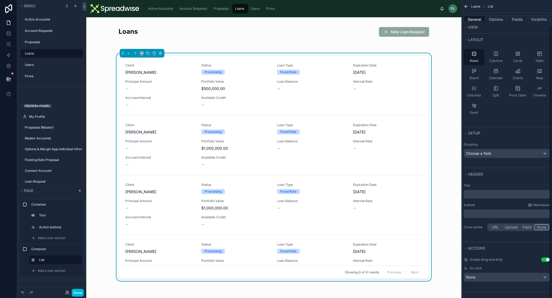
scroll to position [28, 0]
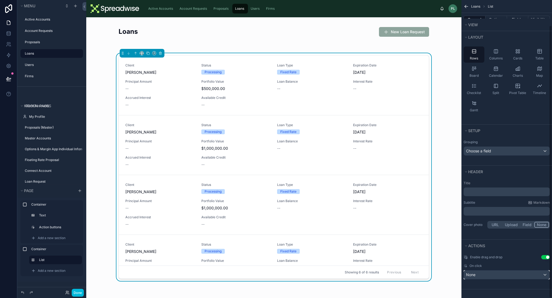
click at [516, 275] on div "None" at bounding box center [507, 274] width 86 height 9
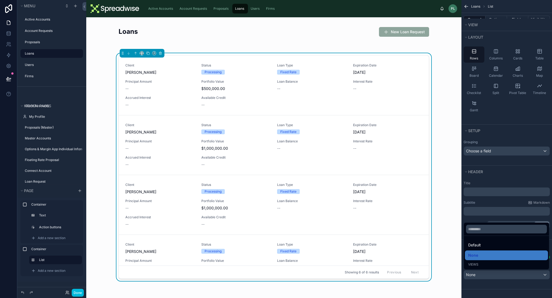
click at [513, 274] on div "scrollable content" at bounding box center [276, 149] width 552 height 298
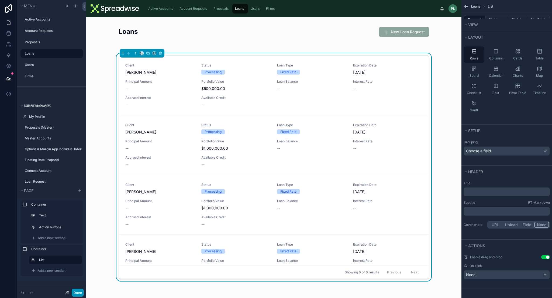
click at [74, 290] on button "Done" at bounding box center [78, 292] width 12 height 8
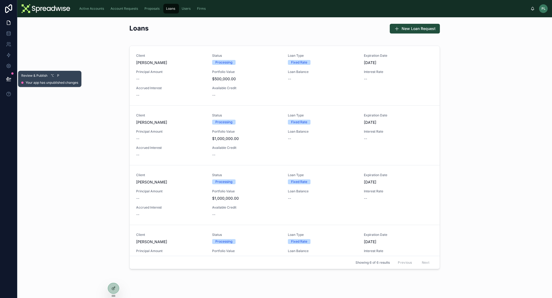
click at [7, 76] on button at bounding box center [9, 78] width 12 height 15
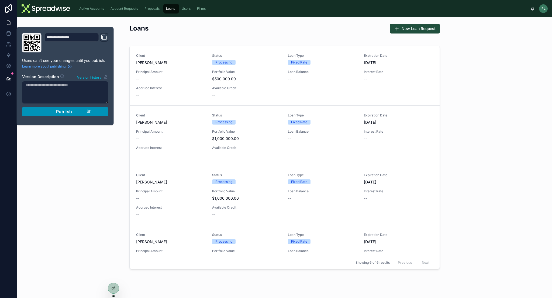
click at [51, 112] on div "Publish" at bounding box center [65, 111] width 51 height 5
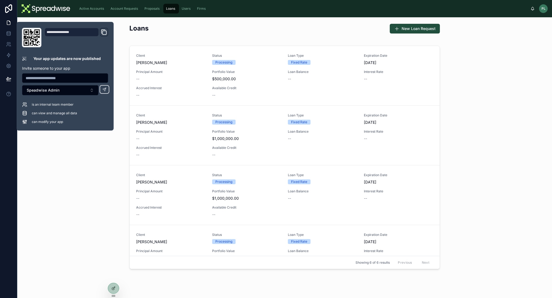
click at [0, 0] on div at bounding box center [0, 0] width 0 height 0
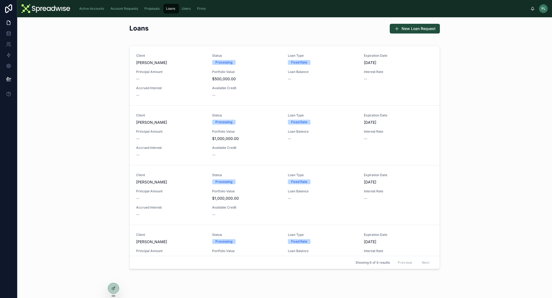
click at [0, 0] on icon at bounding box center [0, 0] width 0 height 0
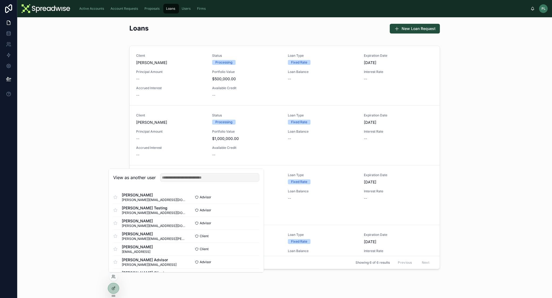
click at [0, 0] on button "Select" at bounding box center [0, 0] width 0 height 0
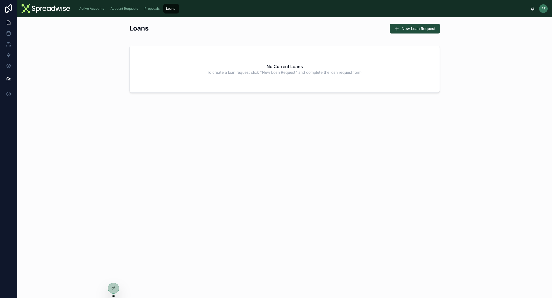
click at [100, 6] on span "Active Accounts" at bounding box center [91, 8] width 25 height 4
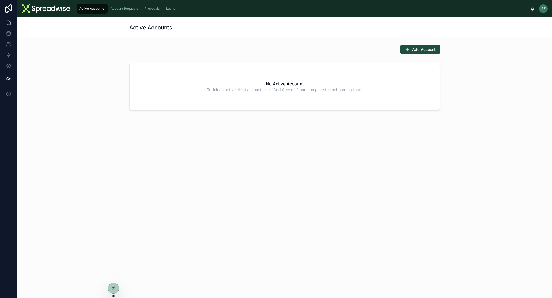
click at [121, 9] on span "Account Requests" at bounding box center [125, 8] width 28 height 4
click at [149, 10] on span "Proposals" at bounding box center [152, 8] width 15 height 4
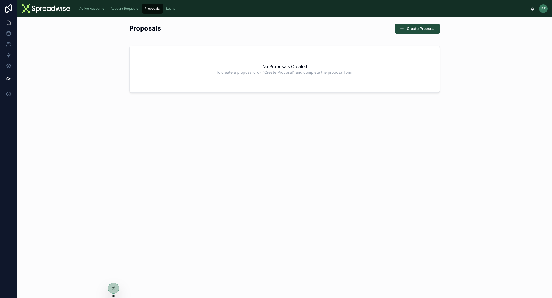
click at [172, 10] on span "Loans" at bounding box center [170, 8] width 9 height 4
click at [83, 11] on span "Active Accounts" at bounding box center [91, 8] width 25 height 4
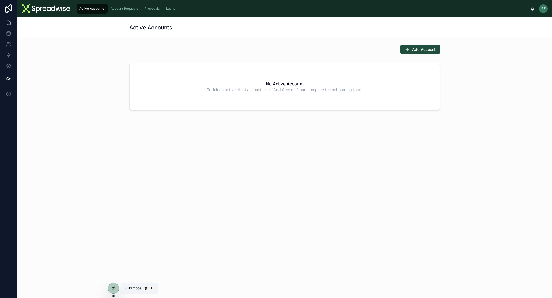
click at [114, 287] on icon at bounding box center [113, 288] width 4 height 4
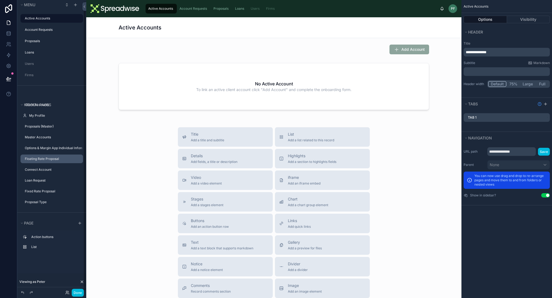
click at [40, 159] on label "Floating Rate Proposal" at bounding box center [52, 158] width 55 height 4
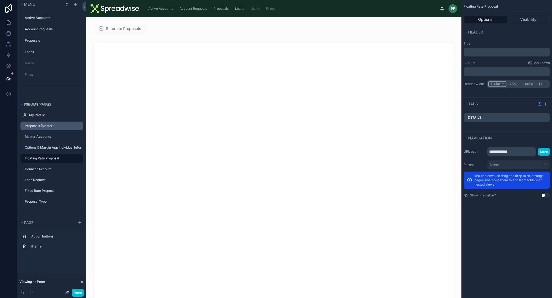
click at [44, 126] on label "Proposals (Master)" at bounding box center [52, 126] width 55 height 4
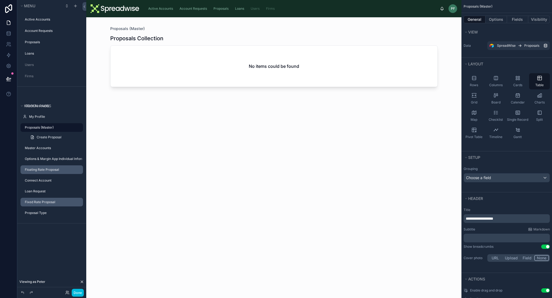
click at [43, 204] on div "Fixed Rate Proposal" at bounding box center [53, 202] width 57 height 4
click at [39, 210] on div "Proposal Type" at bounding box center [53, 212] width 57 height 4
click at [37, 213] on label "Proposal Type" at bounding box center [52, 212] width 55 height 4
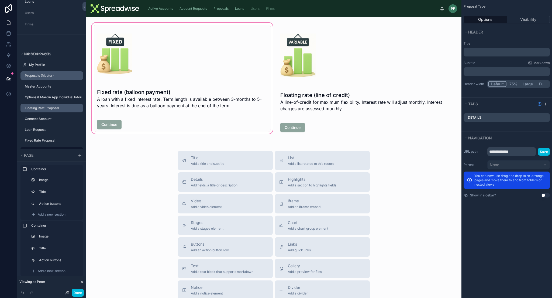
click at [165, 68] on div at bounding box center [182, 80] width 183 height 116
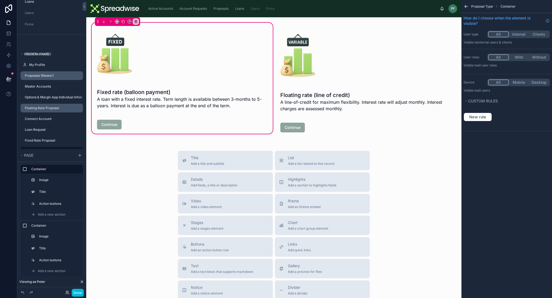
click at [176, 26] on div "Fixed rate (balloon payment) A loan with a fixed interest rate. Term length is …" at bounding box center [182, 78] width 177 height 107
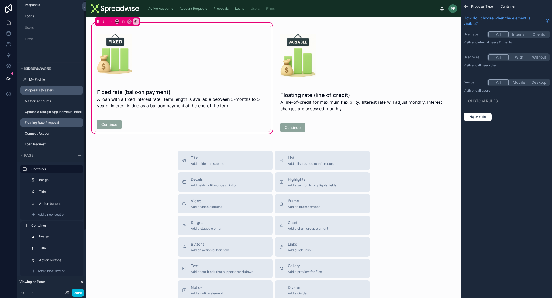
scroll to position [0, 0]
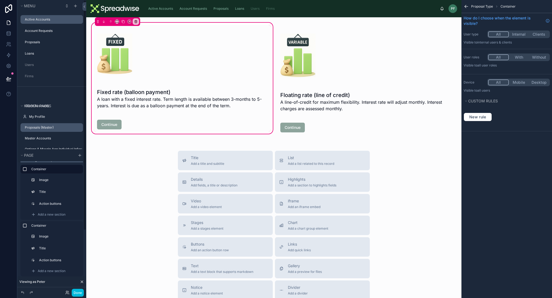
click at [50, 22] on div "Active Accounts" at bounding box center [53, 19] width 57 height 4
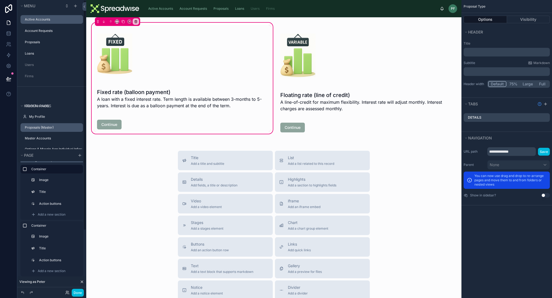
click at [57, 19] on label "Active Accounts" at bounding box center [52, 19] width 55 height 4
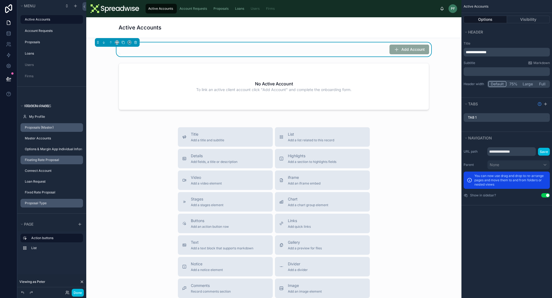
click at [214, 51] on div "Add Account" at bounding box center [274, 50] width 311 height 10
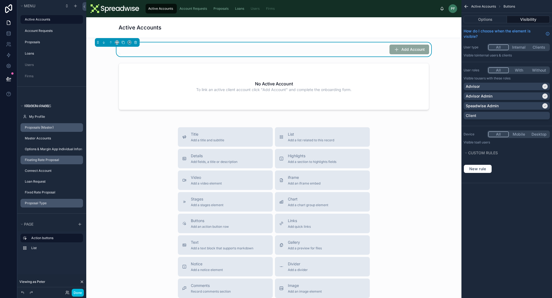
click at [226, 35] on div "Active Accounts" at bounding box center [274, 27] width 311 height 21
click at [216, 28] on div "Active Accounts" at bounding box center [274, 28] width 311 height 8
click at [215, 28] on div "Active Accounts" at bounding box center [274, 28] width 311 height 8
click at [478, 19] on button "Options" at bounding box center [485, 20] width 43 height 8
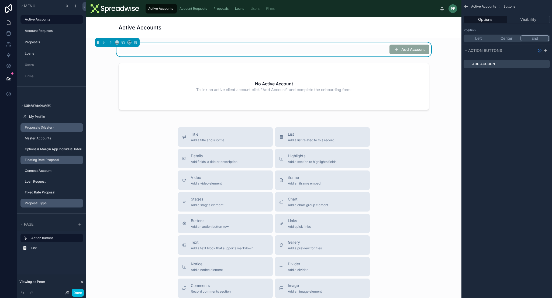
click at [248, 29] on div "Active Accounts" at bounding box center [274, 28] width 311 height 8
click at [104, 25] on div "Active Accounts" at bounding box center [274, 27] width 376 height 21
click at [105, 23] on div "Active Accounts" at bounding box center [274, 27] width 376 height 21
click at [133, 24] on h1 "Active Accounts" at bounding box center [140, 28] width 43 height 8
click at [135, 44] on icon at bounding box center [136, 42] width 4 height 4
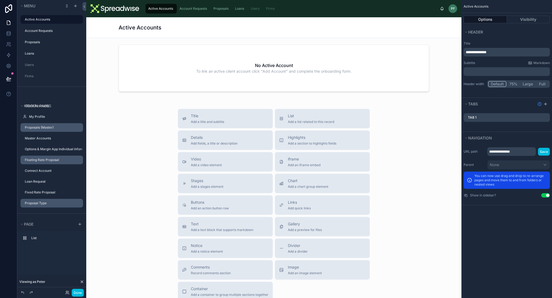
click at [0, 0] on button "scrollable content" at bounding box center [0, 0] width 0 height 0
click at [52, 21] on input "**********" at bounding box center [45, 19] width 41 height 6
type input "*"
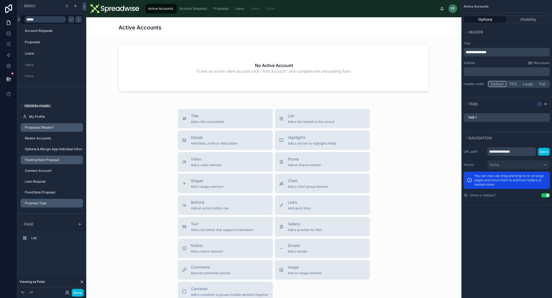
type input "*"
type input "*********"
click at [214, 69] on div at bounding box center [274, 68] width 367 height 53
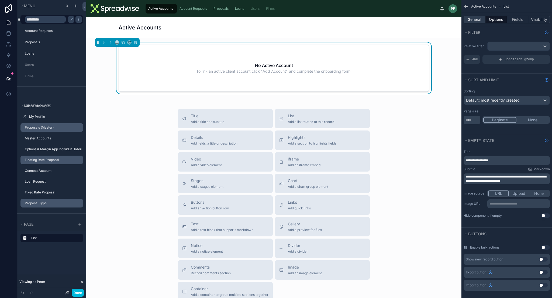
click at [476, 21] on button "General" at bounding box center [475, 20] width 22 height 8
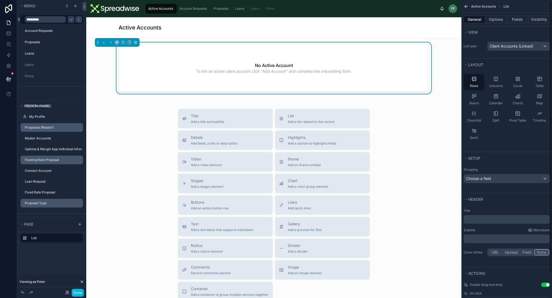
scroll to position [1, 0]
click at [487, 216] on p "﻿" at bounding box center [507, 217] width 83 height 5
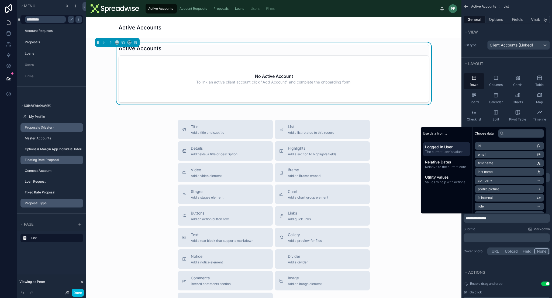
click at [131, 130] on div "Title Add a title and subtitle List Add a list related to this record Details A…" at bounding box center [274, 216] width 367 height 192
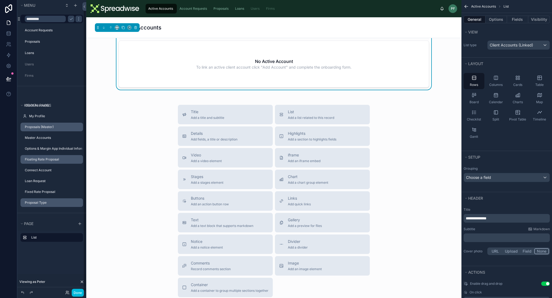
scroll to position [2, 0]
click at [45, 199] on div "Proposal Type" at bounding box center [53, 201] width 57 height 4
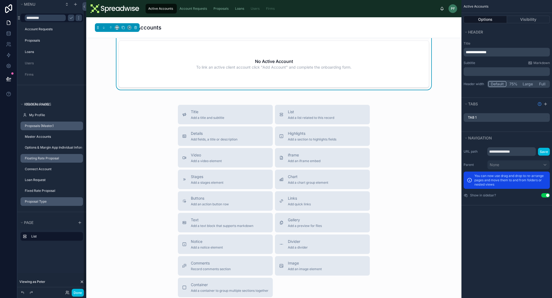
click at [38, 200] on label "Proposal Type" at bounding box center [52, 201] width 55 height 4
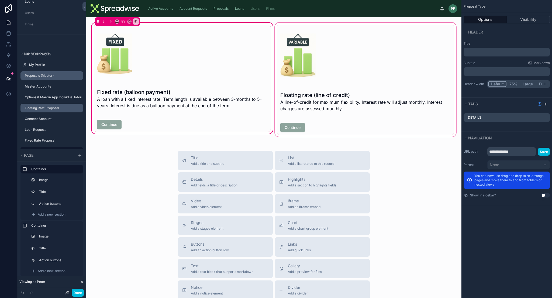
click at [347, 91] on div at bounding box center [365, 80] width 183 height 116
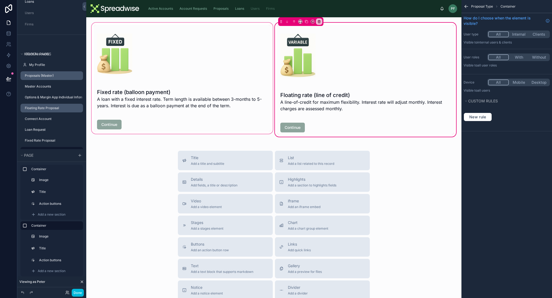
click at [232, 103] on div at bounding box center [182, 80] width 183 height 116
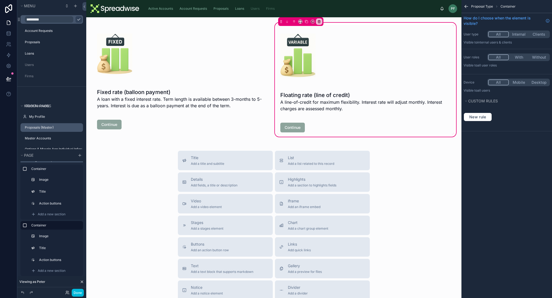
click at [77, 20] on icon "scrollable content" at bounding box center [79, 19] width 4 height 4
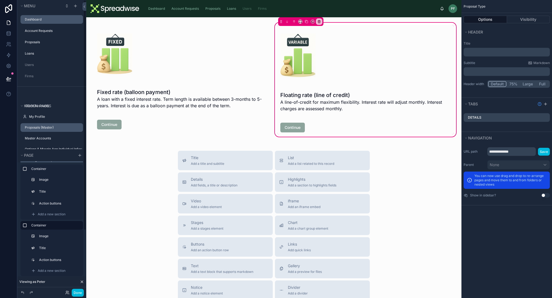
click at [46, 23] on div "Dashboard" at bounding box center [52, 19] width 60 height 9
click at [46, 20] on label "Dashboard" at bounding box center [52, 19] width 55 height 4
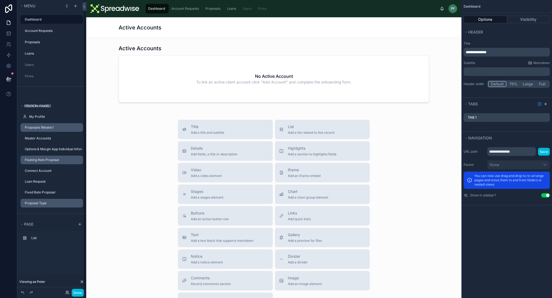
click at [121, 22] on div "Active Accounts" at bounding box center [274, 27] width 311 height 21
click at [510, 52] on p "**********" at bounding box center [507, 51] width 83 height 5
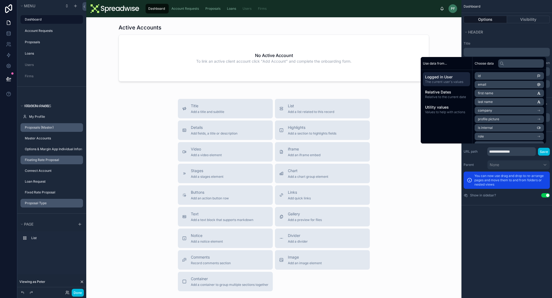
click at [182, 8] on span "Account Requests" at bounding box center [186, 8] width 28 height 4
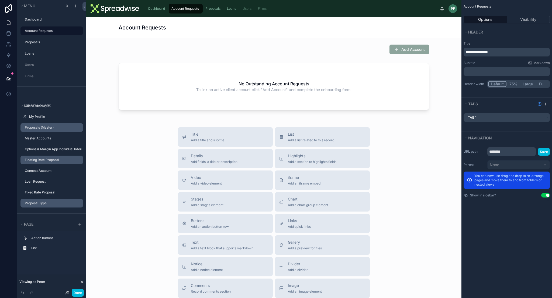
click at [155, 9] on span "Dashboard" at bounding box center [156, 8] width 17 height 4
